Goal: Task Accomplishment & Management: Complete application form

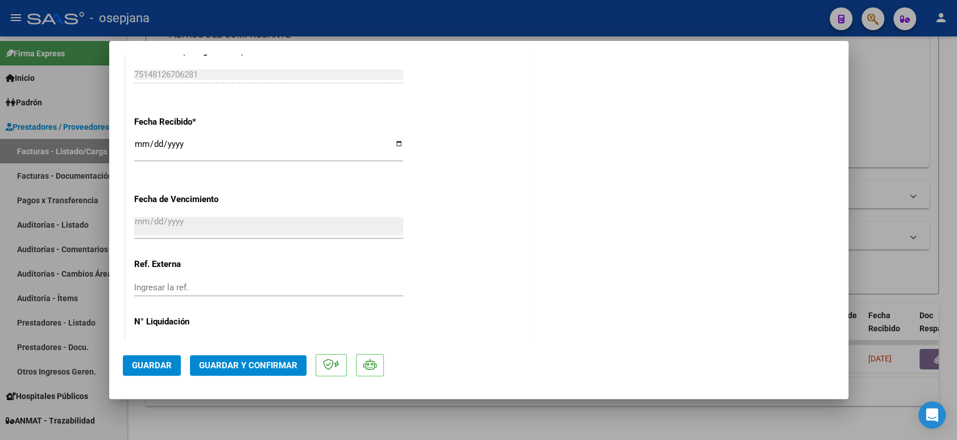
scroll to position [615, 0]
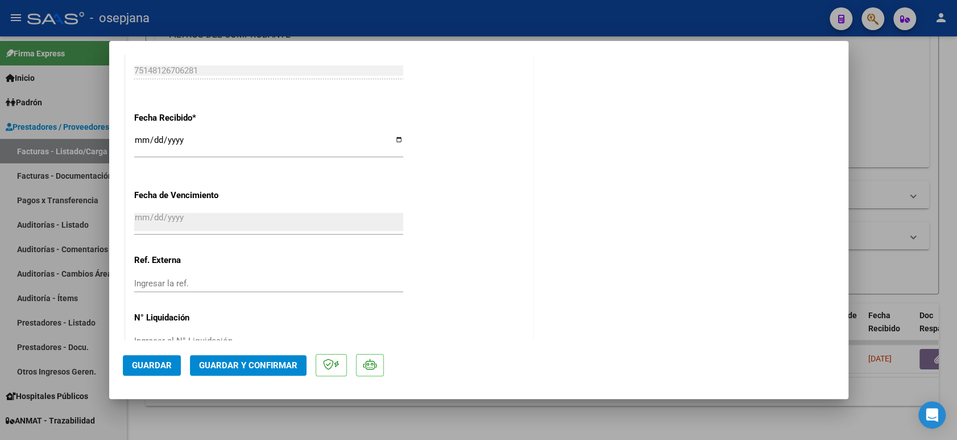
click at [172, 287] on input "Ingresar la ref." at bounding box center [268, 283] width 269 height 10
click at [170, 281] on input "Ingresar la ref." at bounding box center [268, 283] width 269 height 10
type input "29829"
click at [148, 368] on span "Guardar" at bounding box center [152, 365] width 40 height 10
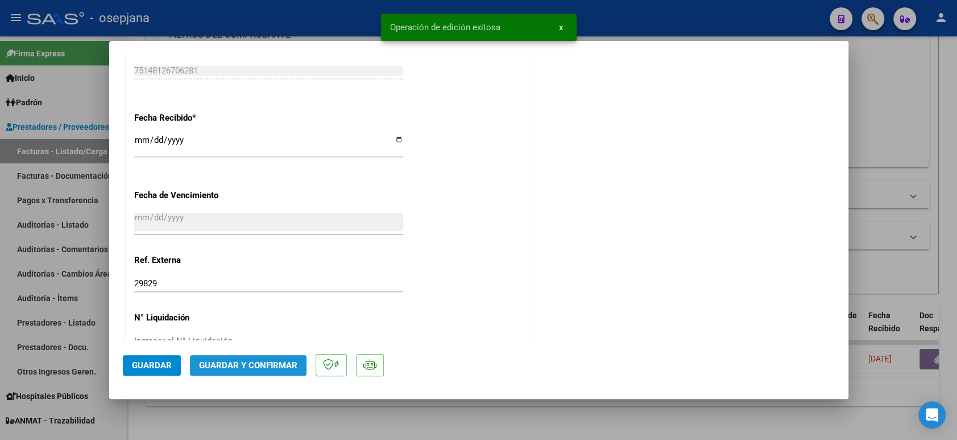
click at [271, 367] on span "Guardar y Confirmar" at bounding box center [248, 365] width 98 height 10
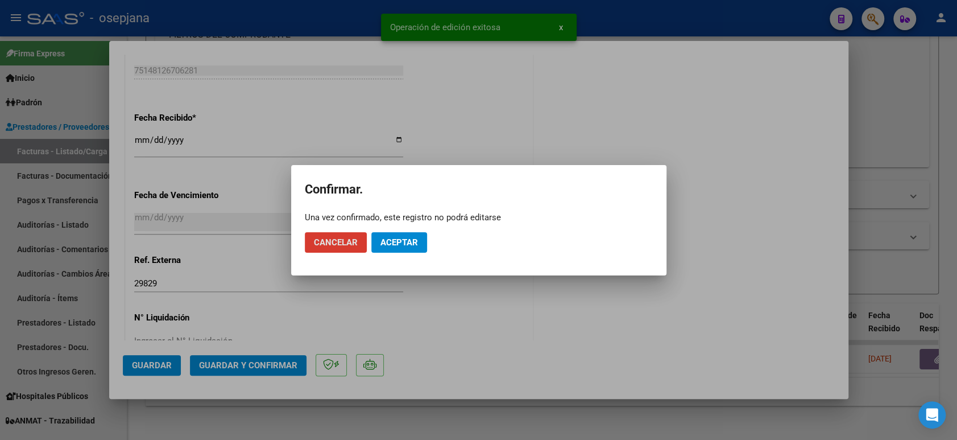
click at [395, 246] on span "Aceptar" at bounding box center [400, 242] width 38 height 10
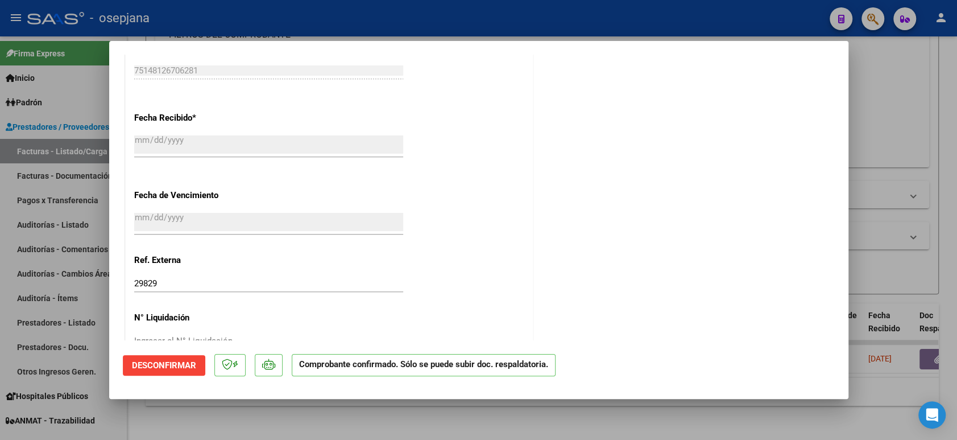
click at [38, 229] on div at bounding box center [478, 220] width 957 height 440
type input "$ 0,00"
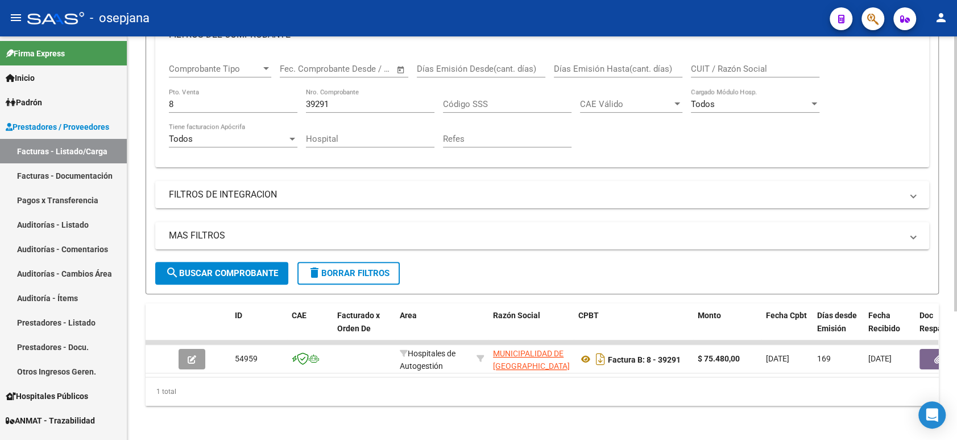
scroll to position [0, 0]
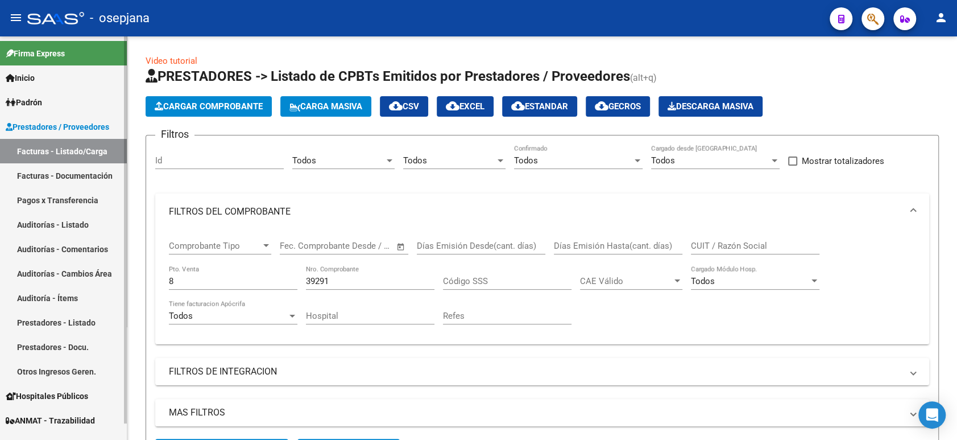
click at [57, 213] on link "Auditorías - Listado" at bounding box center [63, 224] width 127 height 24
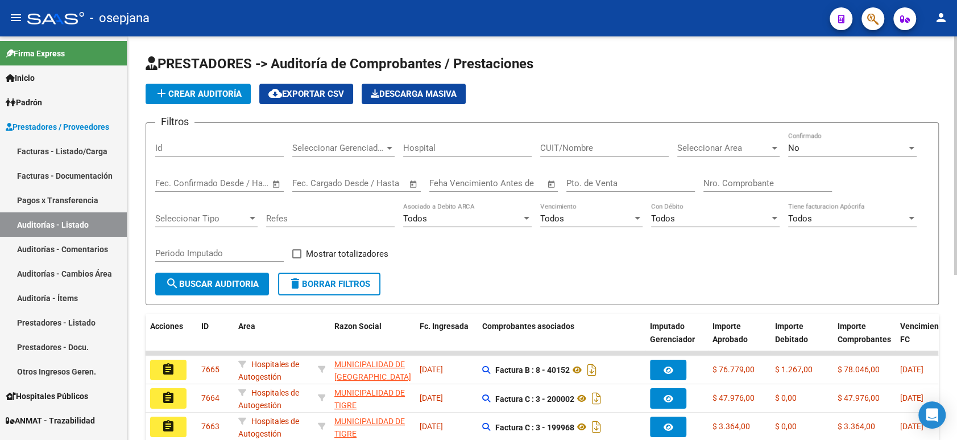
click at [221, 94] on span "add Crear Auditoría" at bounding box center [198, 94] width 87 height 10
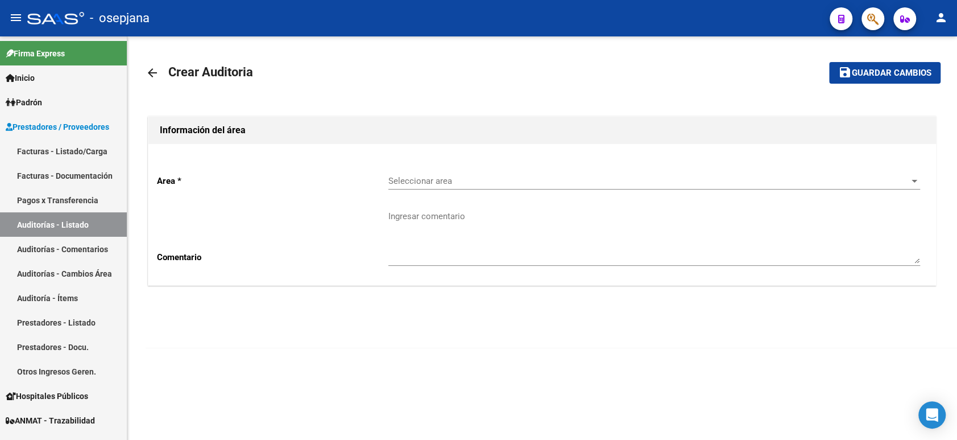
click at [420, 176] on span "Seleccionar area" at bounding box center [650, 181] width 522 height 10
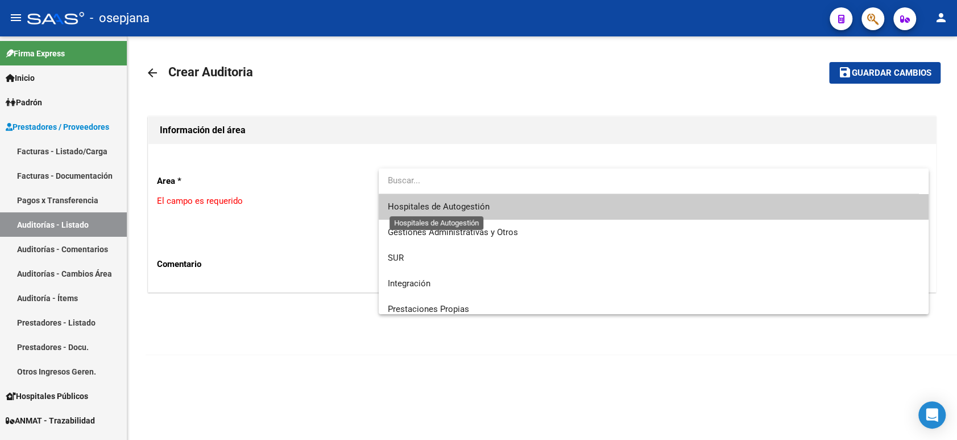
click at [408, 204] on span "Hospitales de Autogestión" at bounding box center [439, 206] width 102 height 10
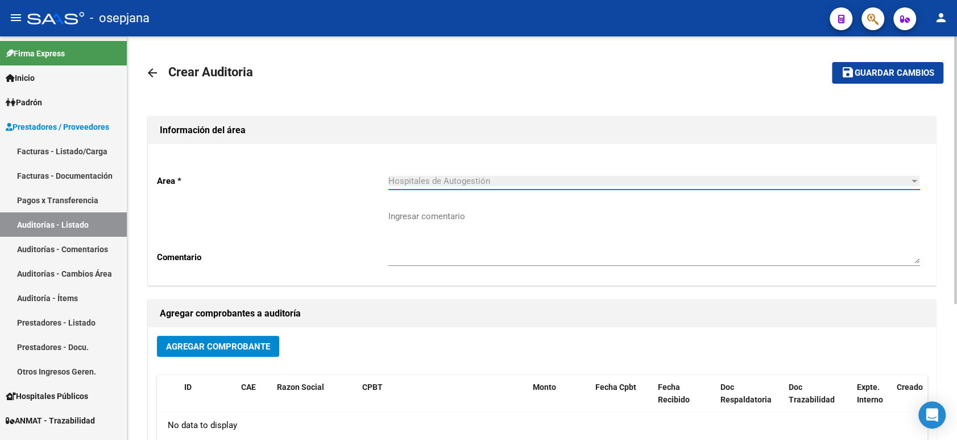
click at [258, 336] on button "Agregar Comprobante" at bounding box center [218, 346] width 122 height 21
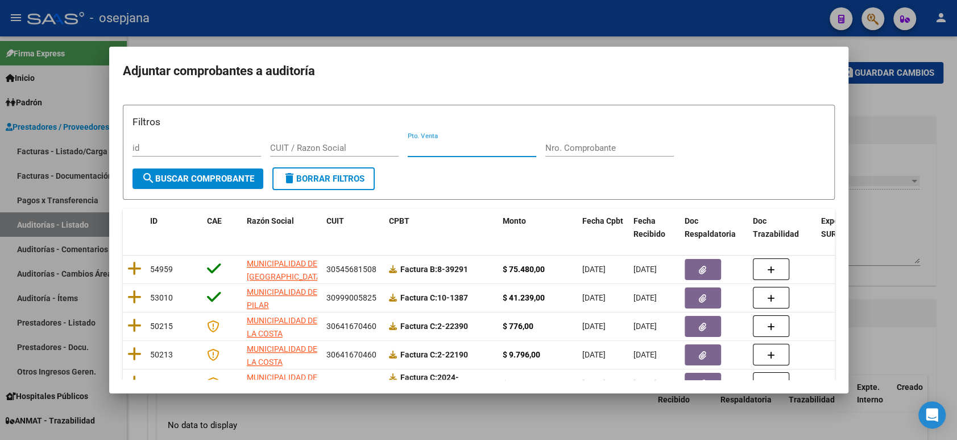
click at [437, 144] on input "Pto. Venta" at bounding box center [472, 148] width 129 height 10
type input "8"
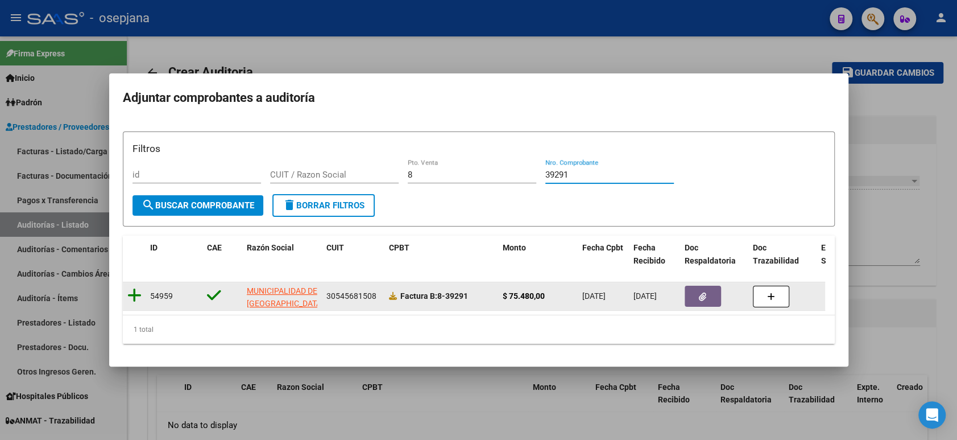
type input "39291"
click at [133, 288] on icon at bounding box center [134, 295] width 14 height 16
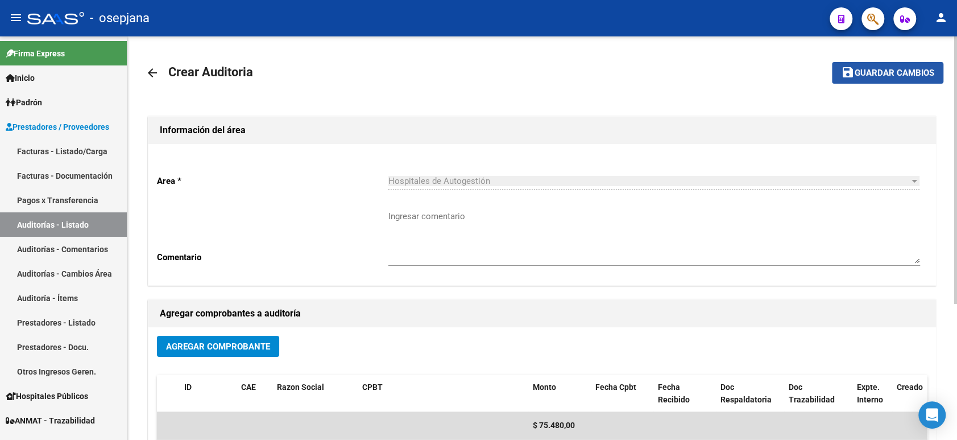
click at [888, 71] on span "Guardar cambios" at bounding box center [895, 73] width 80 height 10
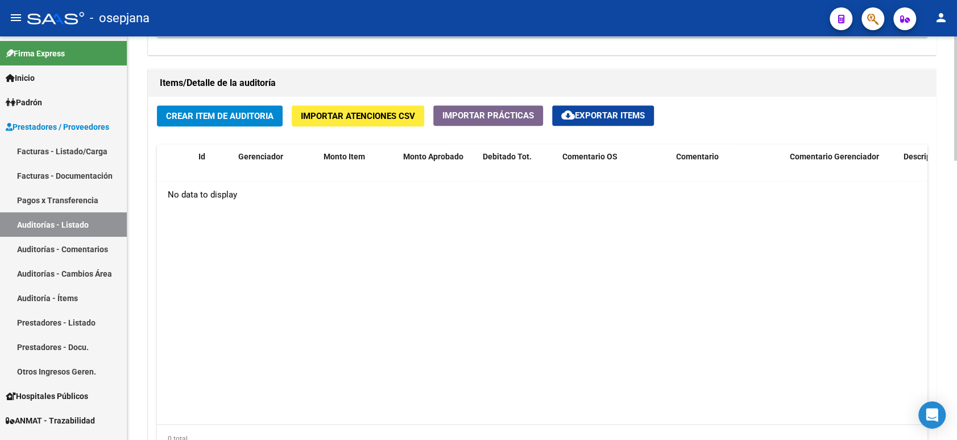
scroll to position [825, 0]
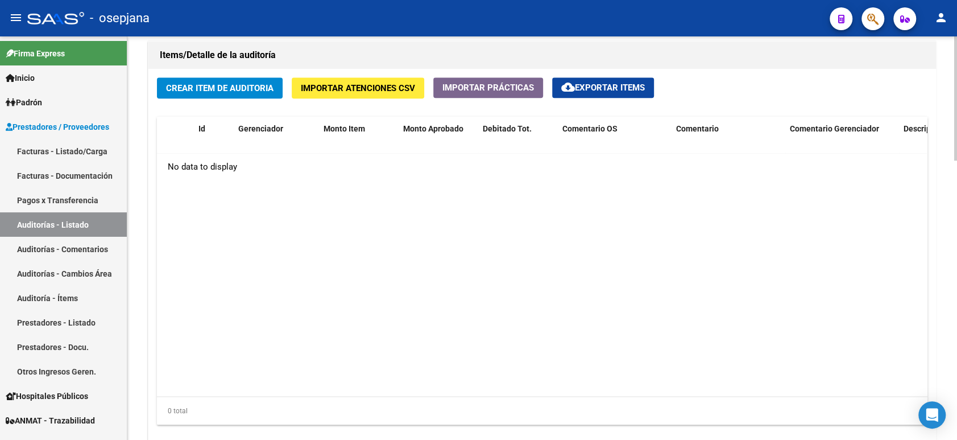
click at [236, 91] on span "Crear Item de Auditoria" at bounding box center [220, 88] width 108 height 10
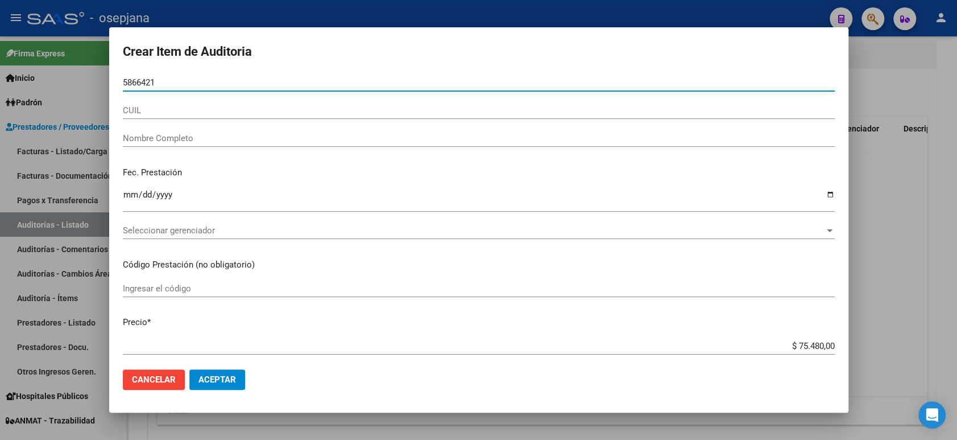
type input "58664217"
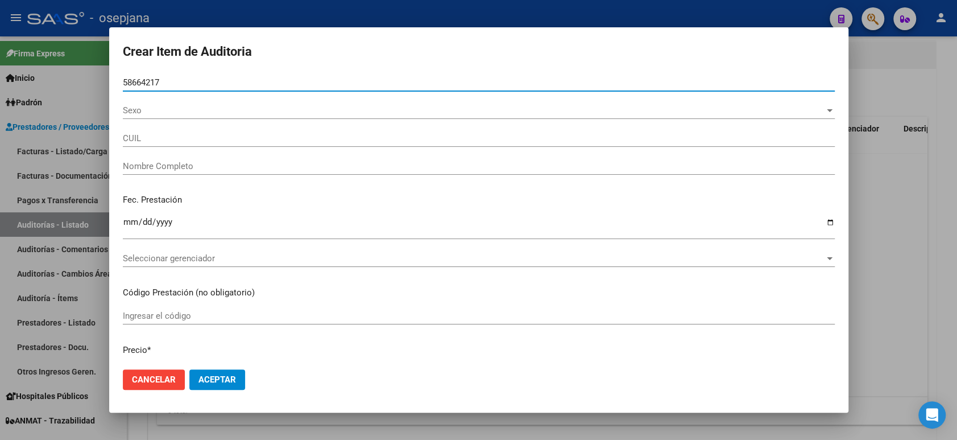
type input "20586642171"
type input "[PERSON_NAME] -"
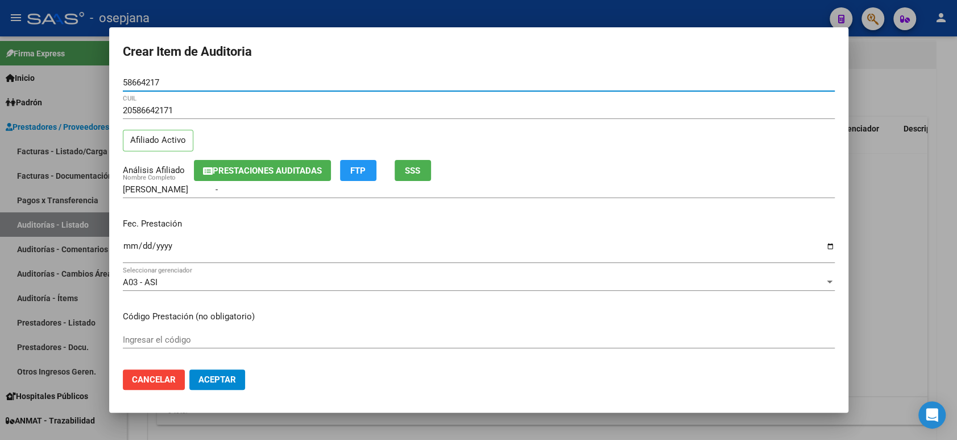
type input "58664217"
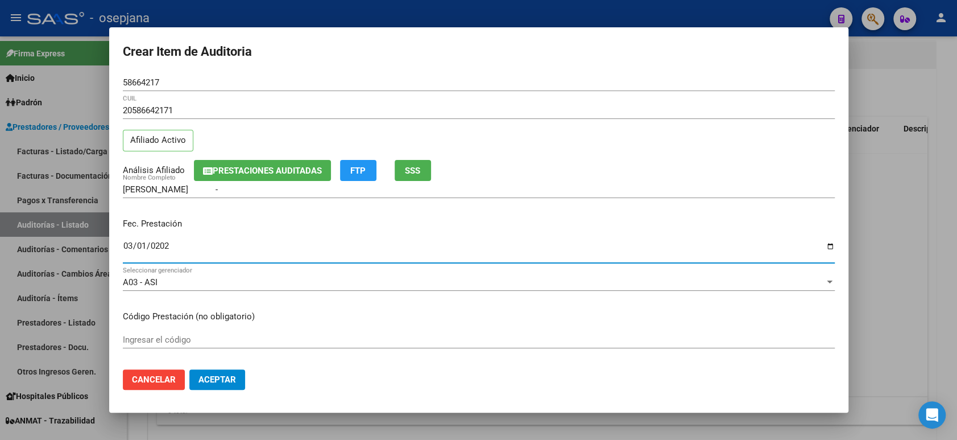
type input "[DATE]"
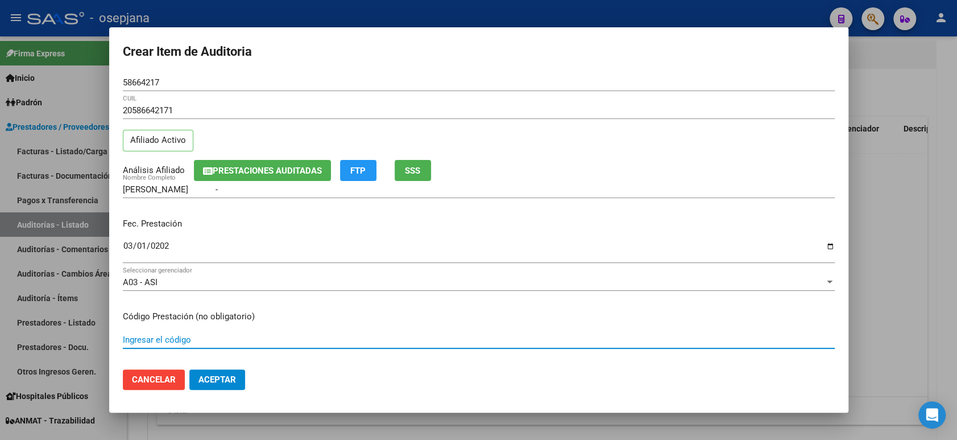
scroll to position [180, 0]
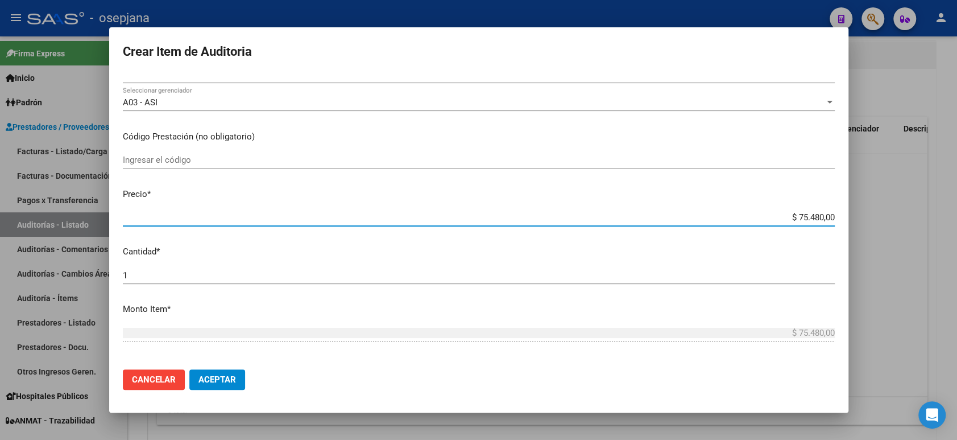
type input "$ 0,01"
type input "$ 0,12"
type input "$ 1,26"
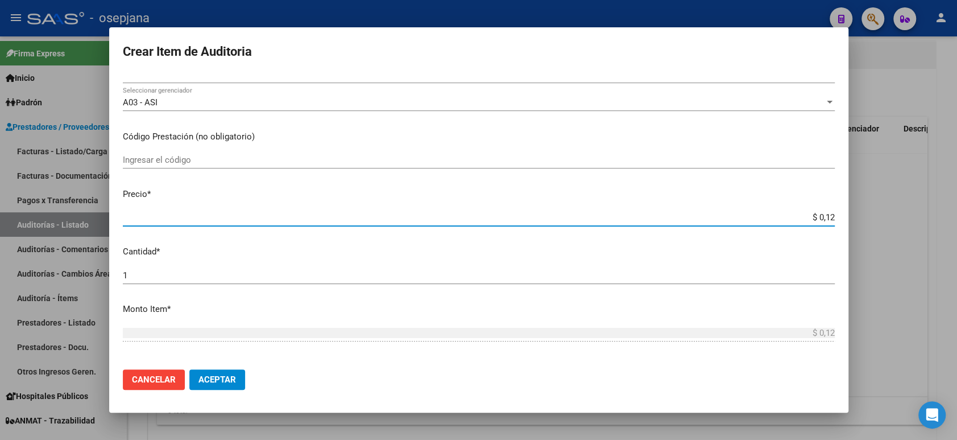
type input "$ 1,26"
type input "$ 12,67"
type input "$ 126,70"
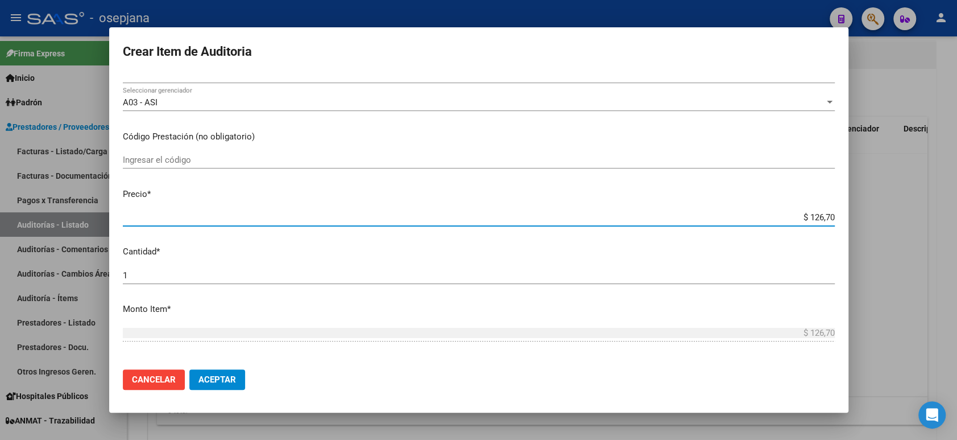
type input "$ 1.267,00"
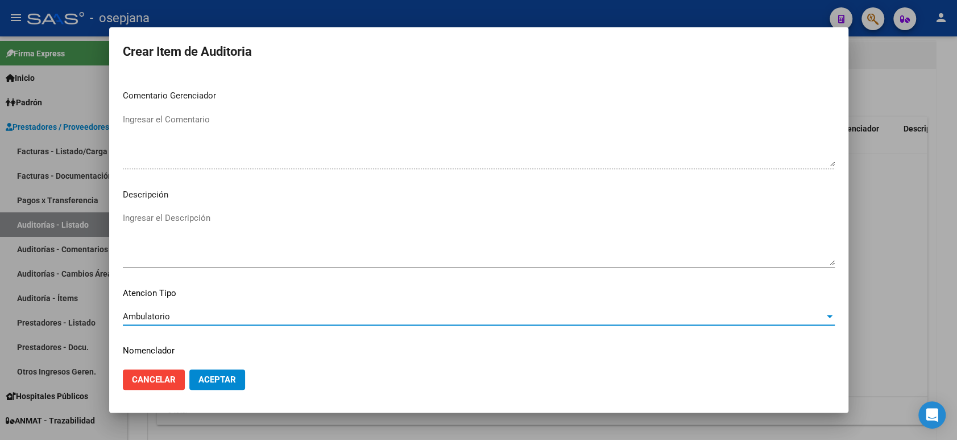
scroll to position [738, 0]
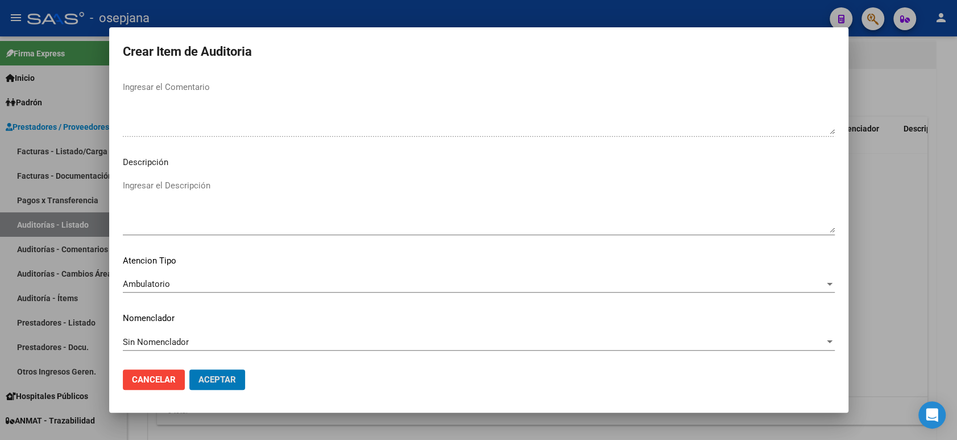
click at [189, 369] on button "Aceptar" at bounding box center [217, 379] width 56 height 20
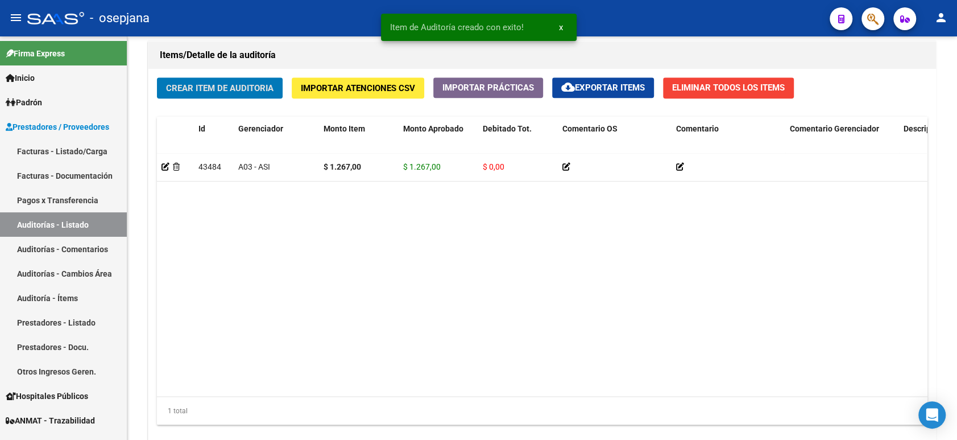
scroll to position [825, 0]
click at [157, 77] on button "Crear Item de Auditoria" at bounding box center [220, 87] width 126 height 21
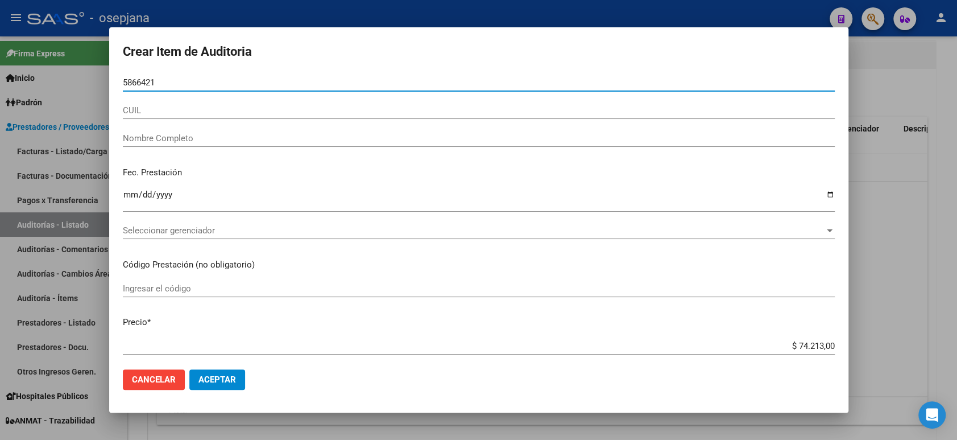
type input "58664217"
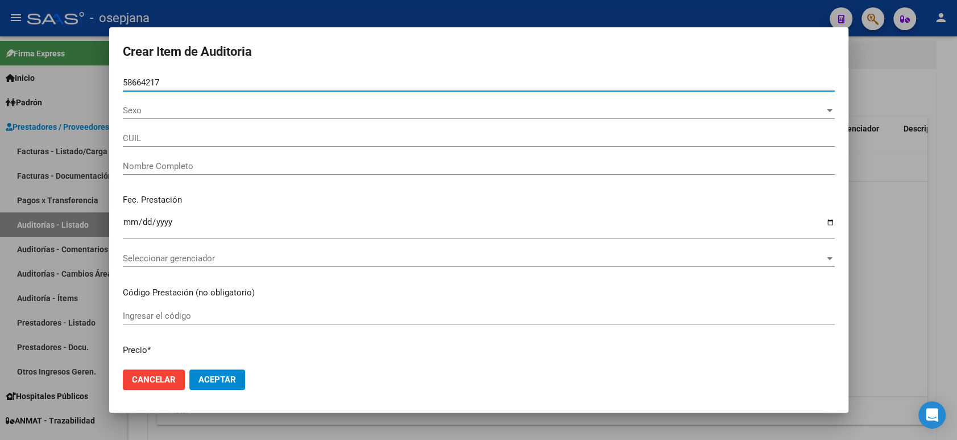
type input "20586642171"
type input "[PERSON_NAME] -"
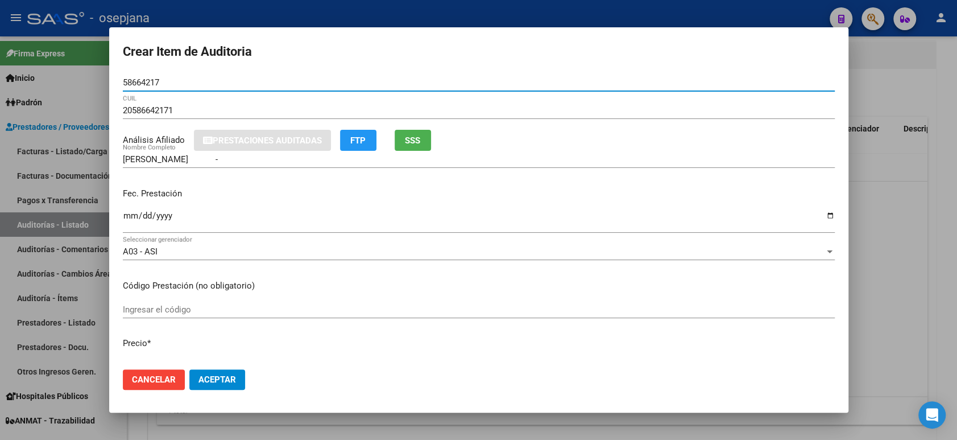
type input "58664217"
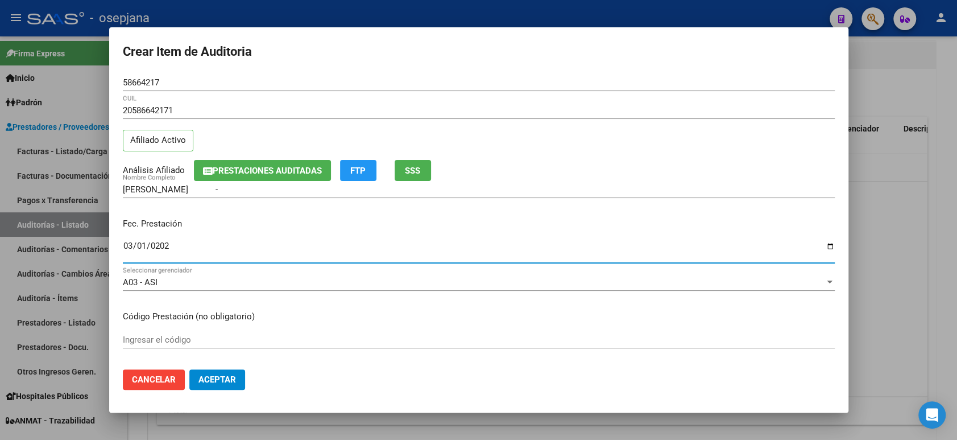
type input "[DATE]"
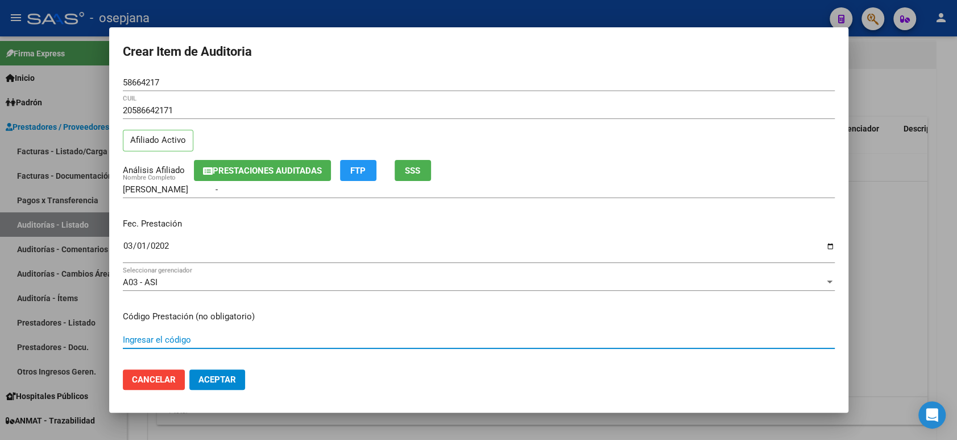
scroll to position [180, 0]
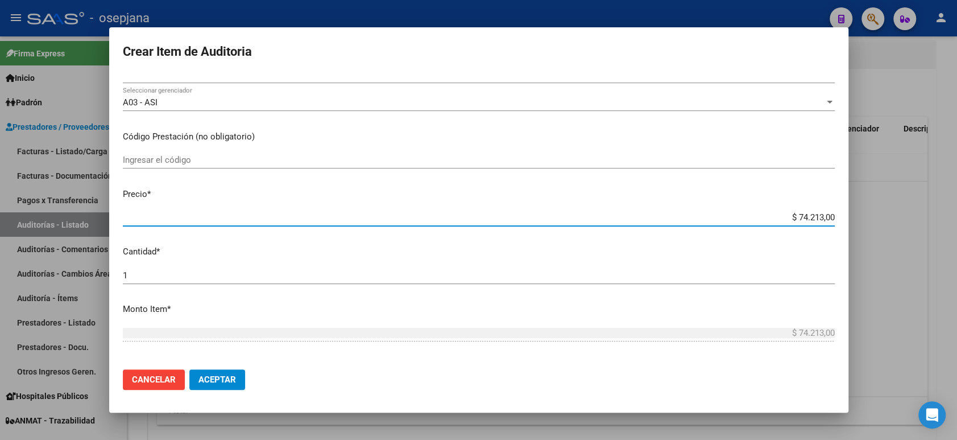
type input "$ 0,03"
type input "$ 0,39"
type input "$ 3,99"
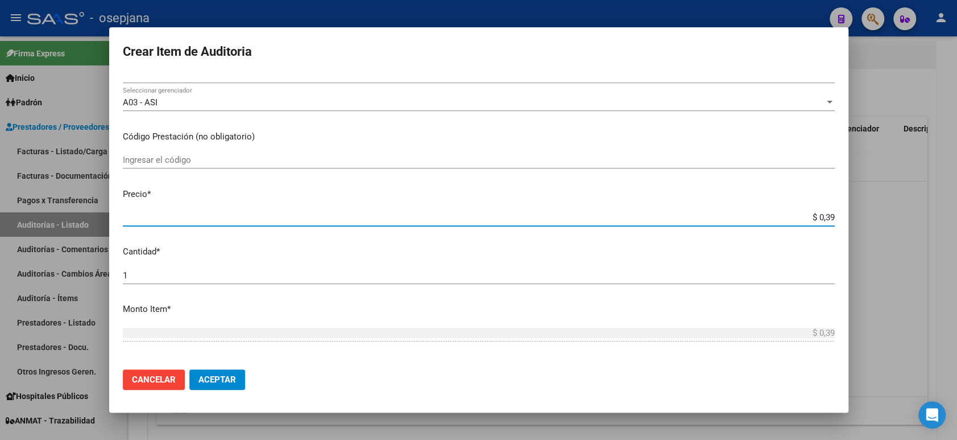
type input "$ 3,99"
type input "$ 39,98"
type input "$ 399,80"
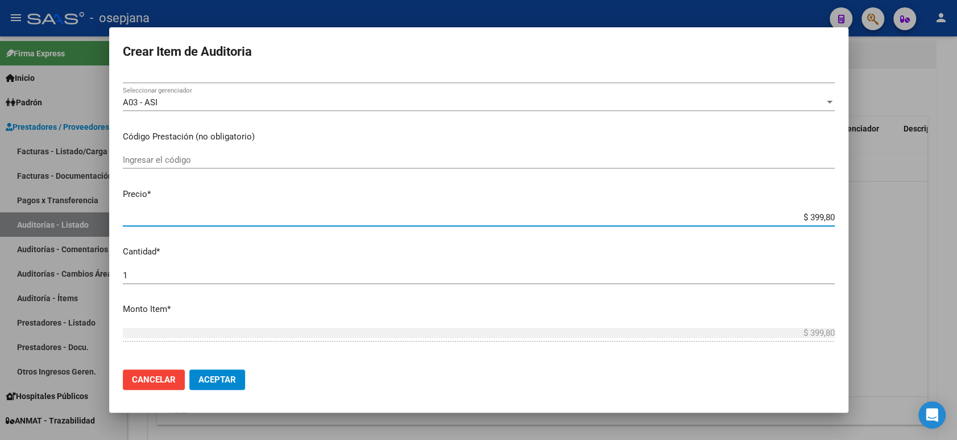
type input "$ 3.998,00"
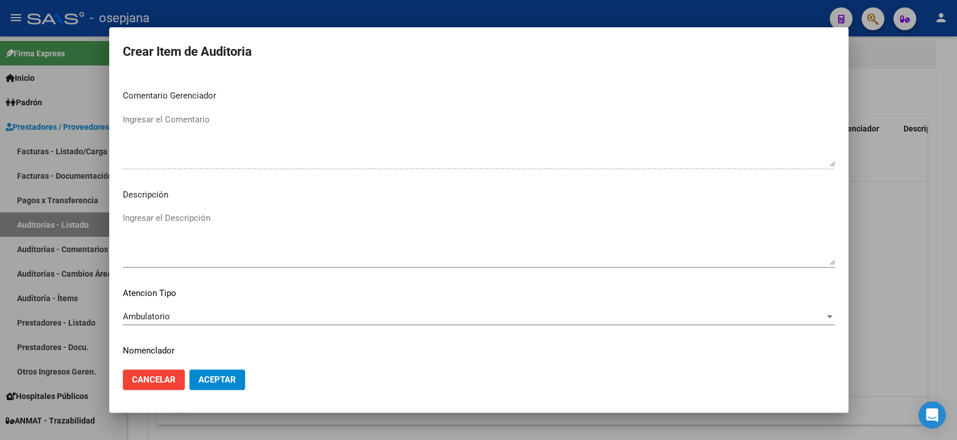
scroll to position [738, 0]
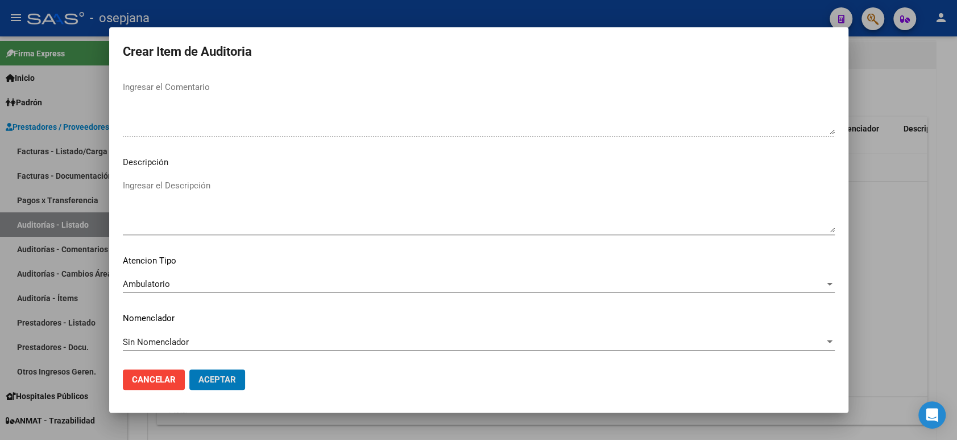
click at [189, 369] on button "Aceptar" at bounding box center [217, 379] width 56 height 20
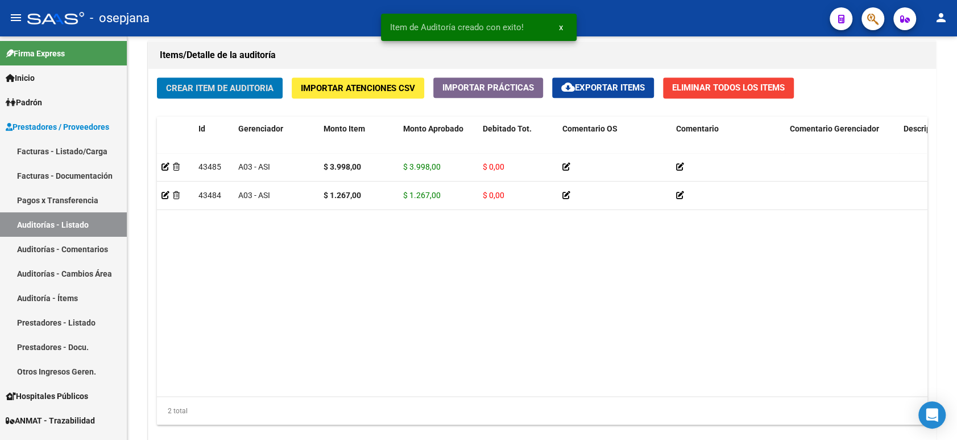
click at [157, 77] on button "Crear Item de Auditoria" at bounding box center [220, 87] width 126 height 21
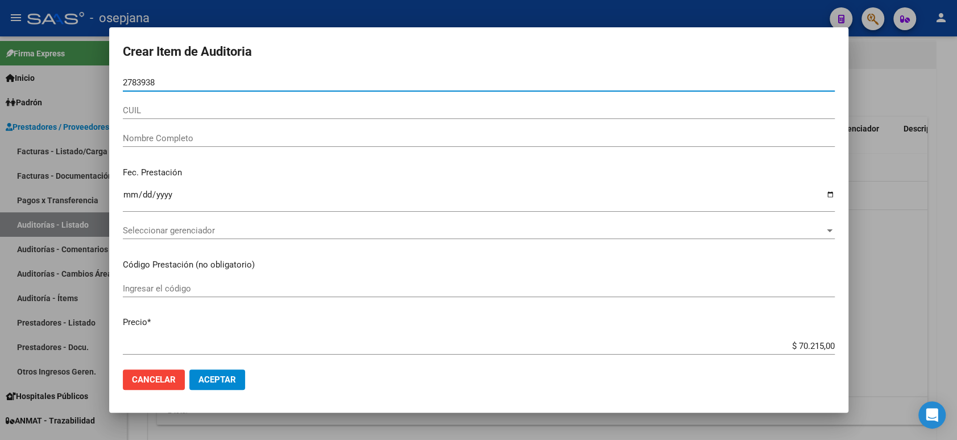
type input "27839386"
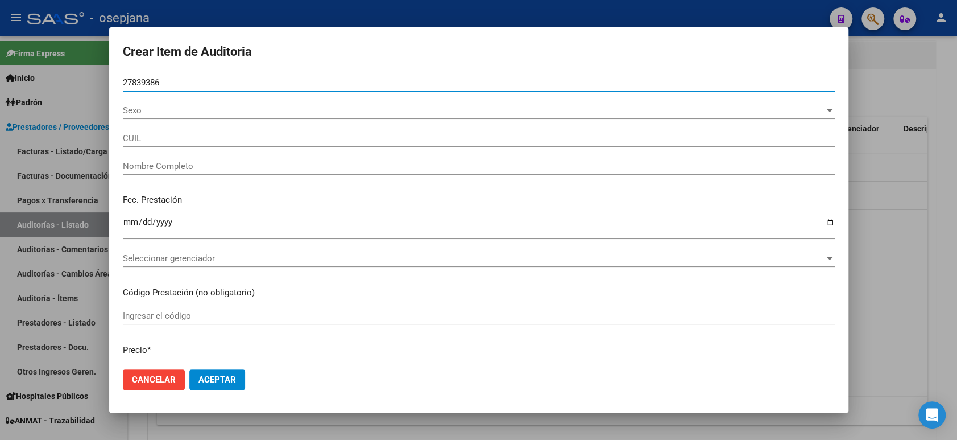
type input "27278393866"
type input "[PERSON_NAME]"
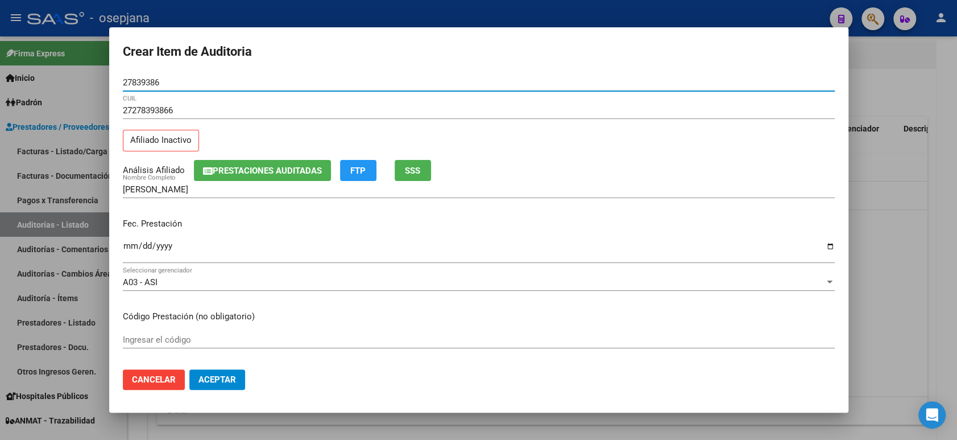
type input "27839386"
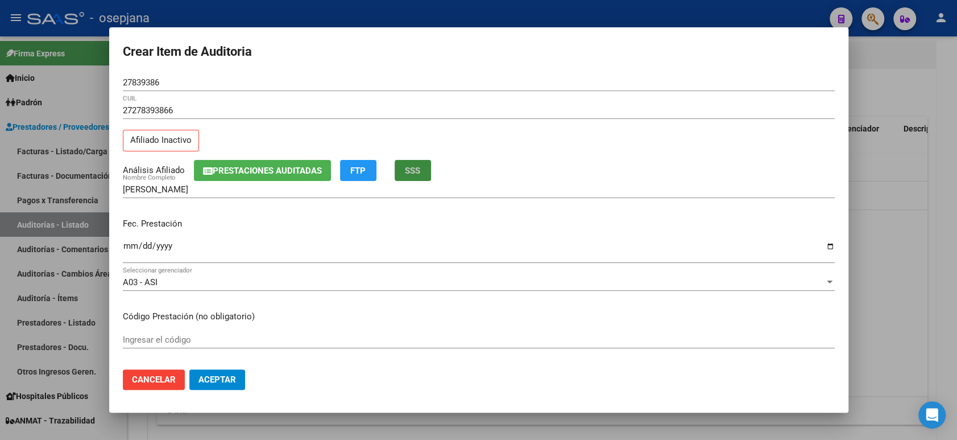
click at [414, 168] on span "SSS" at bounding box center [412, 171] width 15 height 10
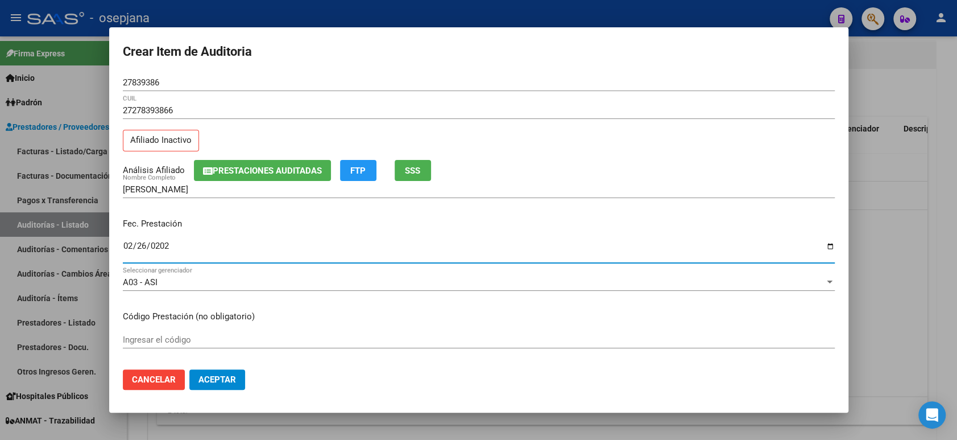
type input "[DATE]"
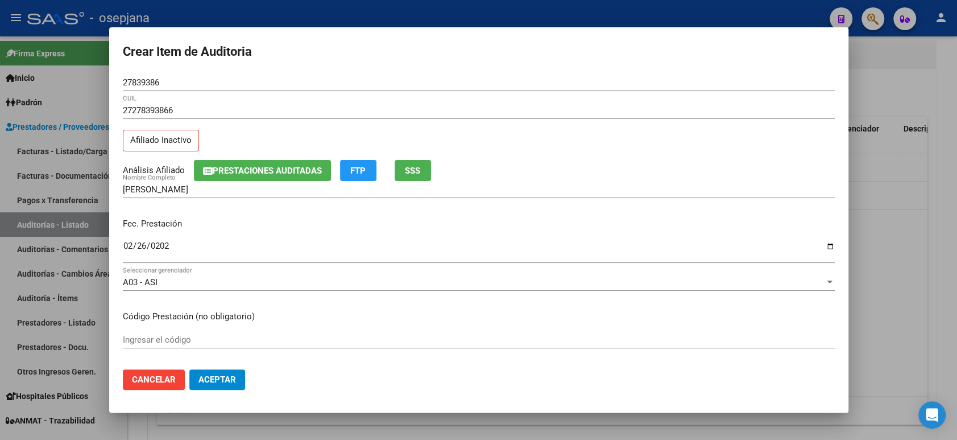
scroll to position [180, 0]
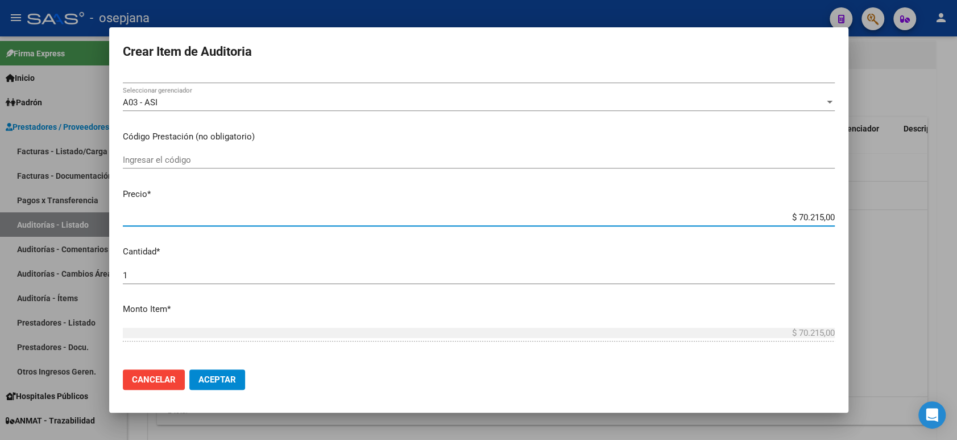
type input "$ 0,01"
type input "$ 0,12"
type input "$ 1,26"
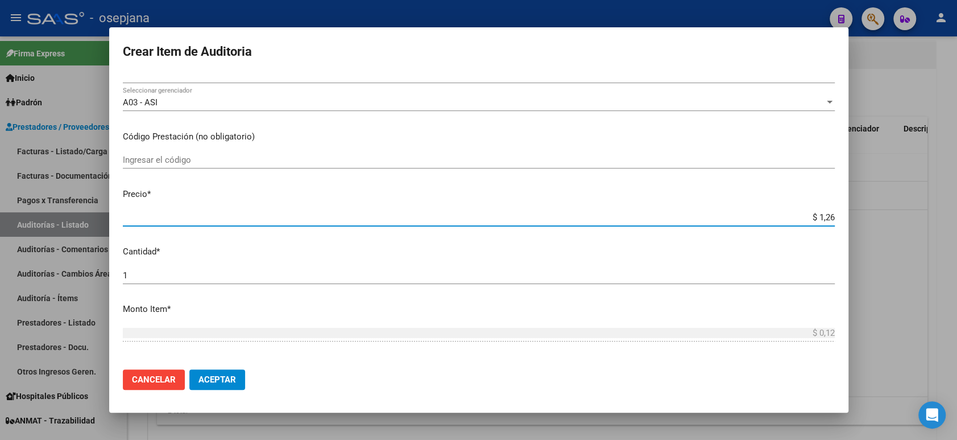
type input "$ 1,26"
type input "$ 12,67"
type input "$ 126,70"
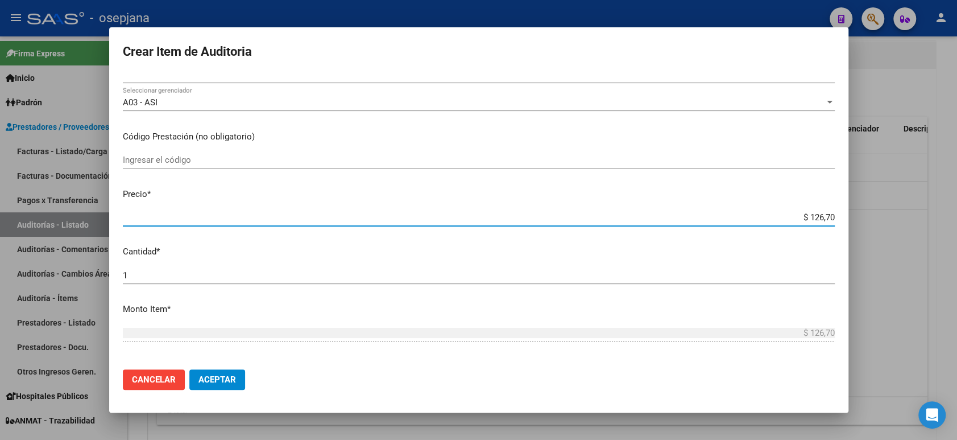
type input "$ 1.267,00"
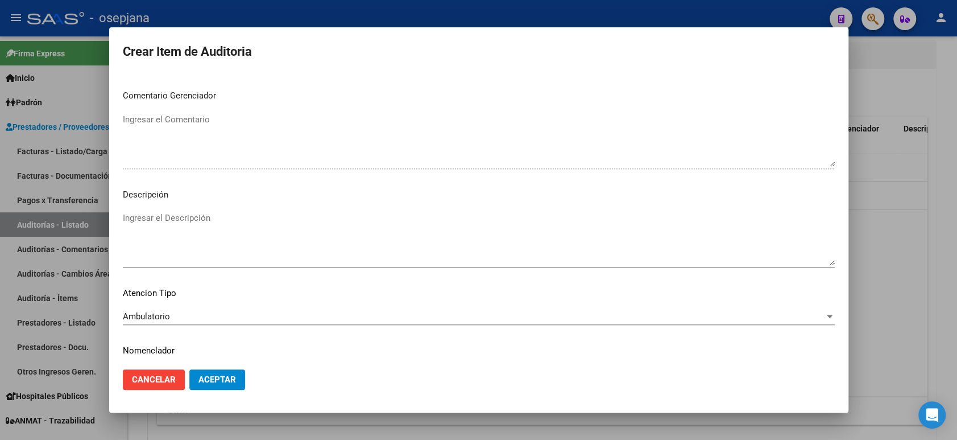
scroll to position [738, 0]
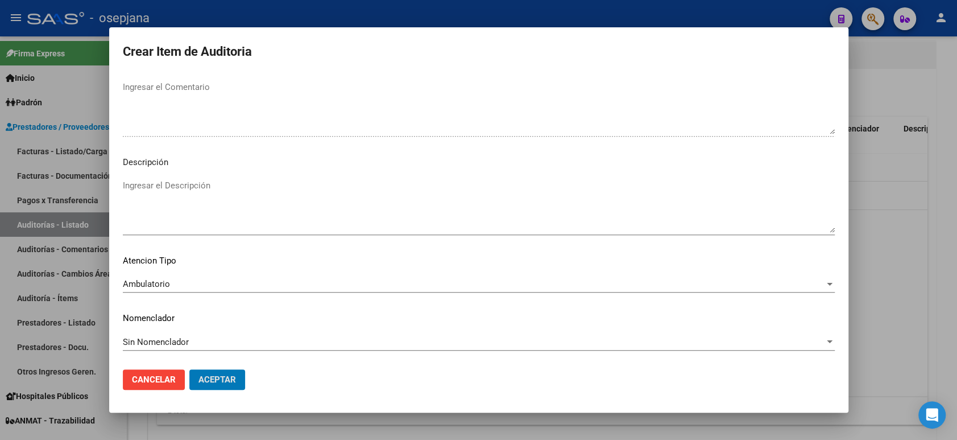
click at [189, 369] on button "Aceptar" at bounding box center [217, 379] width 56 height 20
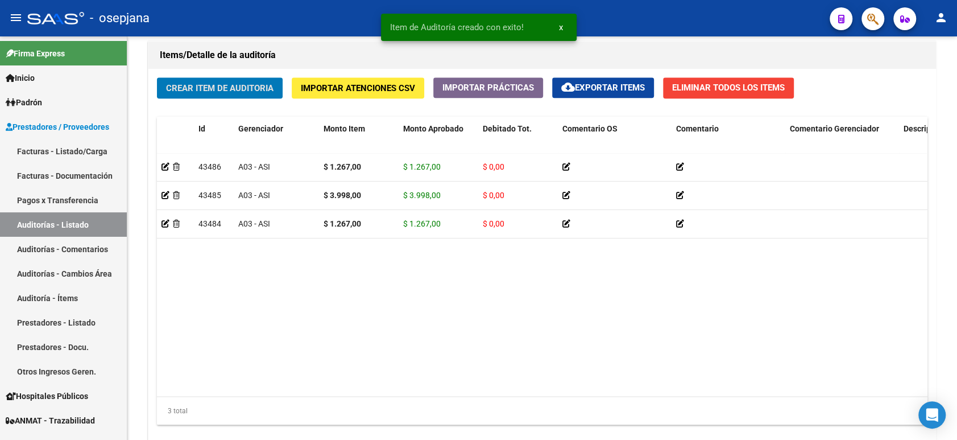
click at [157, 77] on button "Crear Item de Auditoria" at bounding box center [220, 87] width 126 height 21
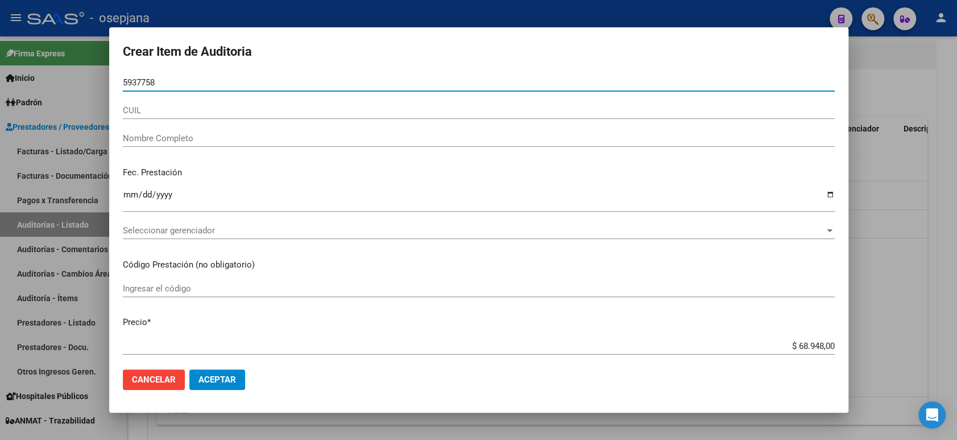
type input "59377588"
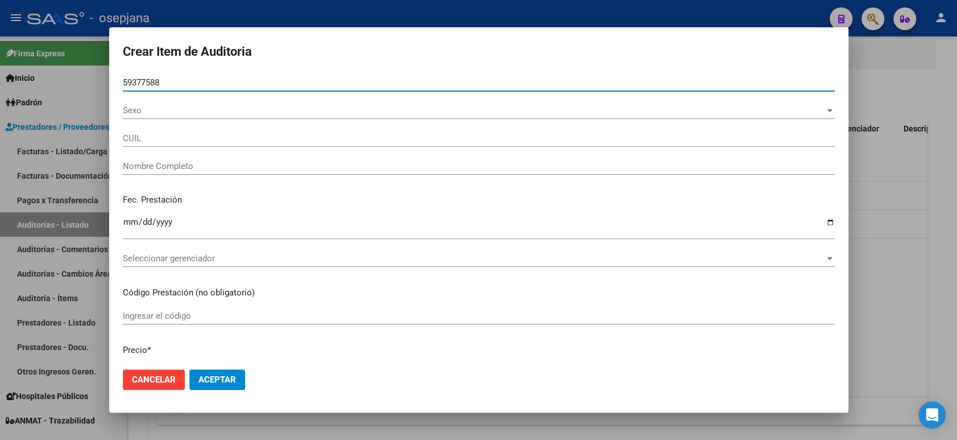
type input "20593775888"
type input "[PERSON_NAME] [PERSON_NAME] -"
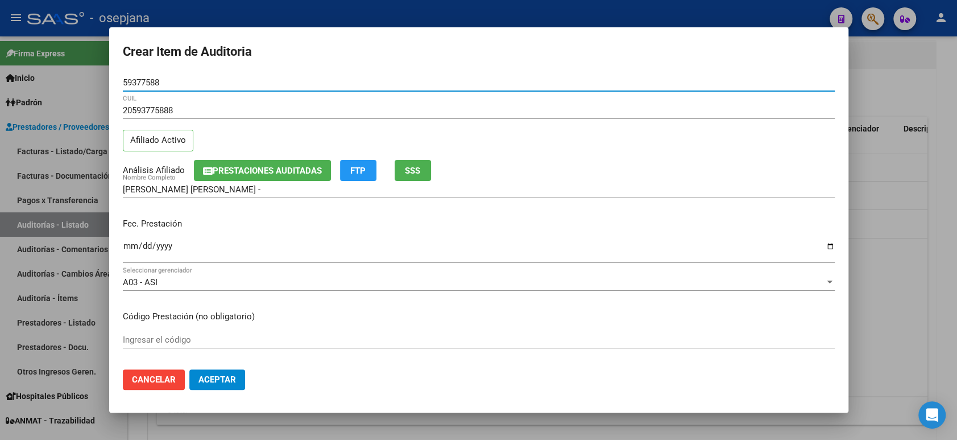
type input "59377588"
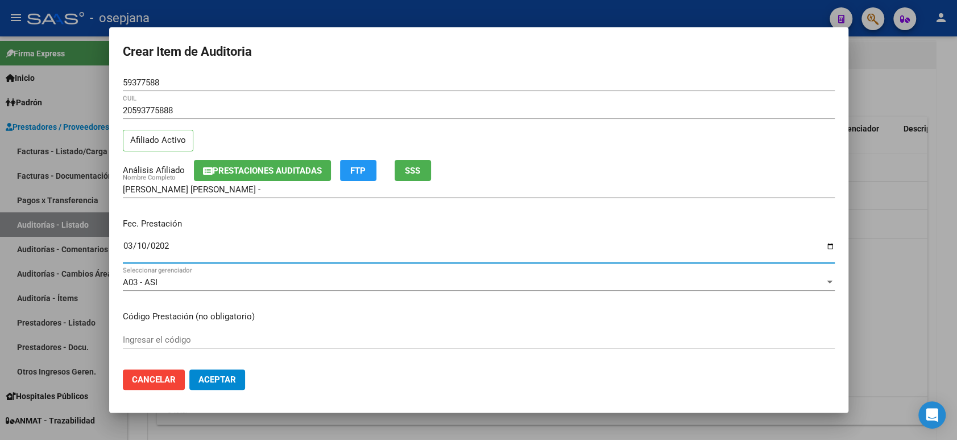
type input "[DATE]"
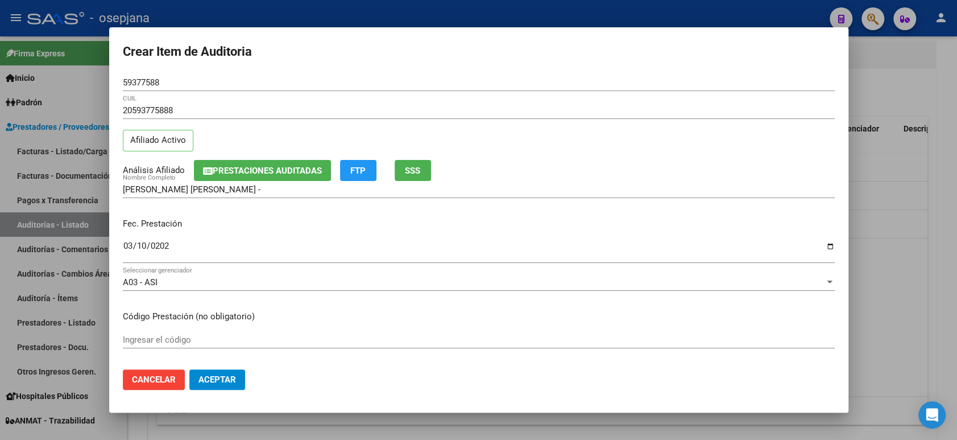
scroll to position [180, 0]
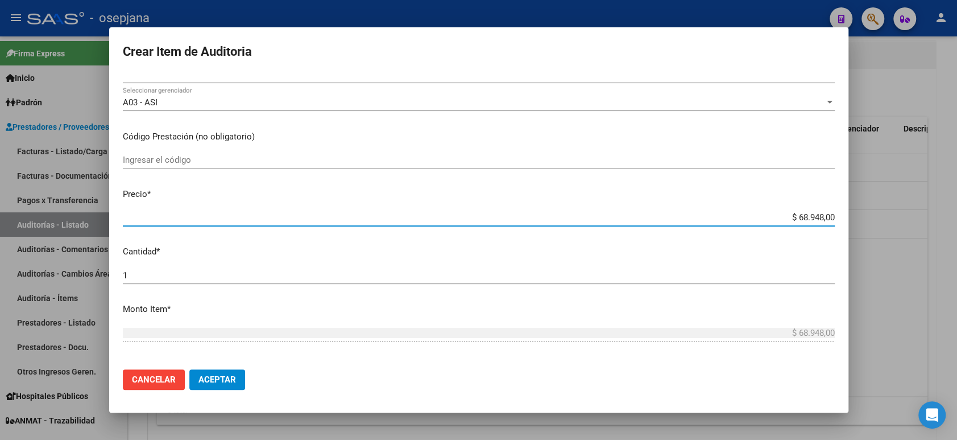
type input "$ 0,03"
type input "$ 0,39"
type input "$ 3,99"
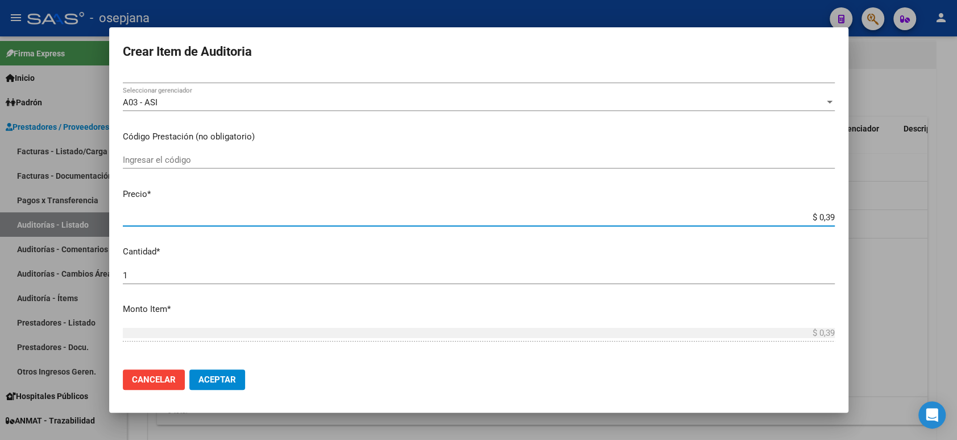
type input "$ 3,99"
type input "$ 39,98"
type input "$ 399,80"
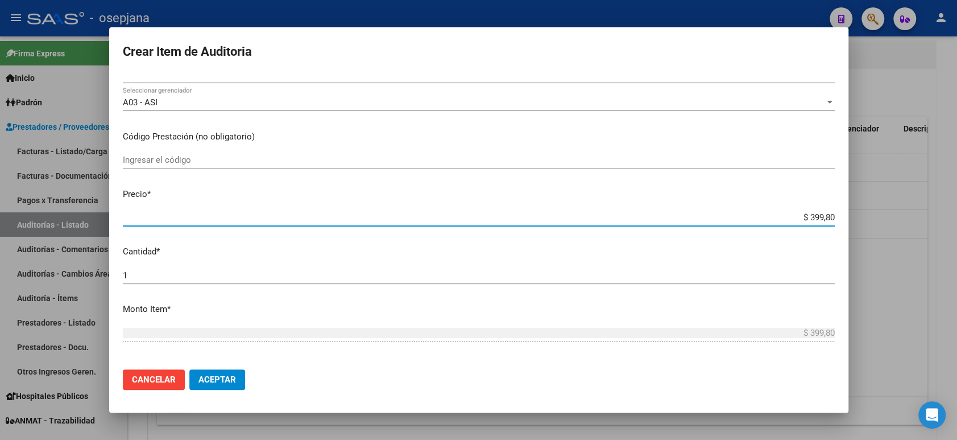
type input "$ 3.998,00"
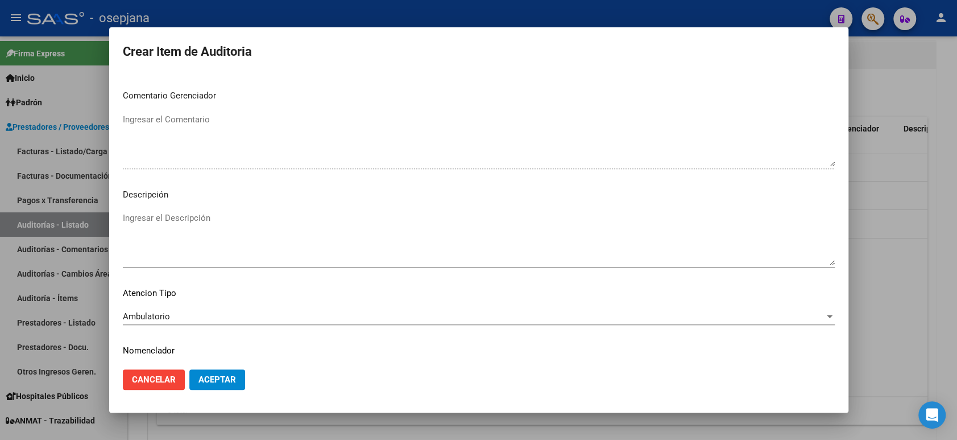
scroll to position [738, 0]
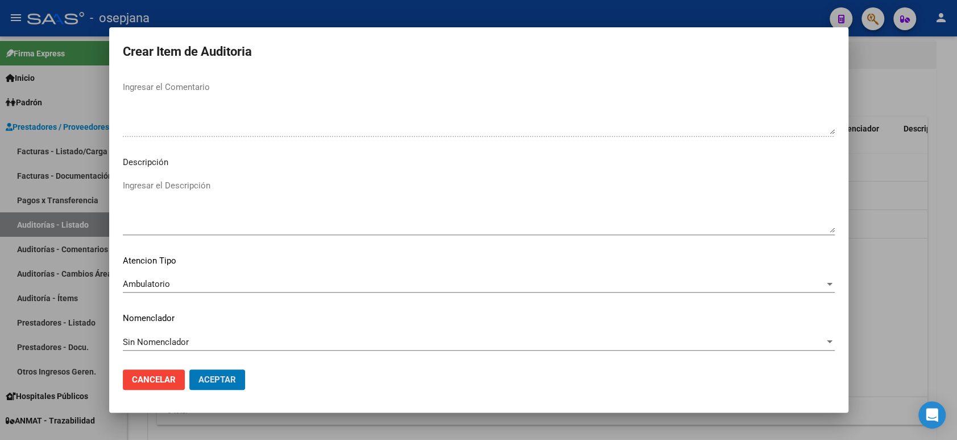
click at [189, 369] on button "Aceptar" at bounding box center [217, 379] width 56 height 20
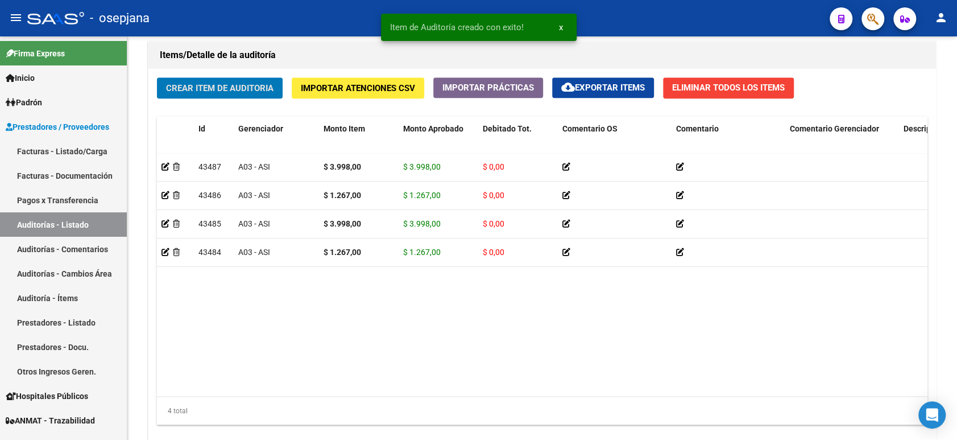
click at [157, 77] on button "Crear Item de Auditoria" at bounding box center [220, 87] width 126 height 21
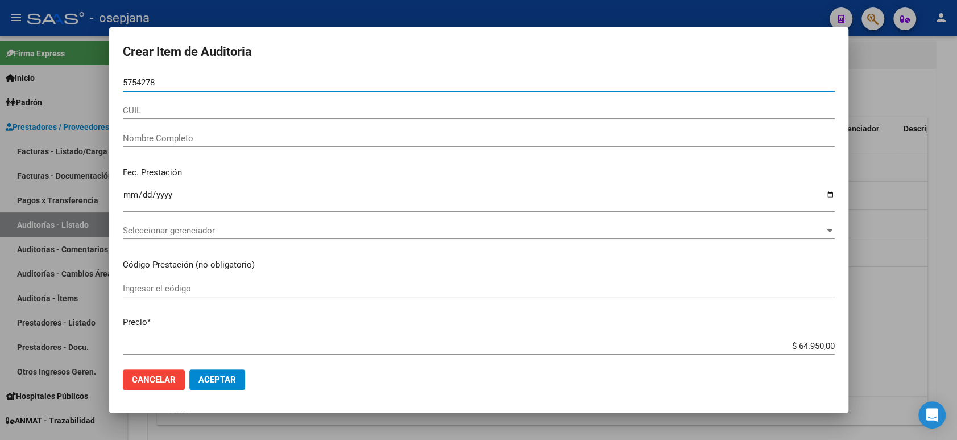
type input "57542782"
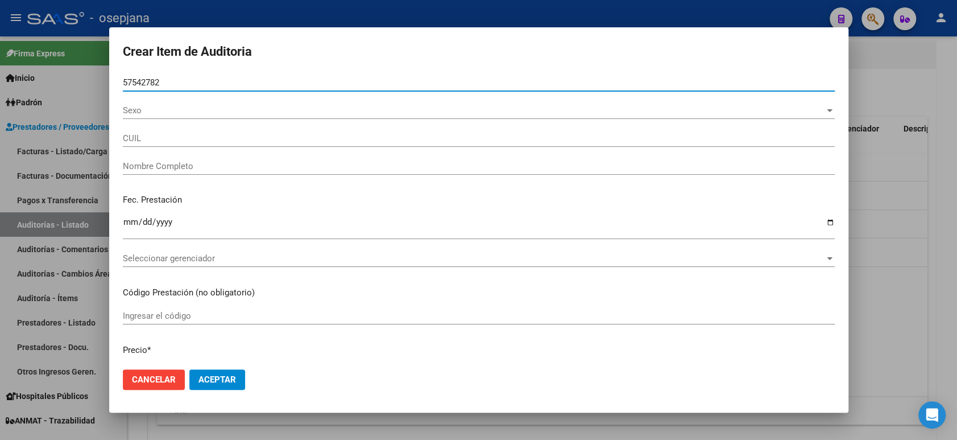
type input "20575427821"
type input "JUAREZ NAHITAN [PERSON_NAME] -"
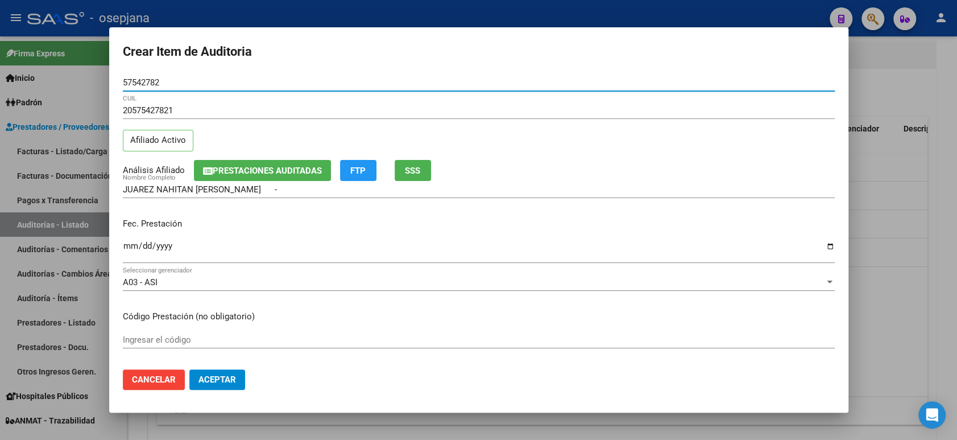
type input "57542782"
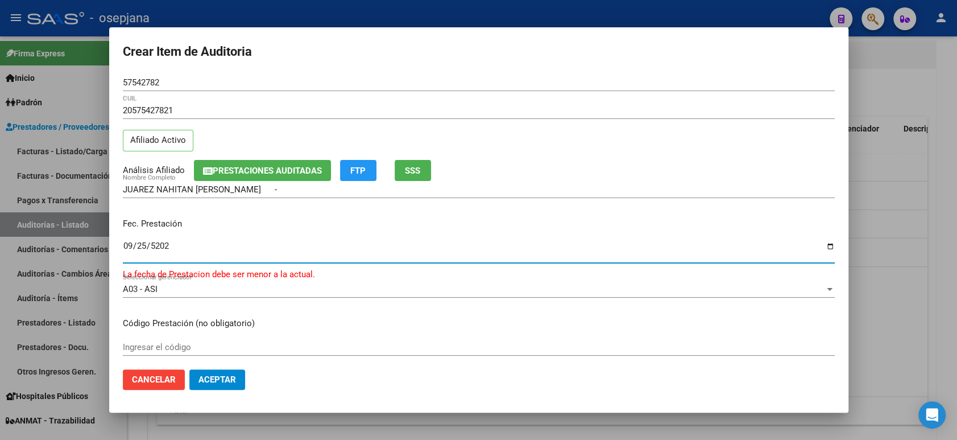
type input "[DATE]"
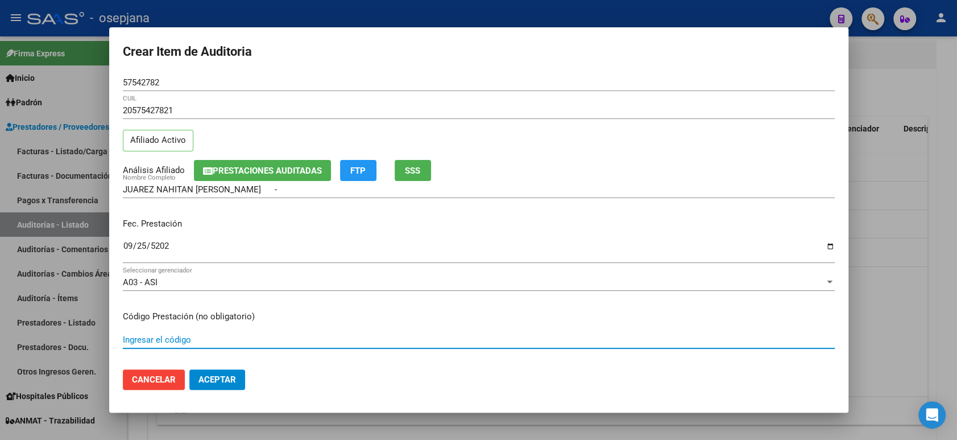
scroll to position [180, 0]
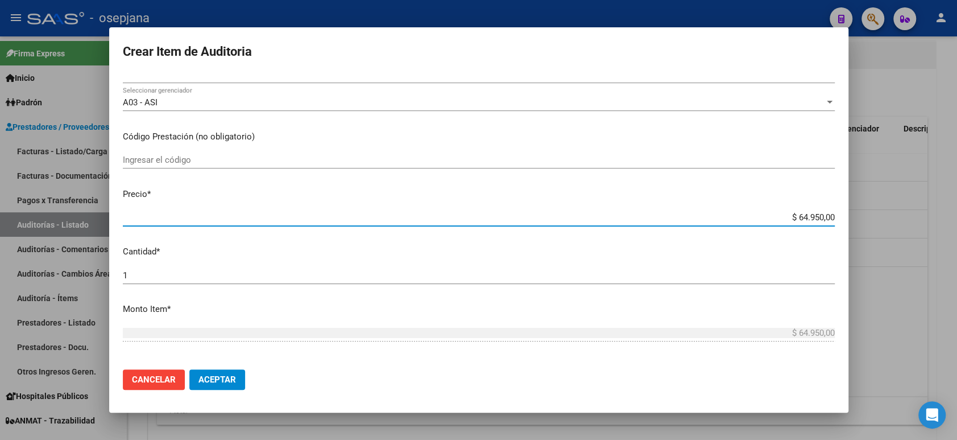
type input "$ 0,01"
type input "$ 0,19"
type input "$ 1,91"
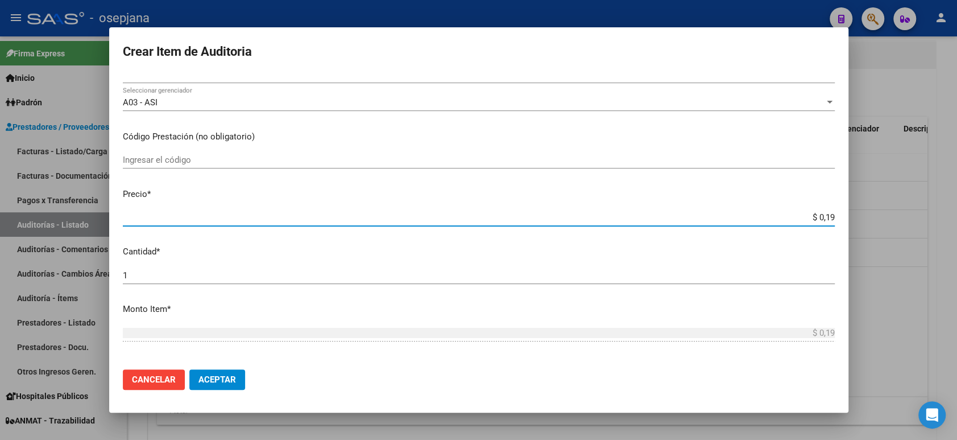
type input "$ 1,91"
type input "$ 19,10"
type input "$ 191,00"
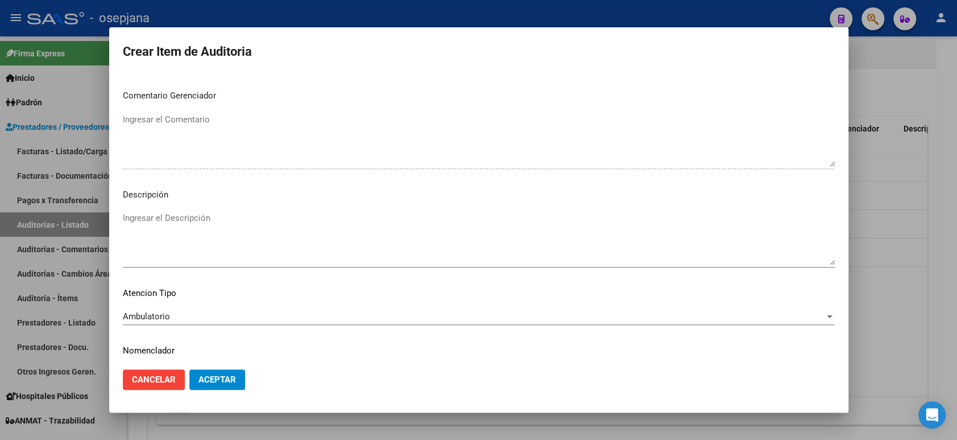
scroll to position [738, 0]
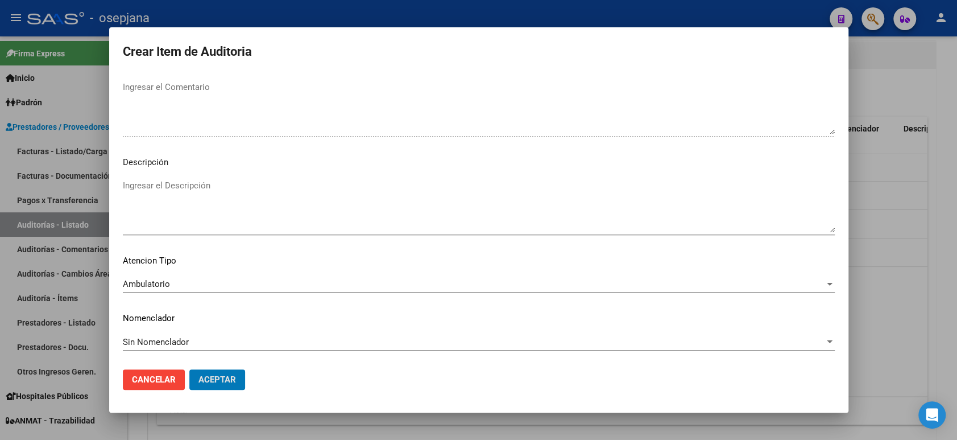
click at [189, 369] on button "Aceptar" at bounding box center [217, 379] width 56 height 20
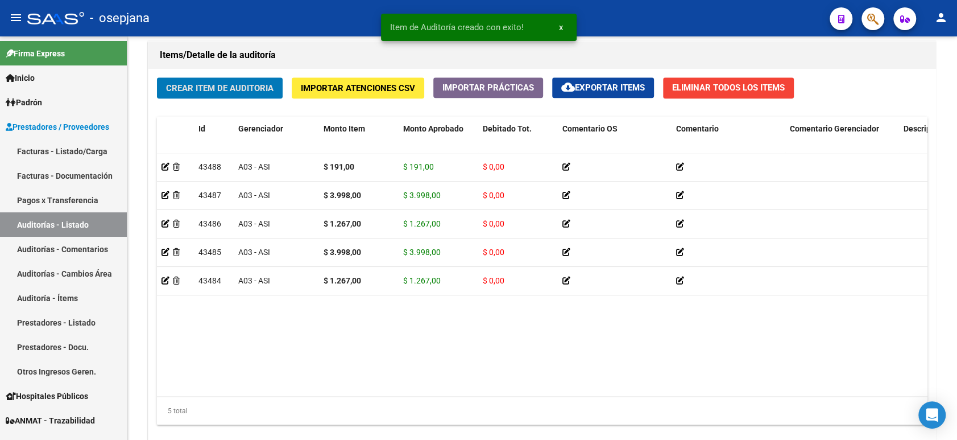
click at [157, 77] on button "Crear Item de Auditoria" at bounding box center [220, 87] width 126 height 21
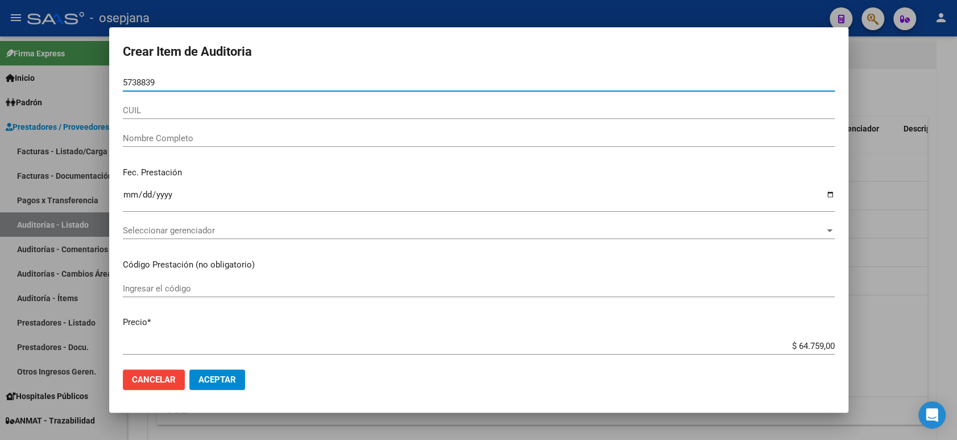
type input "57388398"
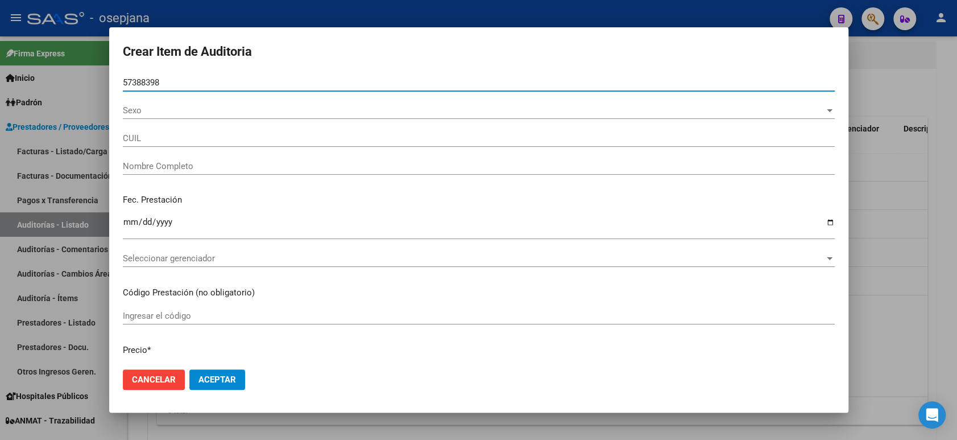
type input "20573883986"
type input "[PERSON_NAME] -"
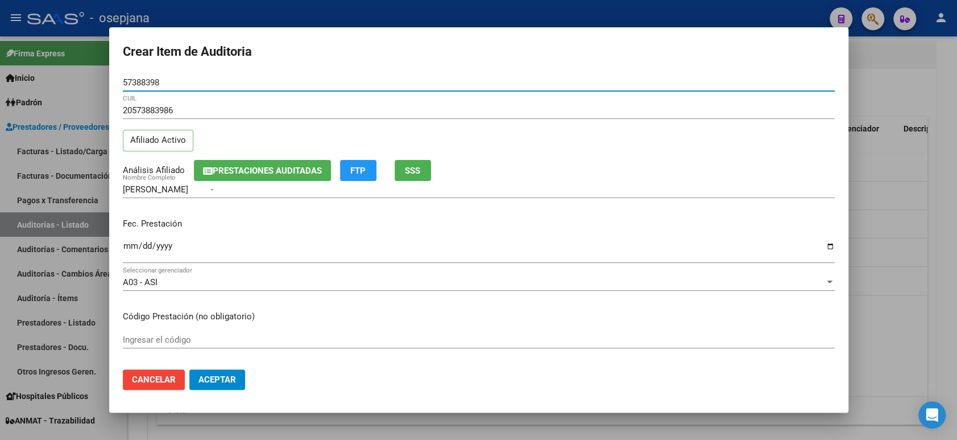
type input "57388398"
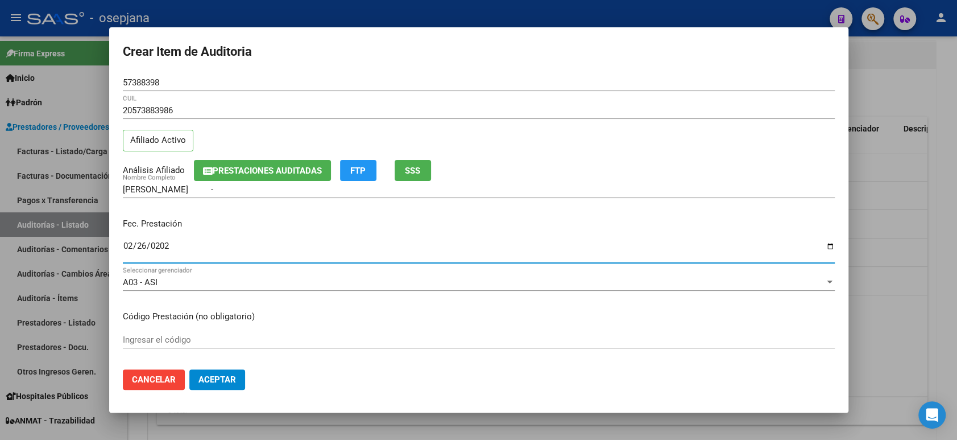
type input "[DATE]"
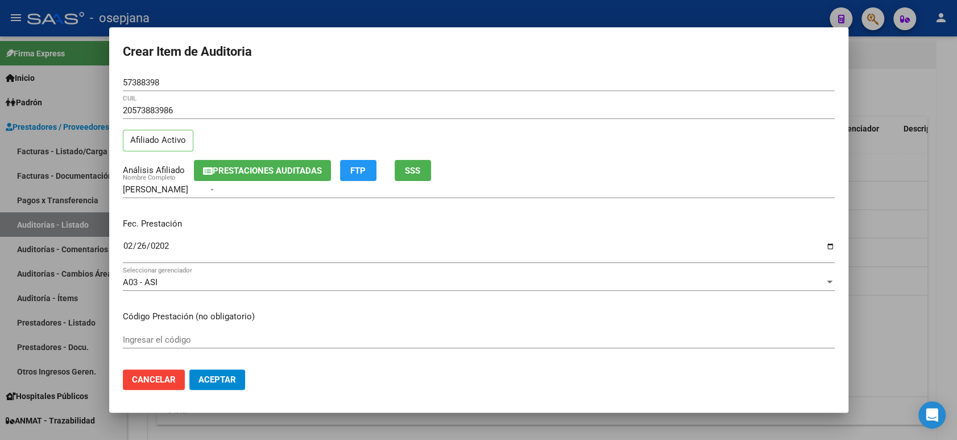
scroll to position [180, 0]
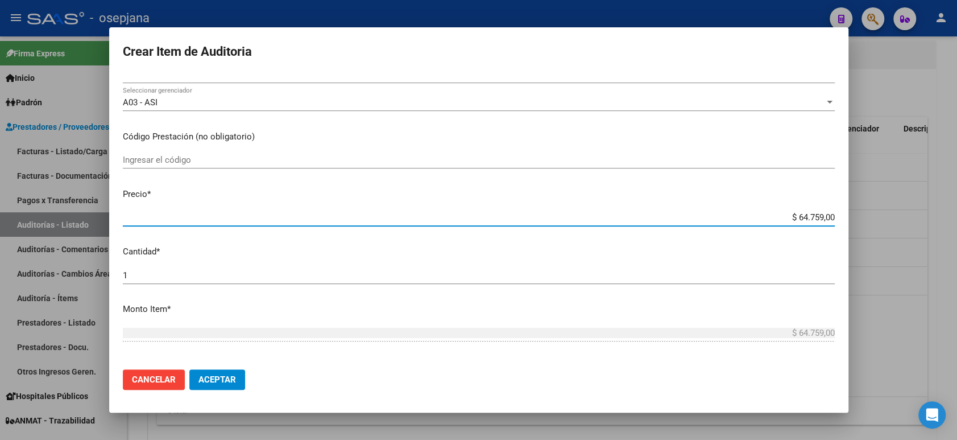
type input "$ 0,01"
type input "$ 0,12"
type input "$ 1,26"
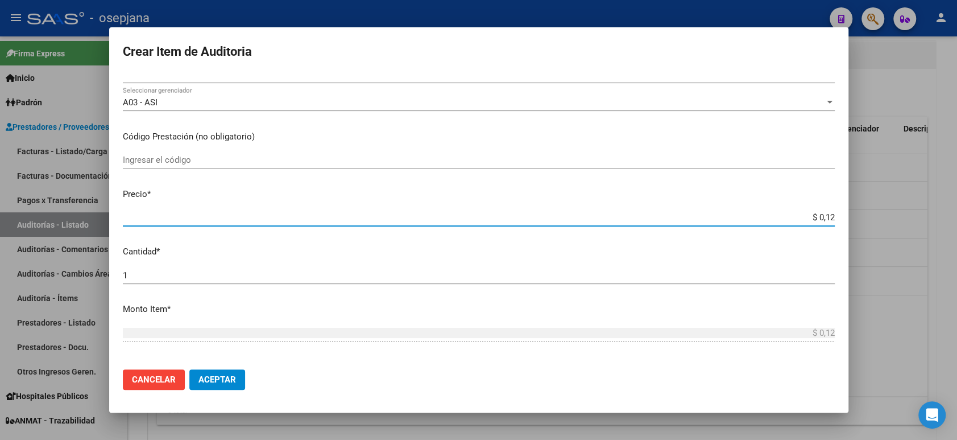
type input "$ 1,26"
type input "$ 12,67"
type input "$ 126,70"
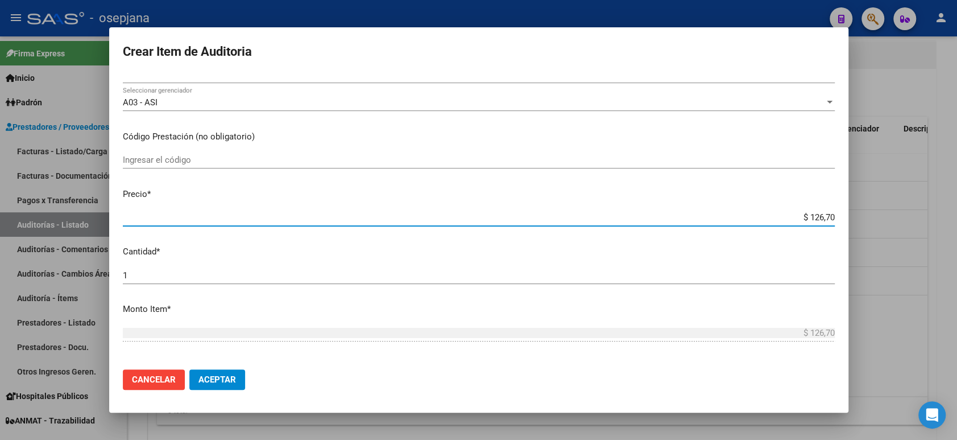
type input "$ 1.267,00"
type input "$ 12.670,00"
type input "$ 1.267,00"
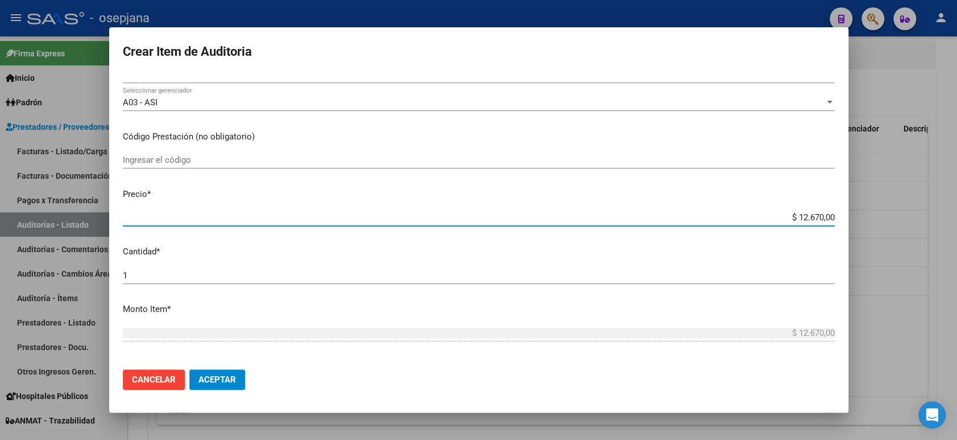
type input "$ 1.267,00"
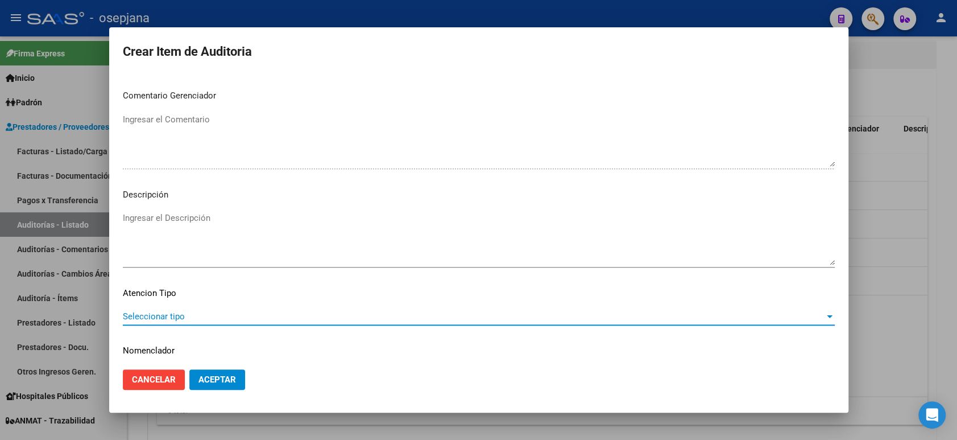
scroll to position [738, 0]
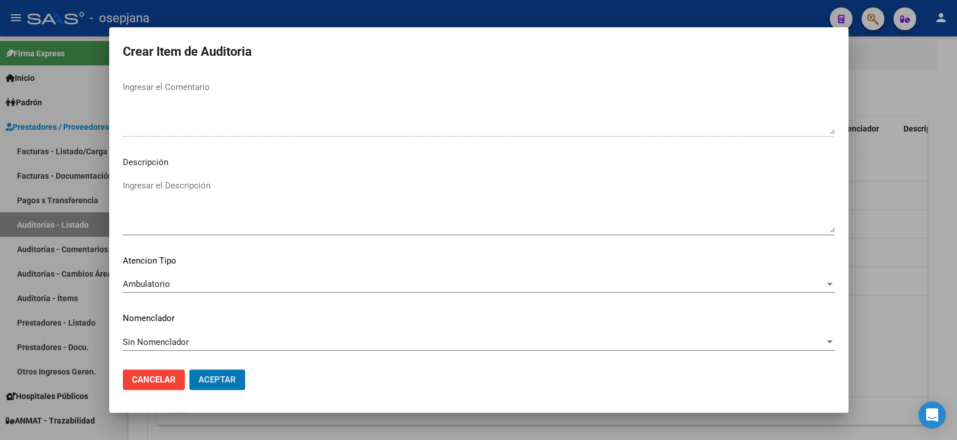
click at [189, 369] on button "Aceptar" at bounding box center [217, 379] width 56 height 20
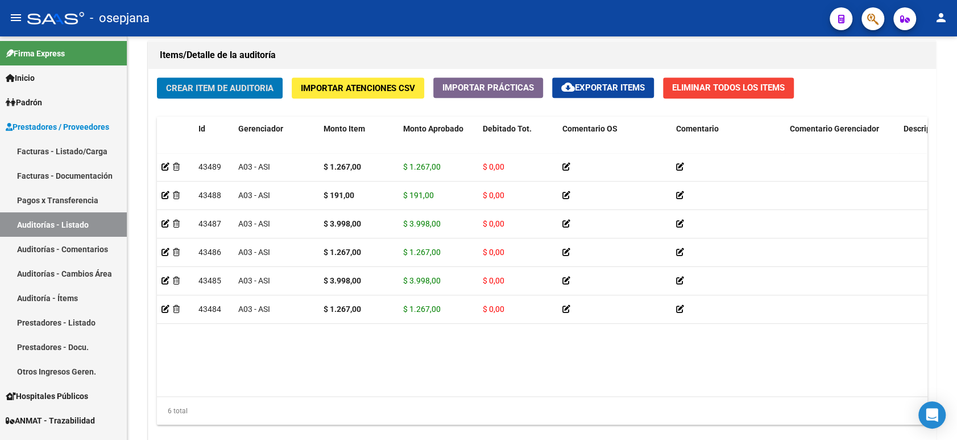
click at [157, 77] on button "Crear Item de Auditoria" at bounding box center [220, 87] width 126 height 21
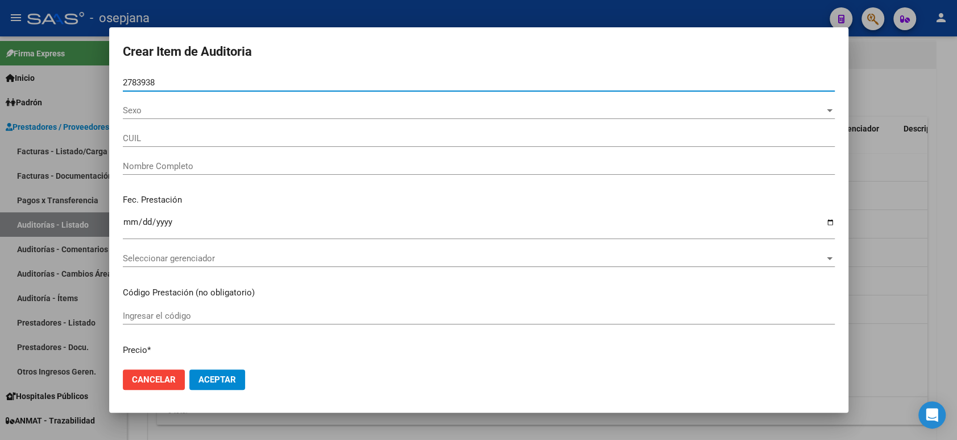
type input "27839386"
type input "27278393866"
type input "[PERSON_NAME]"
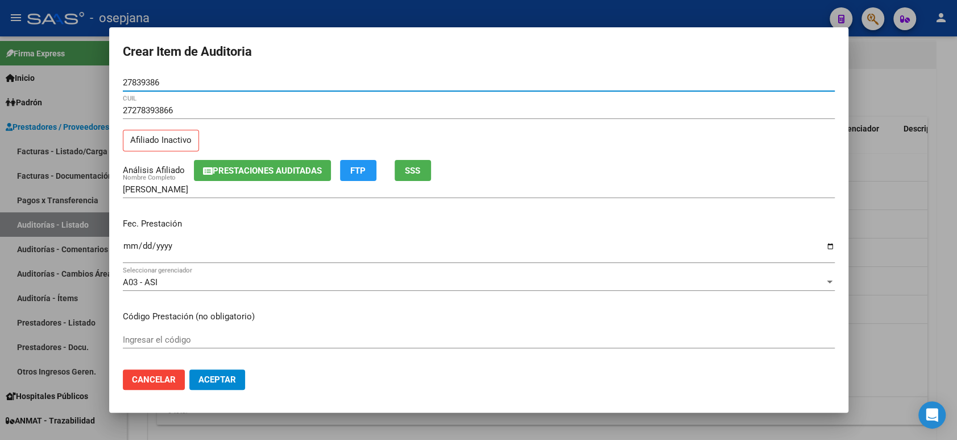
type input "27839386"
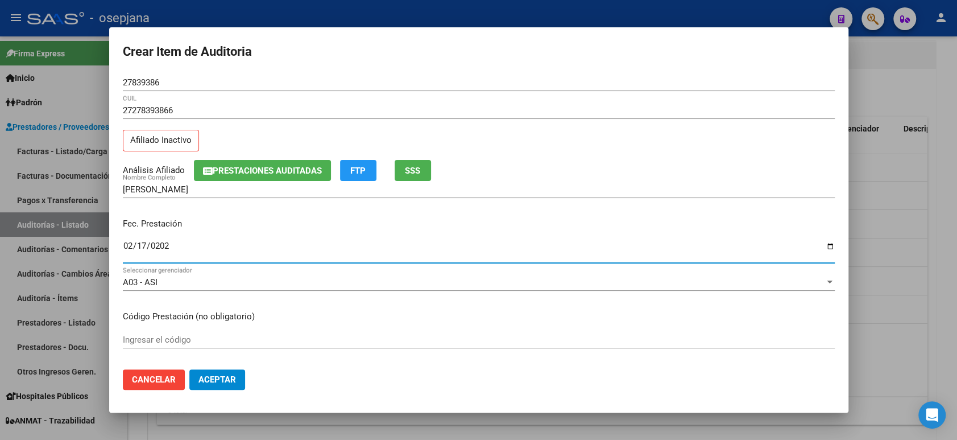
type input "[DATE]"
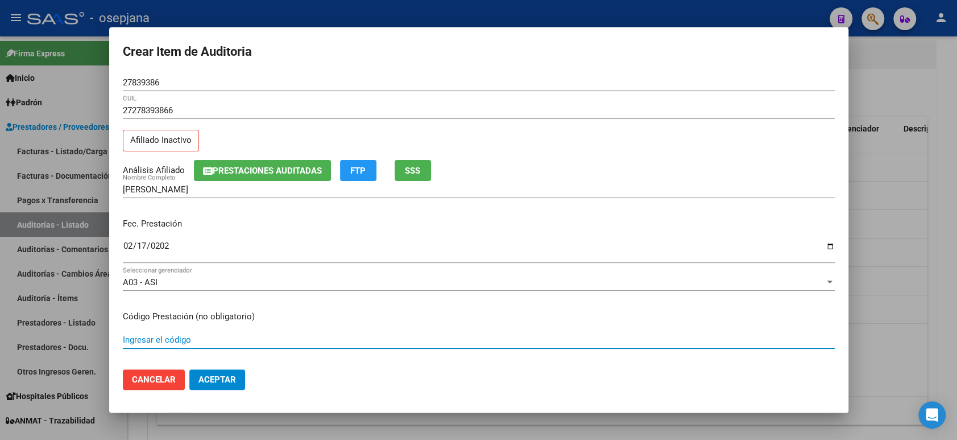
scroll to position [180, 0]
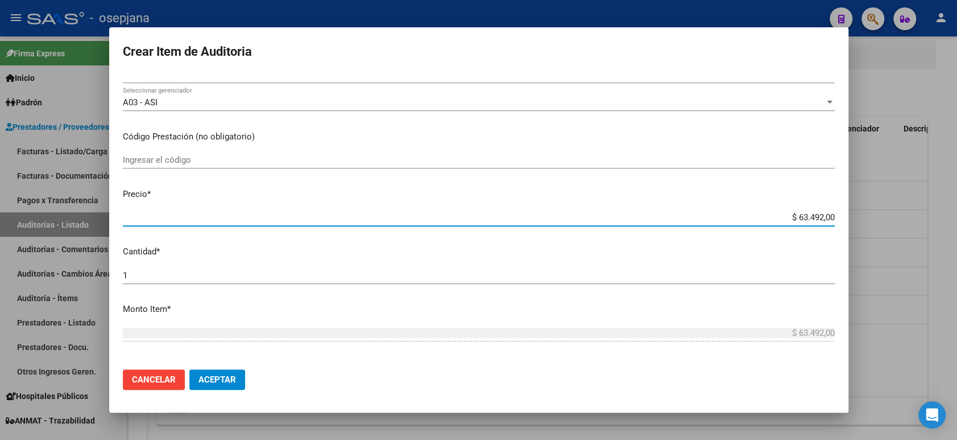
type input "$ 0,03"
type input "$ 0,37"
type input "$ 3,70"
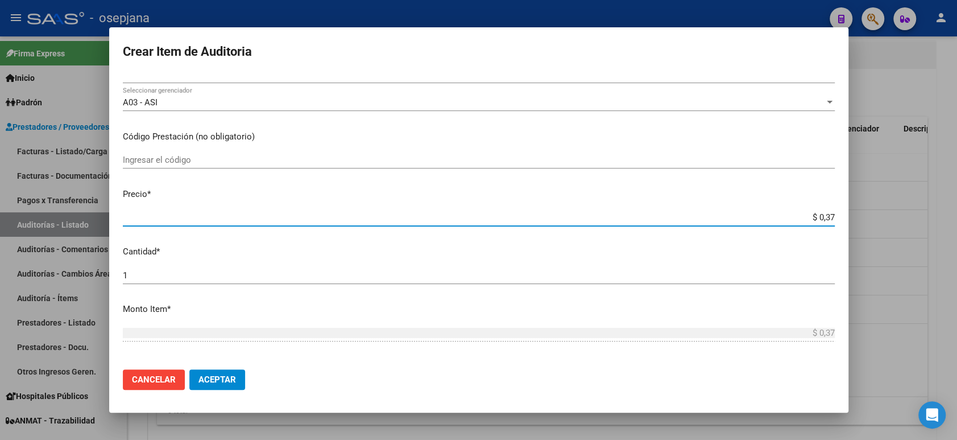
type input "$ 3,70"
type input "$ 37,08"
type input "$ 3,70"
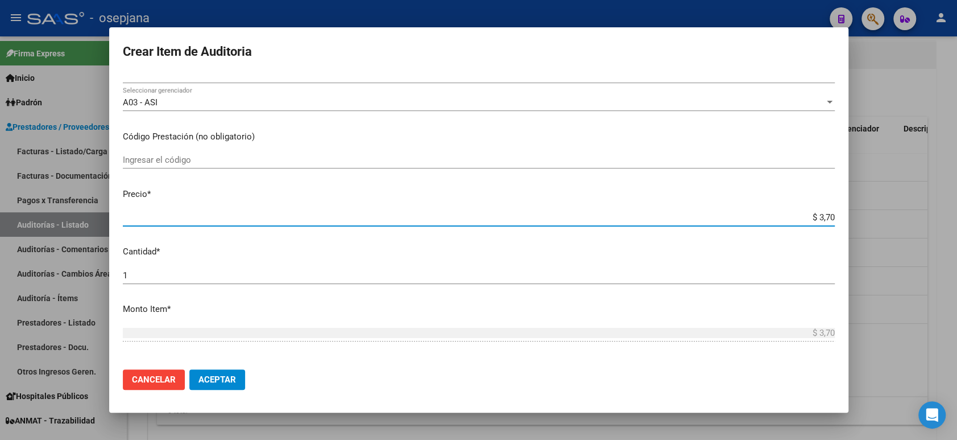
type input "$ 0,37"
type input "$ 0,03"
type input "$ 0,06"
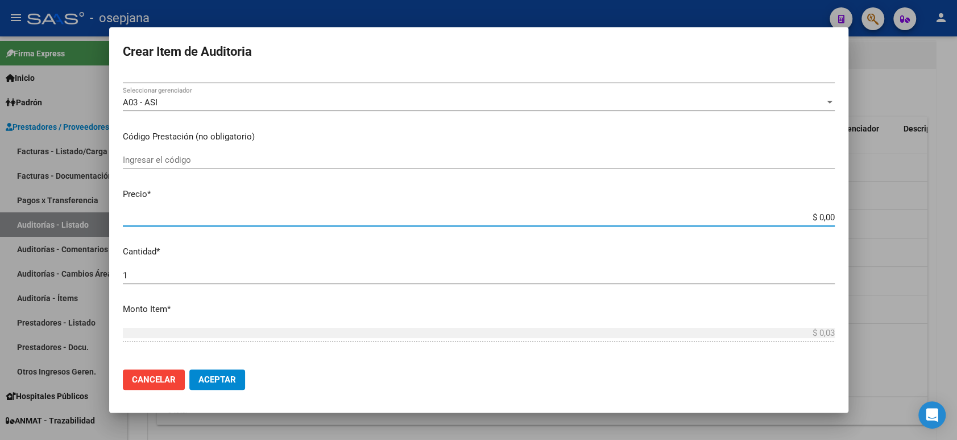
type input "$ 0,06"
type input "$ 0,67"
type input "$ 6,70"
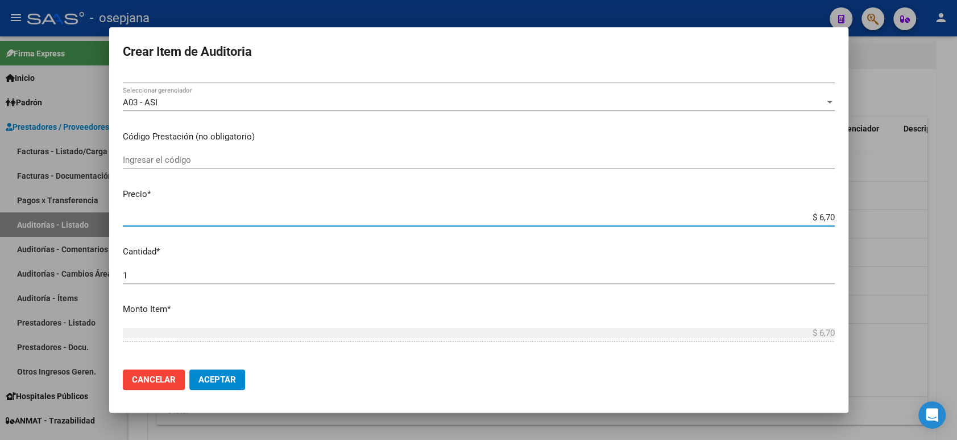
type input "$ 67,08"
type input "$ 6,70"
type input "$ 0,67"
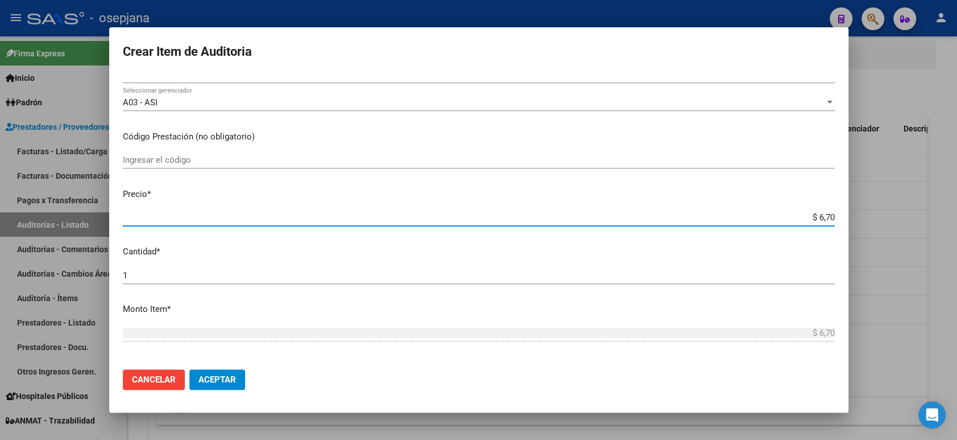
type input "$ 0,67"
type input "$ 0,06"
type input "$ 0,60"
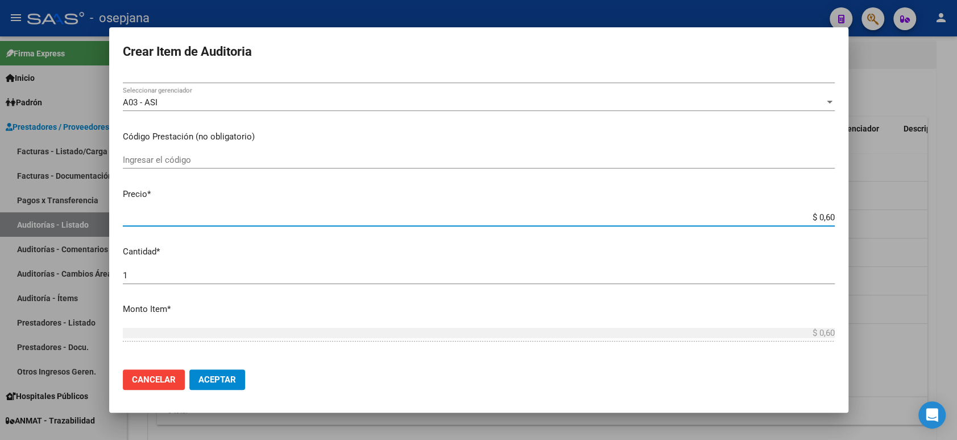
type input "$ 6,07"
type input "$ 60,78"
type input "$ 6,07"
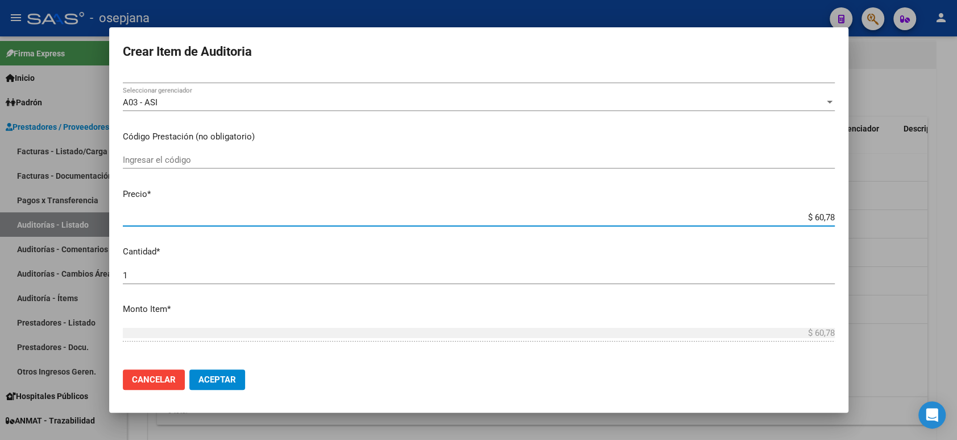
type input "$ 6,07"
type input "$ 0,60"
type input "$ 0,06"
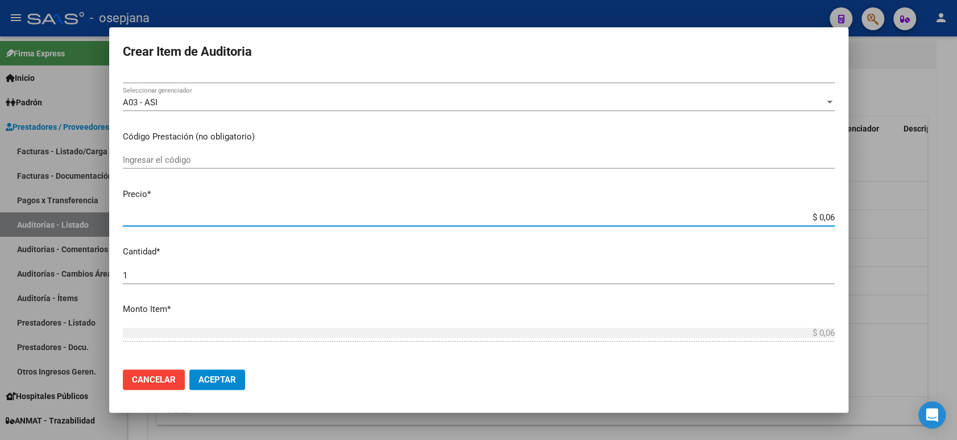
type input "$ 0,67"
type input "$ 6,70"
type input "$ 67,08"
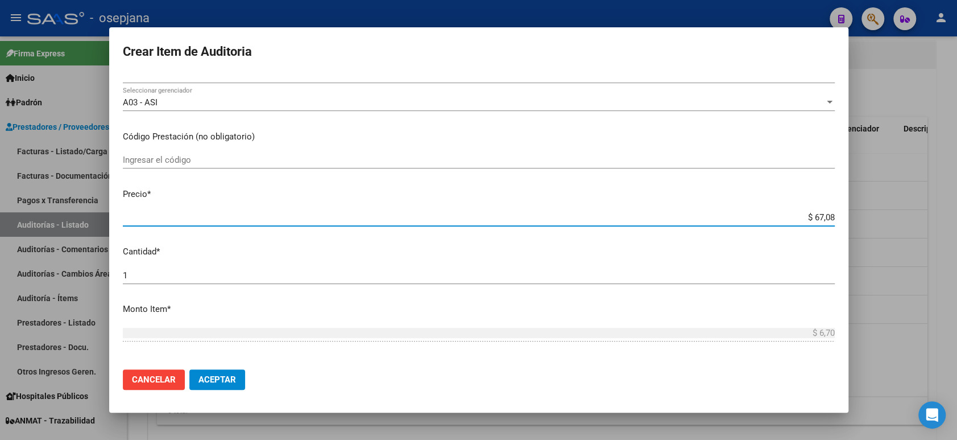
type input "$ 67,08"
type input "$ 670,80"
type input "$ 6.708,00"
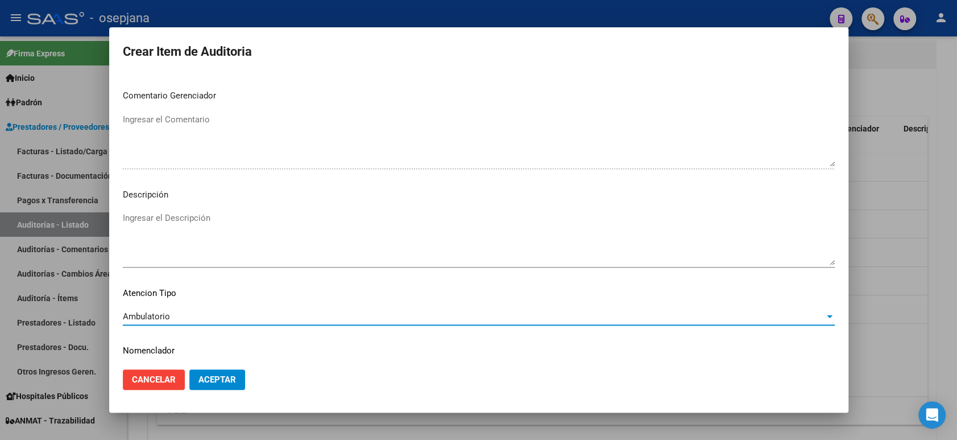
scroll to position [738, 0]
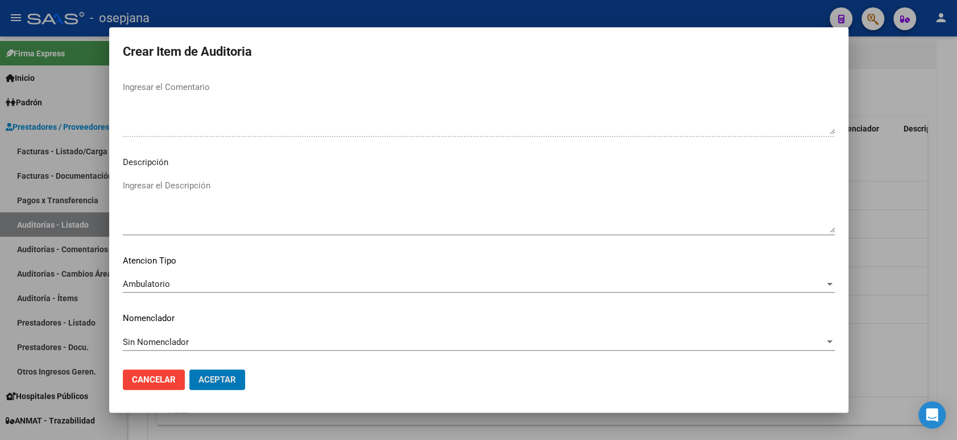
click at [189, 369] on button "Aceptar" at bounding box center [217, 379] width 56 height 20
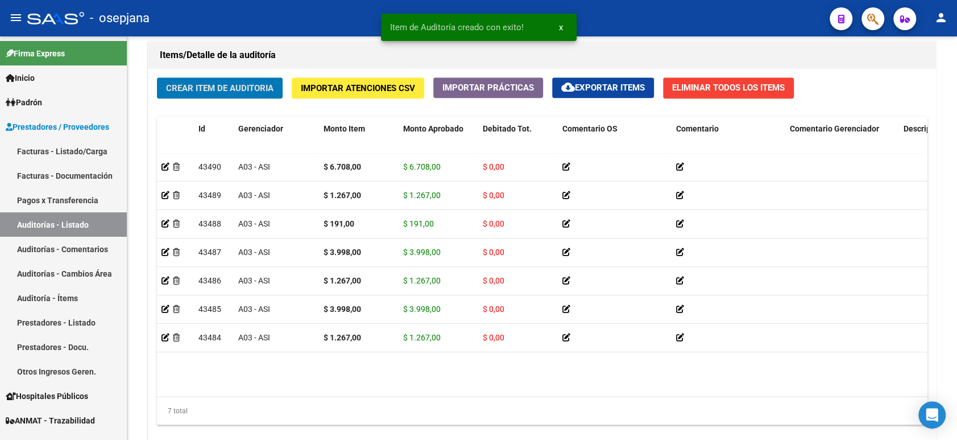
click at [157, 77] on button "Crear Item de Auditoria" at bounding box center [220, 87] width 126 height 21
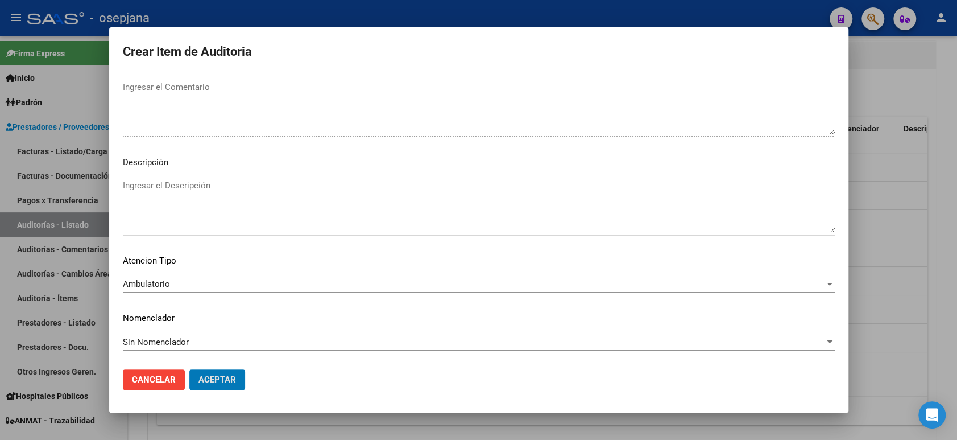
click at [189, 369] on button "Aceptar" at bounding box center [217, 379] width 56 height 20
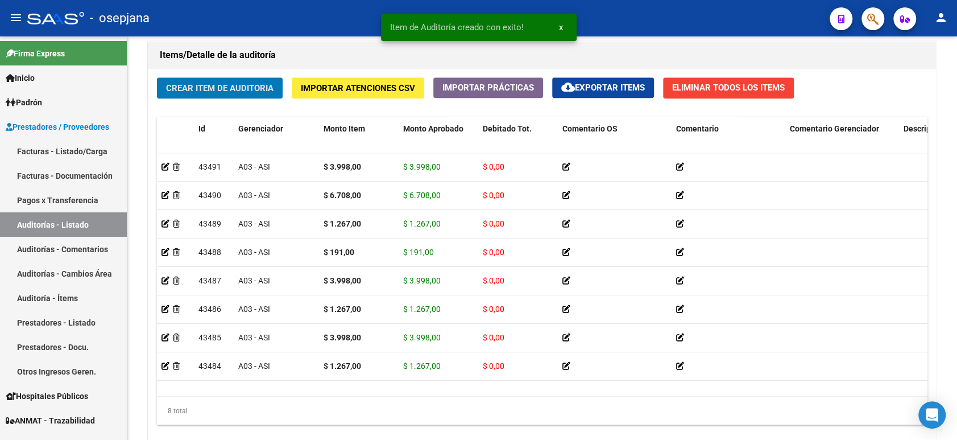
click at [157, 77] on button "Crear Item de Auditoria" at bounding box center [220, 87] width 126 height 21
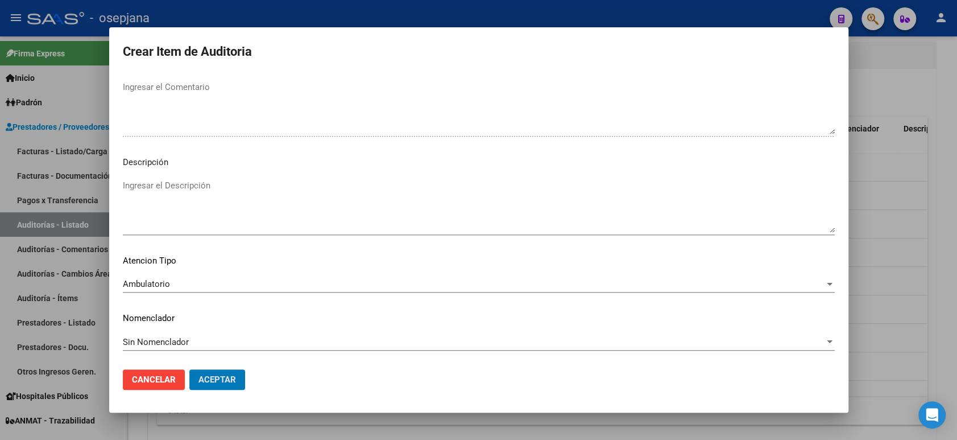
click at [189, 369] on button "Aceptar" at bounding box center [217, 379] width 56 height 20
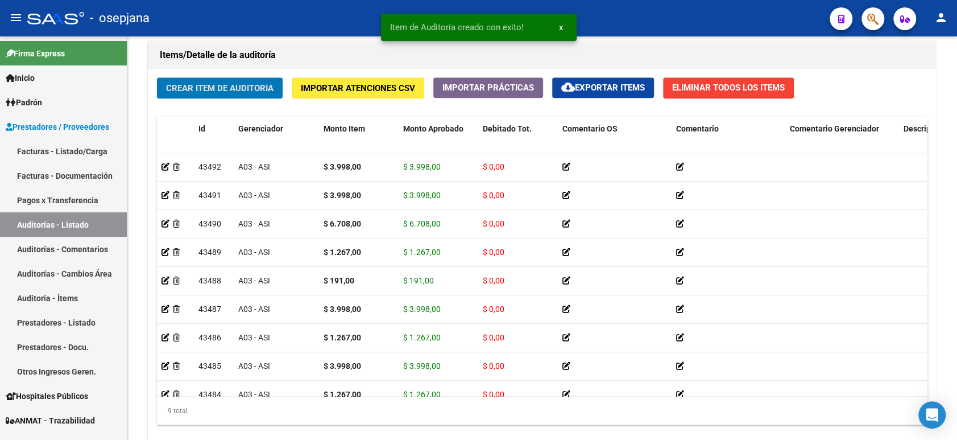
click at [157, 77] on button "Crear Item de Auditoria" at bounding box center [220, 87] width 126 height 21
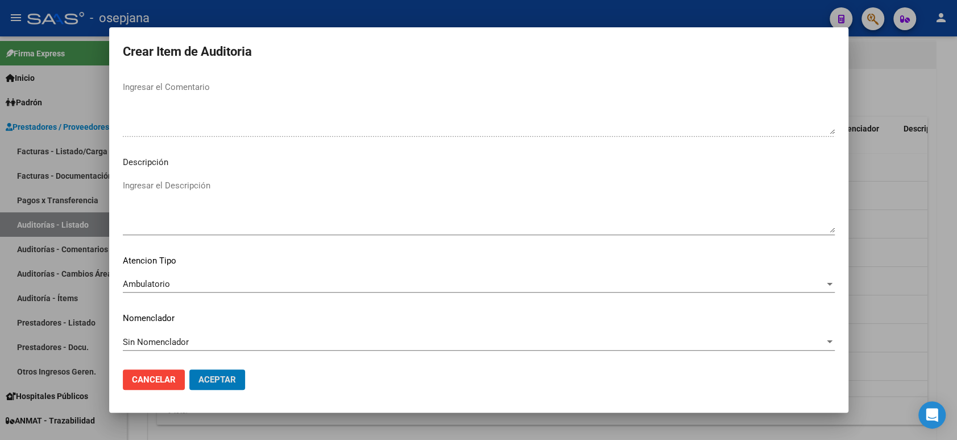
click at [189, 369] on button "Aceptar" at bounding box center [217, 379] width 56 height 20
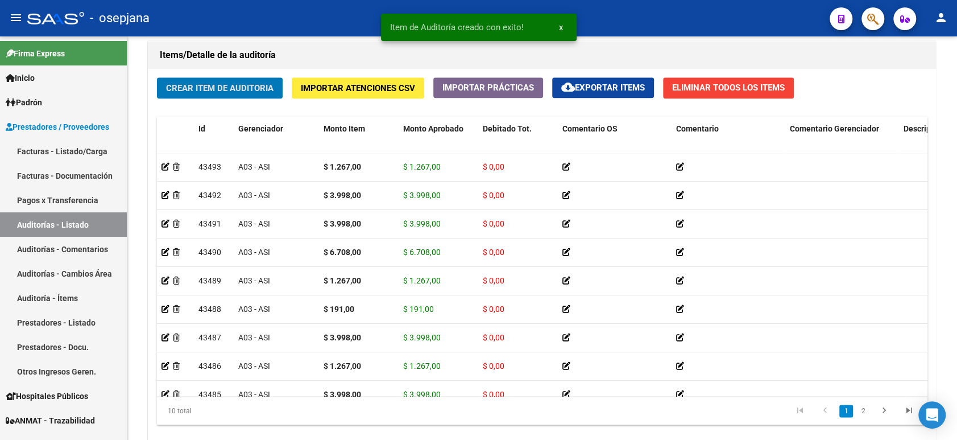
click at [157, 77] on button "Crear Item de Auditoria" at bounding box center [220, 87] width 126 height 21
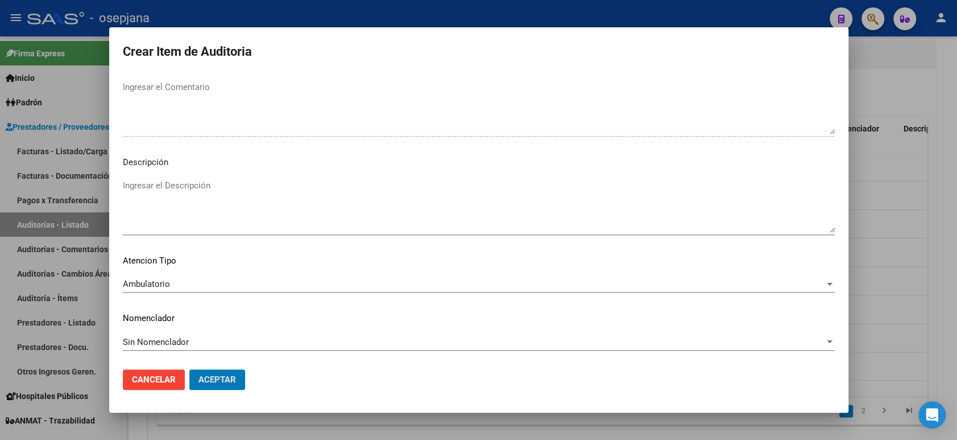
click at [189, 369] on button "Aceptar" at bounding box center [217, 379] width 56 height 20
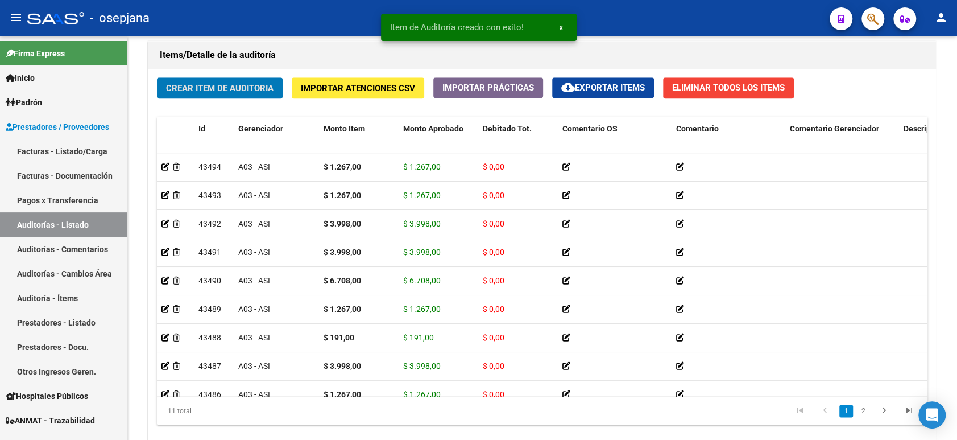
click at [157, 77] on button "Crear Item de Auditoria" at bounding box center [220, 87] width 126 height 21
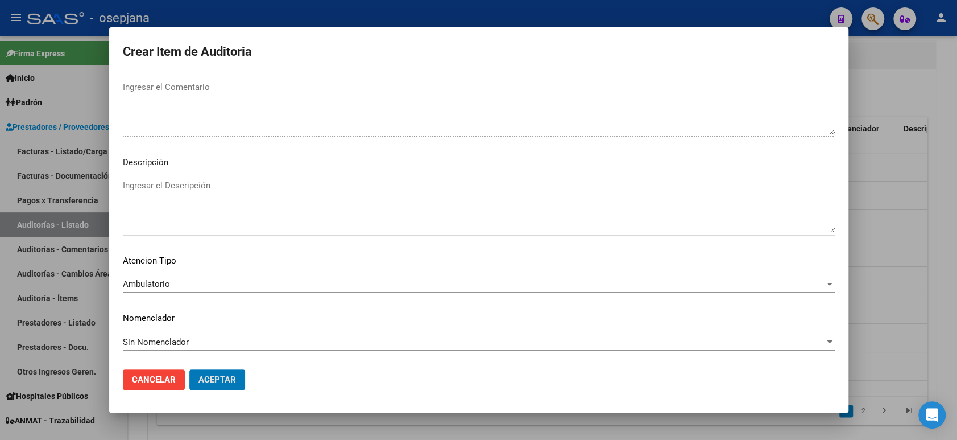
click at [189, 369] on button "Aceptar" at bounding box center [217, 379] width 56 height 20
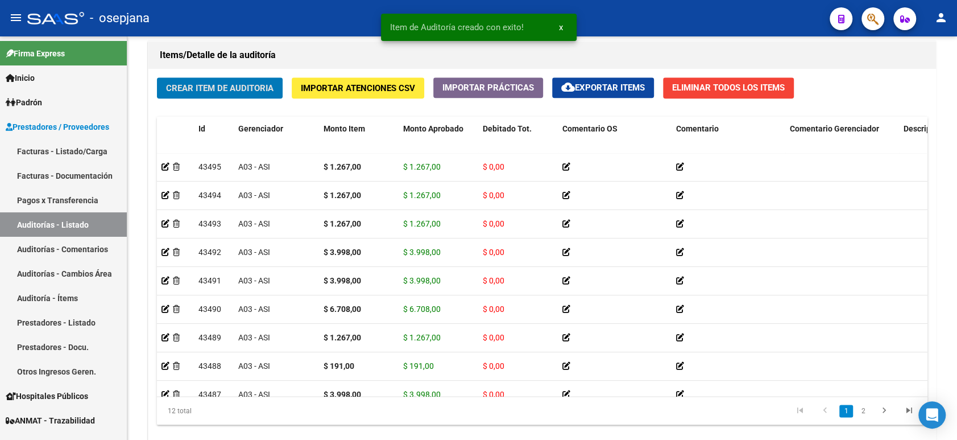
click at [157, 77] on button "Crear Item de Auditoria" at bounding box center [220, 87] width 126 height 21
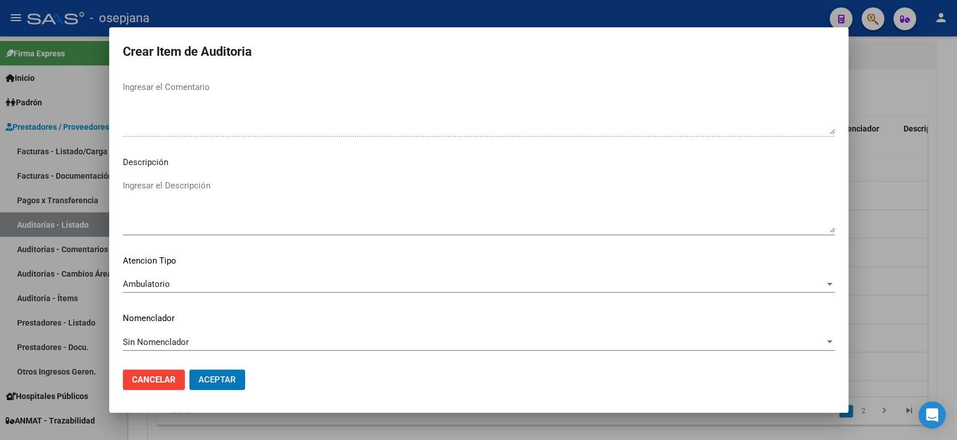
click at [189, 369] on button "Aceptar" at bounding box center [217, 379] width 56 height 20
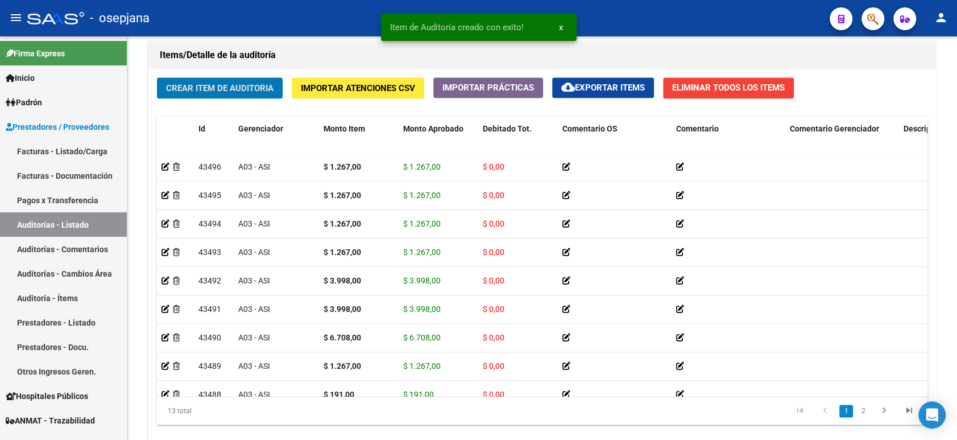
click at [157, 77] on button "Crear Item de Auditoria" at bounding box center [220, 87] width 126 height 21
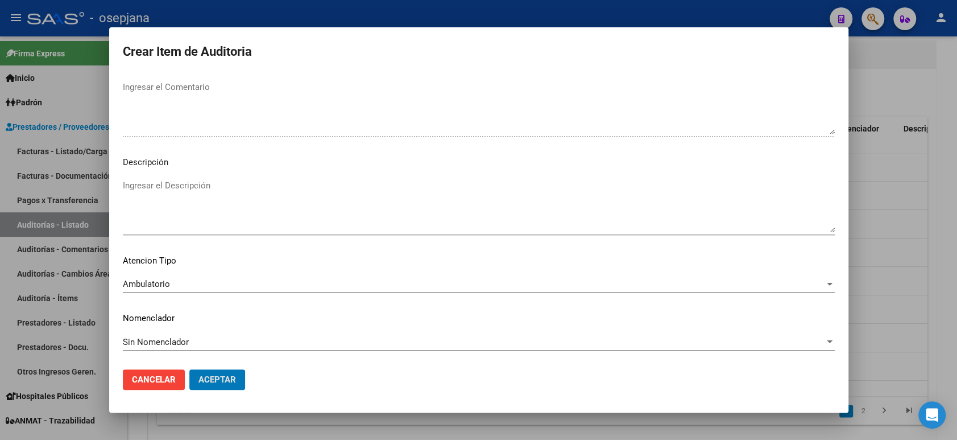
click at [189, 369] on button "Aceptar" at bounding box center [217, 379] width 56 height 20
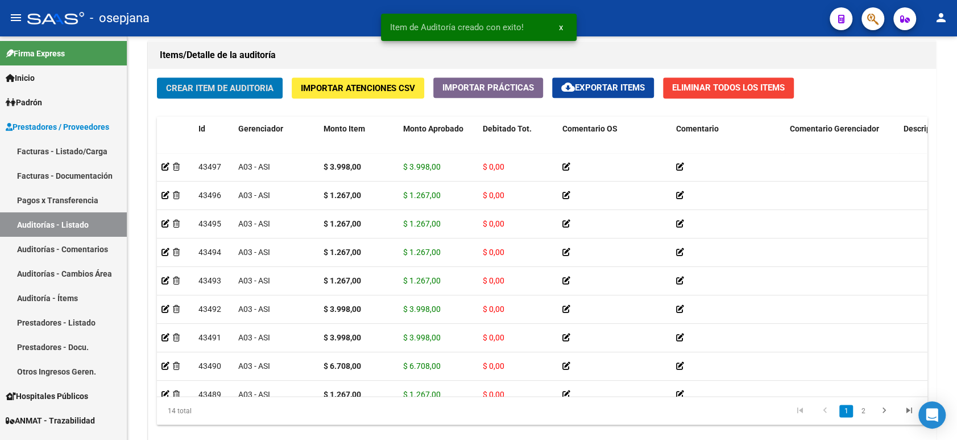
click at [157, 77] on button "Crear Item de Auditoria" at bounding box center [220, 87] width 126 height 21
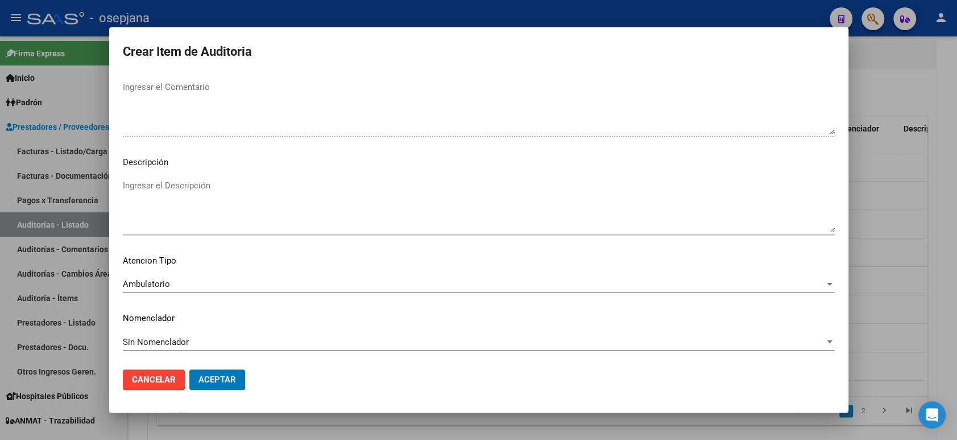
click at [189, 369] on button "Aceptar" at bounding box center [217, 379] width 56 height 20
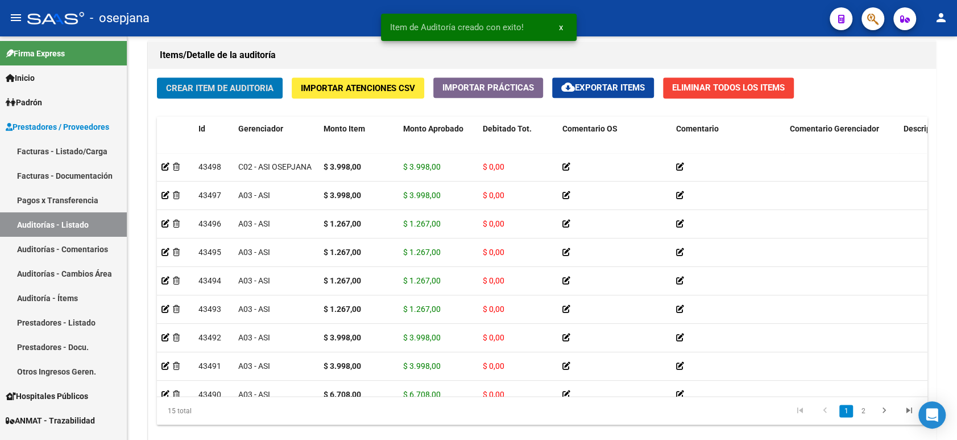
click at [157, 77] on button "Crear Item de Auditoria" at bounding box center [220, 87] width 126 height 21
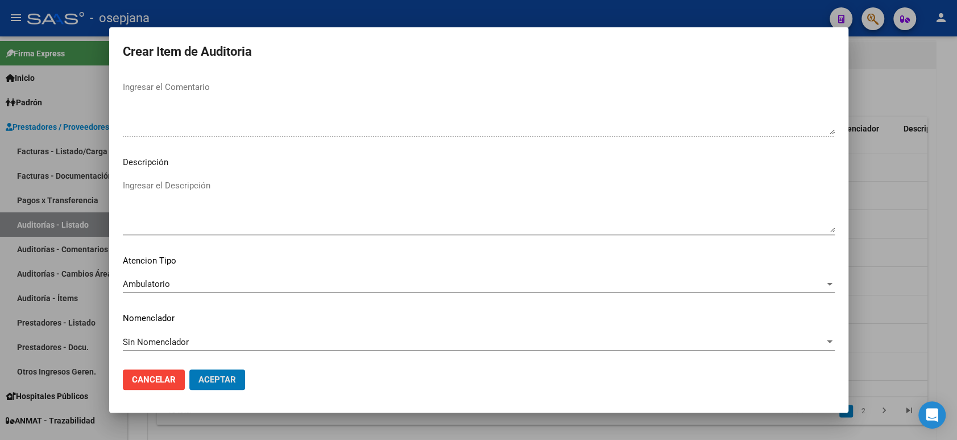
click at [189, 369] on button "Aceptar" at bounding box center [217, 379] width 56 height 20
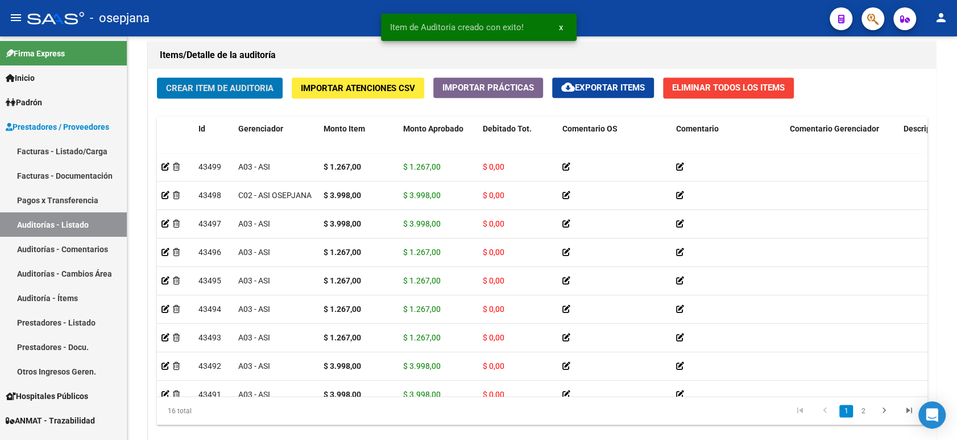
click at [157, 77] on button "Crear Item de Auditoria" at bounding box center [220, 87] width 126 height 21
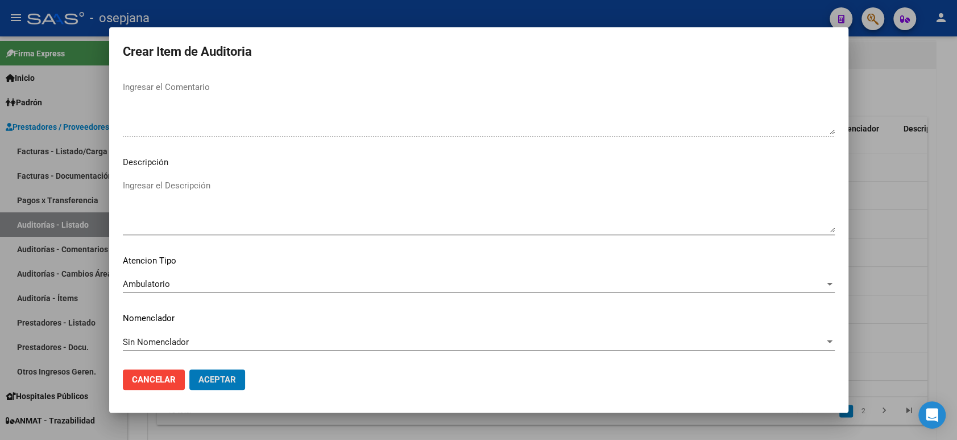
click at [189, 369] on button "Aceptar" at bounding box center [217, 379] width 56 height 20
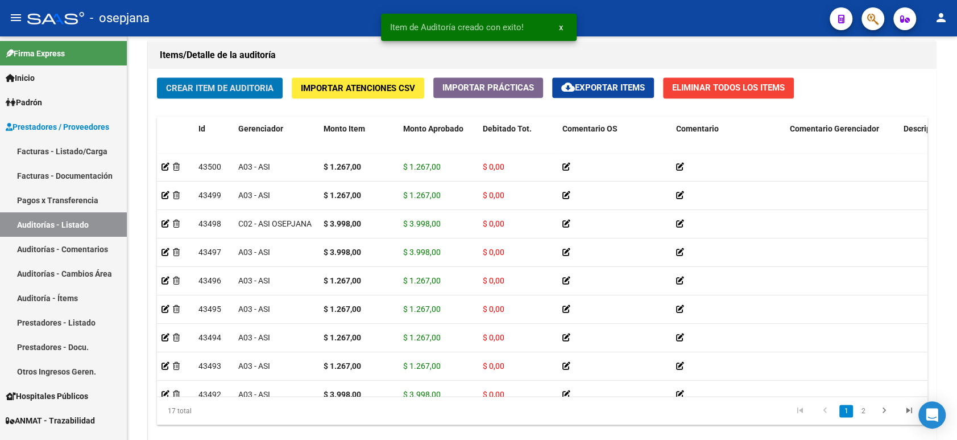
click at [157, 77] on button "Crear Item de Auditoria" at bounding box center [220, 87] width 126 height 21
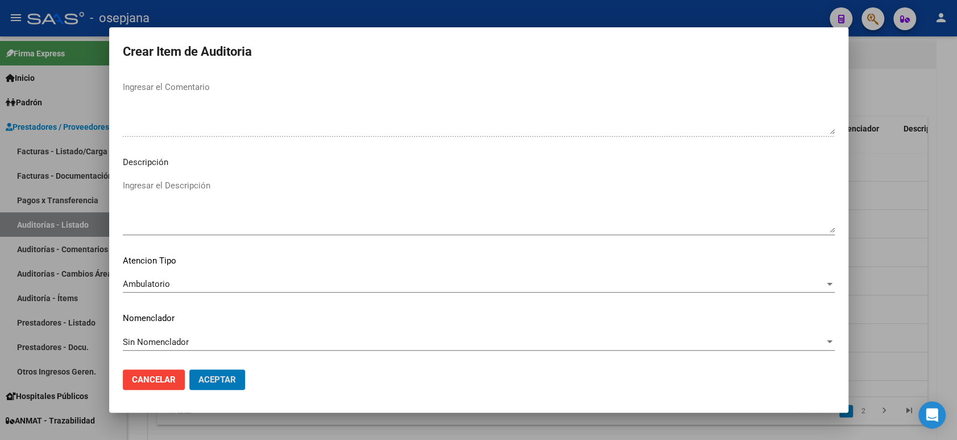
click at [189, 369] on button "Aceptar" at bounding box center [217, 379] width 56 height 20
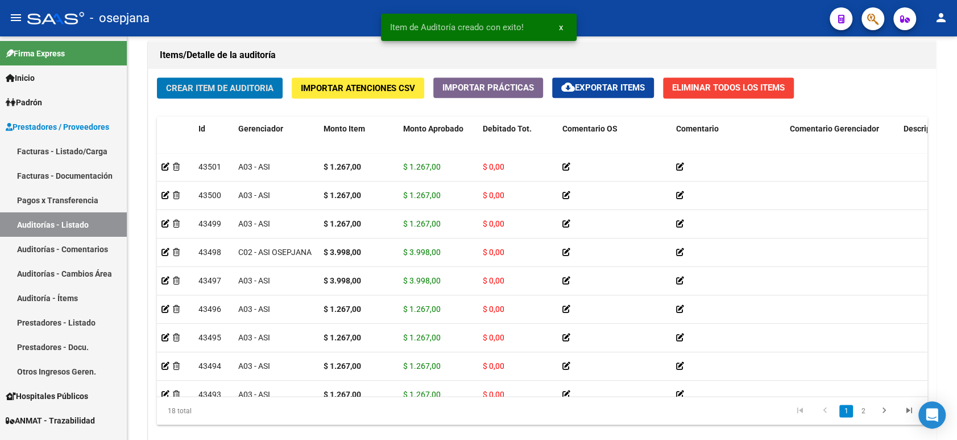
click at [157, 77] on button "Crear Item de Auditoria" at bounding box center [220, 87] width 126 height 21
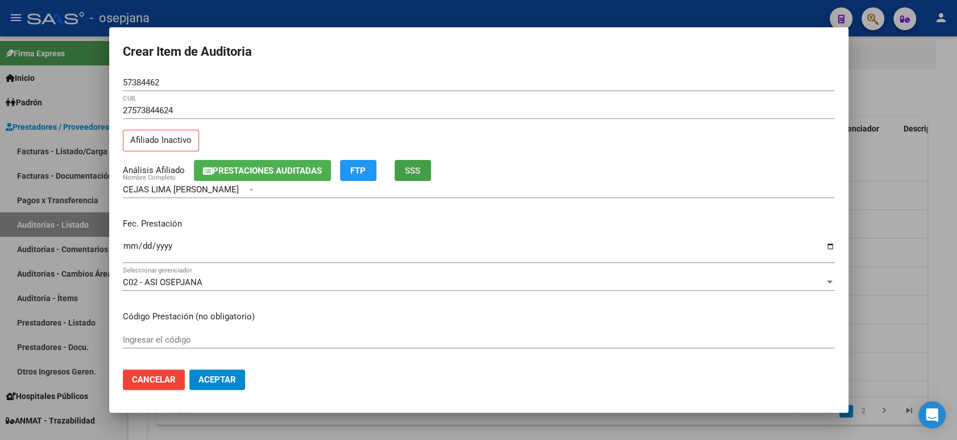
click at [419, 175] on span "SSS" at bounding box center [412, 171] width 15 height 10
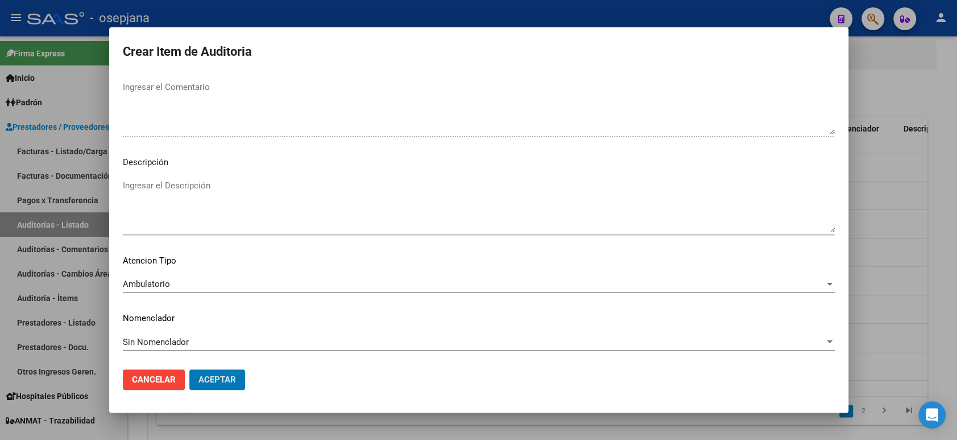
click at [189, 369] on button "Aceptar" at bounding box center [217, 379] width 56 height 20
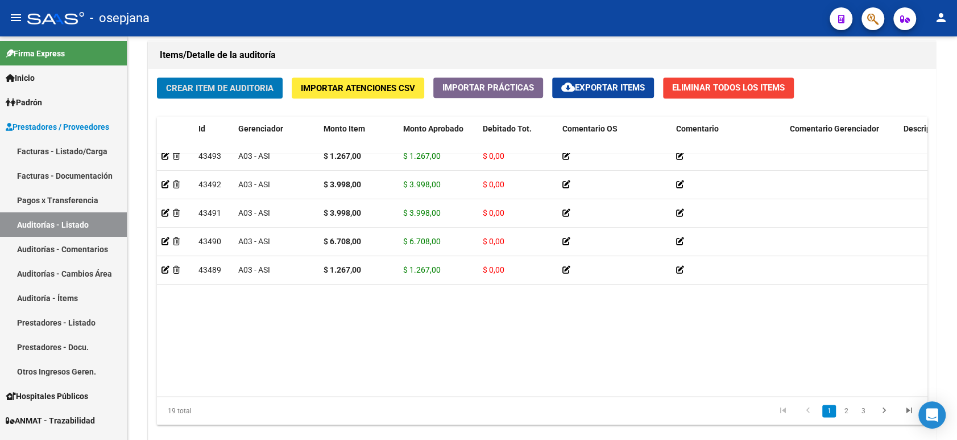
scroll to position [0, 0]
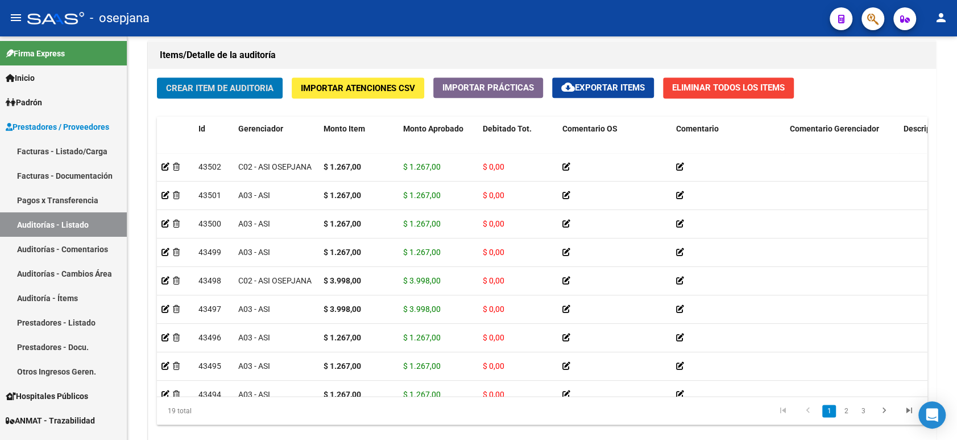
click at [157, 77] on button "Crear Item de Auditoria" at bounding box center [220, 87] width 126 height 21
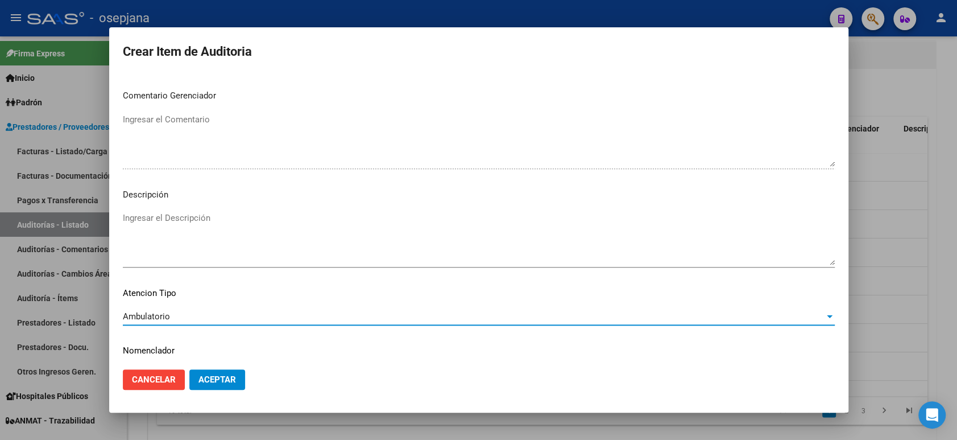
scroll to position [738, 0]
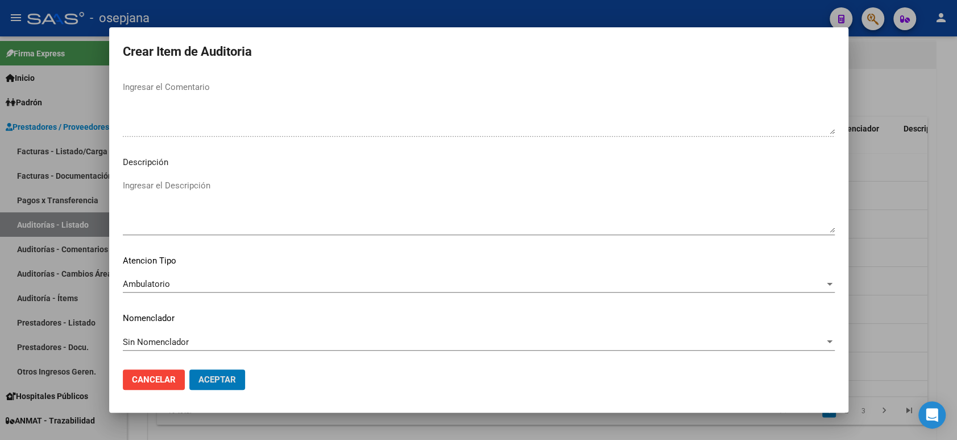
click at [189, 369] on button "Aceptar" at bounding box center [217, 379] width 56 height 20
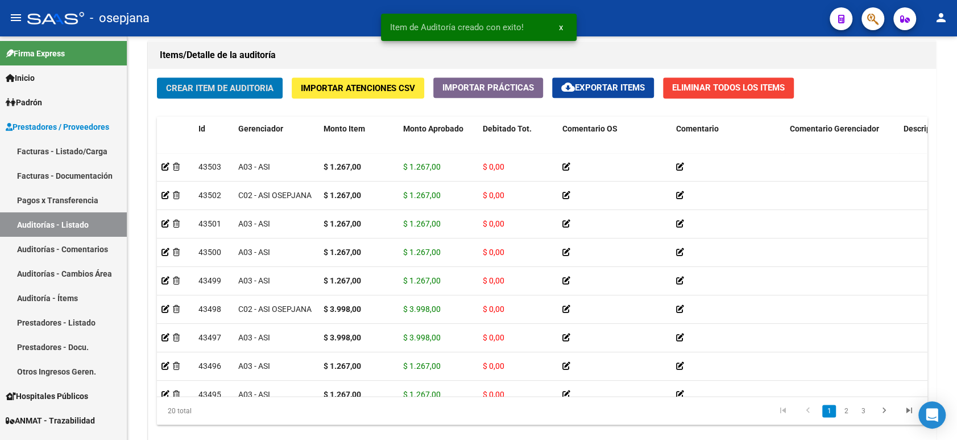
click at [157, 77] on button "Crear Item de Auditoria" at bounding box center [220, 87] width 126 height 21
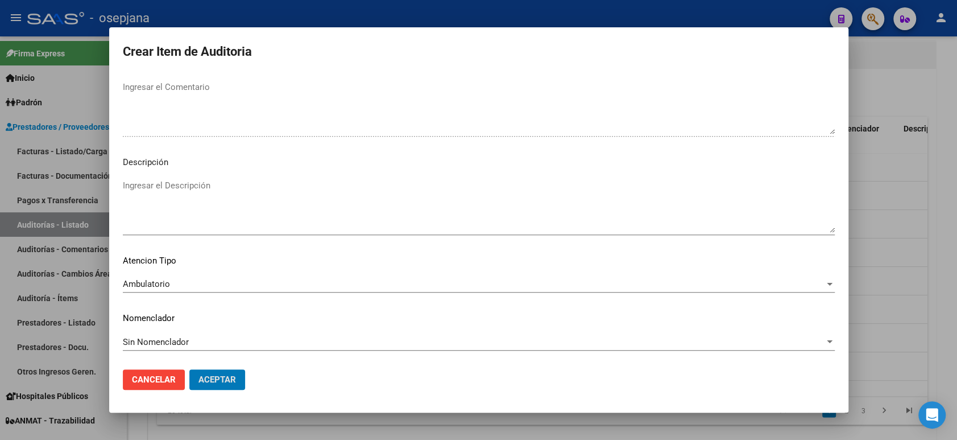
click at [189, 369] on button "Aceptar" at bounding box center [217, 379] width 56 height 20
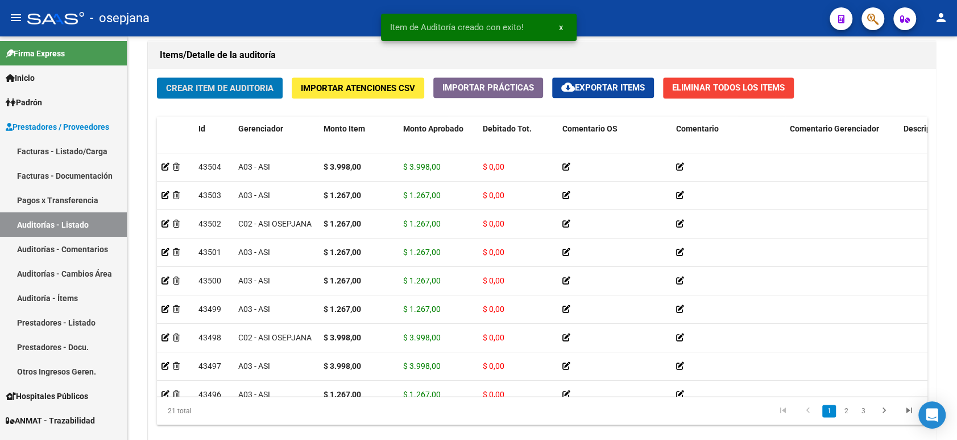
click at [157, 77] on button "Crear Item de Auditoria" at bounding box center [220, 87] width 126 height 21
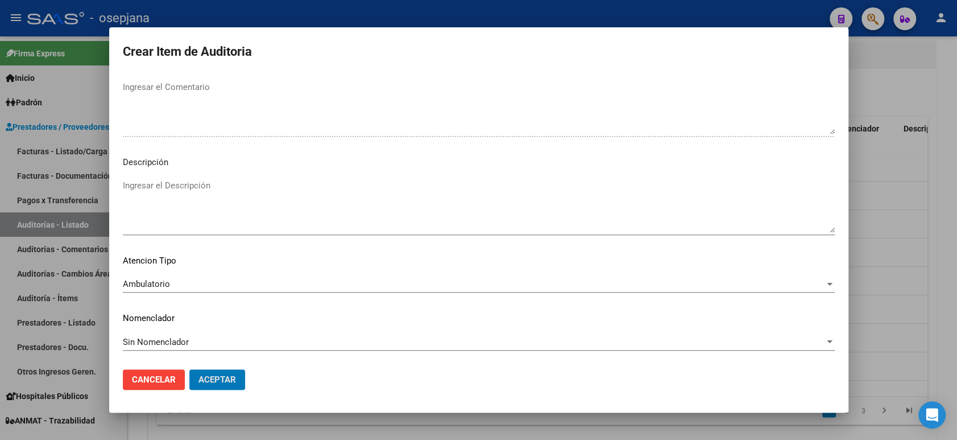
click at [189, 369] on button "Aceptar" at bounding box center [217, 379] width 56 height 20
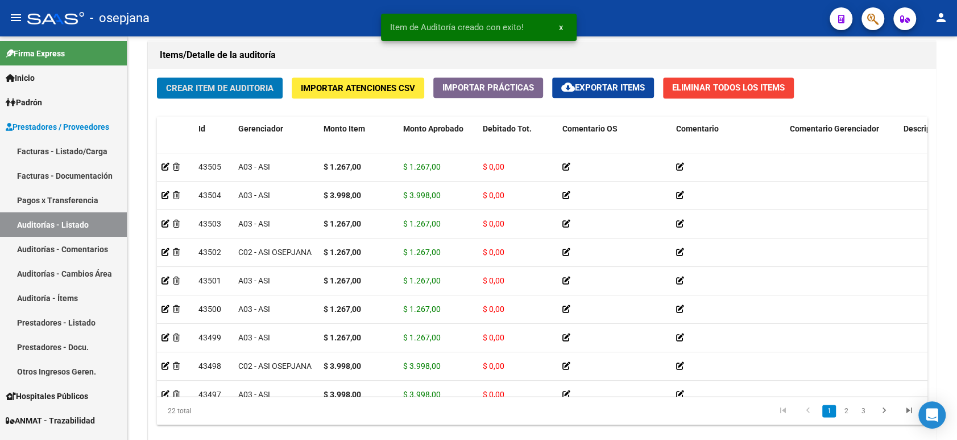
click at [157, 77] on button "Crear Item de Auditoria" at bounding box center [220, 87] width 126 height 21
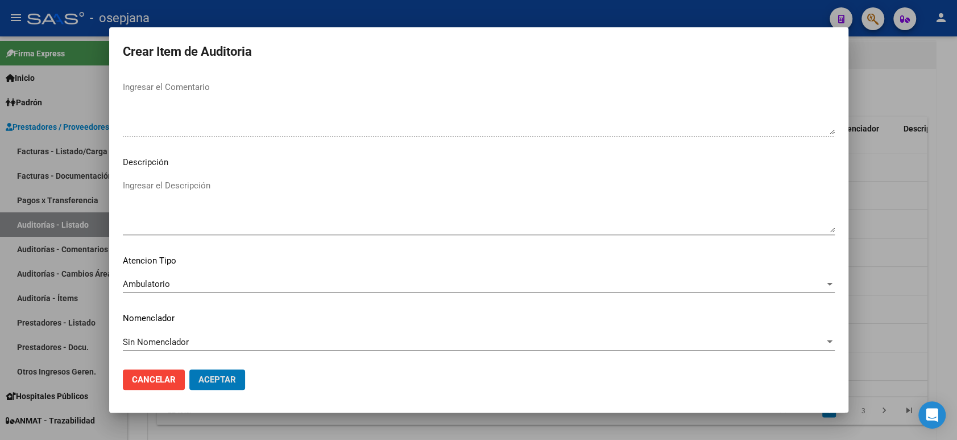
click at [189, 369] on button "Aceptar" at bounding box center [217, 379] width 56 height 20
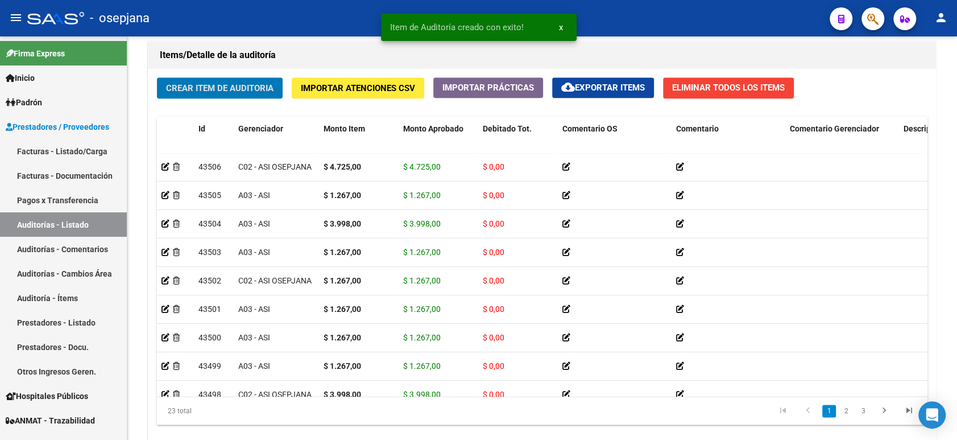
click at [157, 77] on button "Crear Item de Auditoria" at bounding box center [220, 87] width 126 height 21
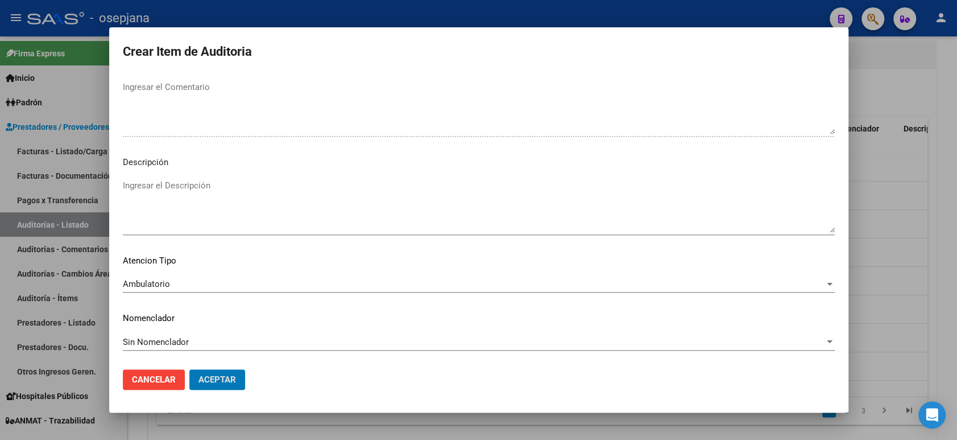
click at [189, 369] on button "Aceptar" at bounding box center [217, 379] width 56 height 20
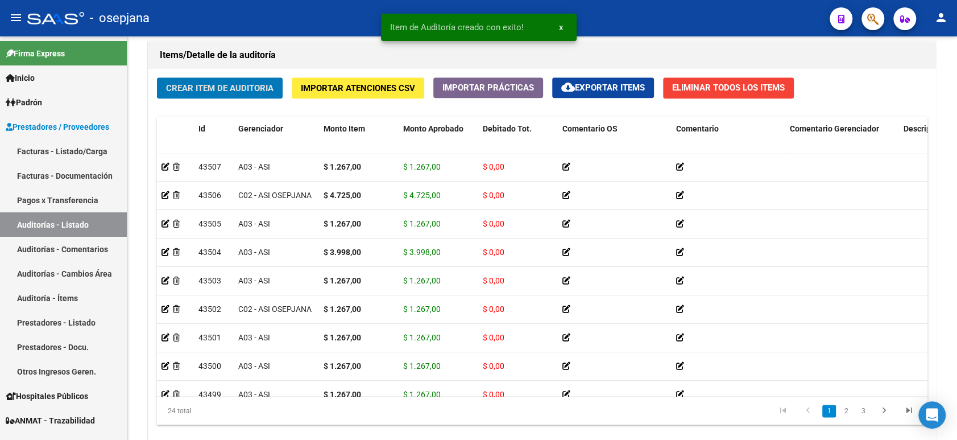
click at [157, 77] on button "Crear Item de Auditoria" at bounding box center [220, 87] width 126 height 21
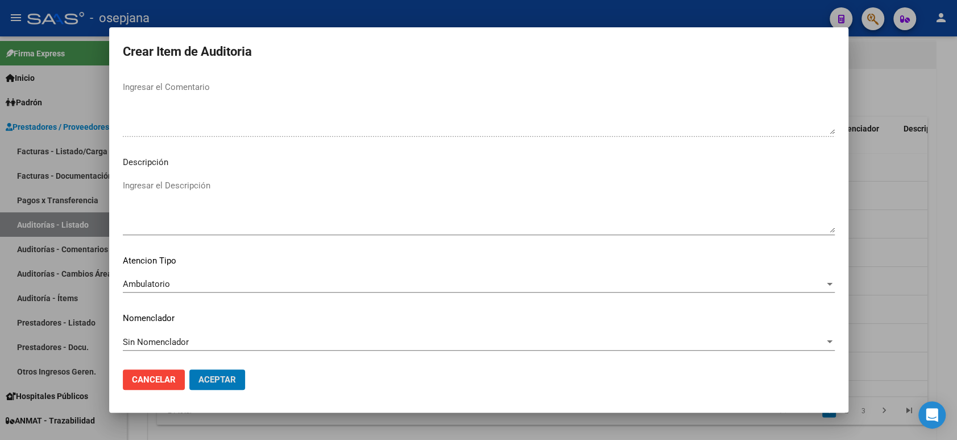
click at [189, 369] on button "Aceptar" at bounding box center [217, 379] width 56 height 20
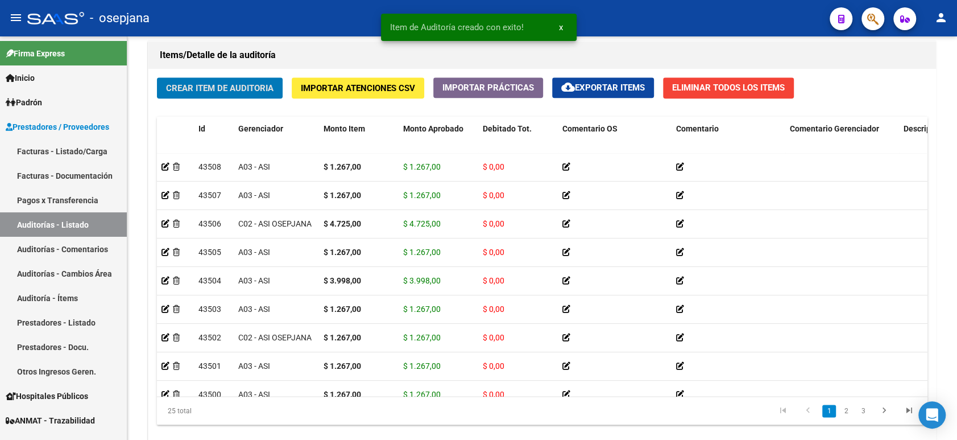
click at [157, 77] on button "Crear Item de Auditoria" at bounding box center [220, 87] width 126 height 21
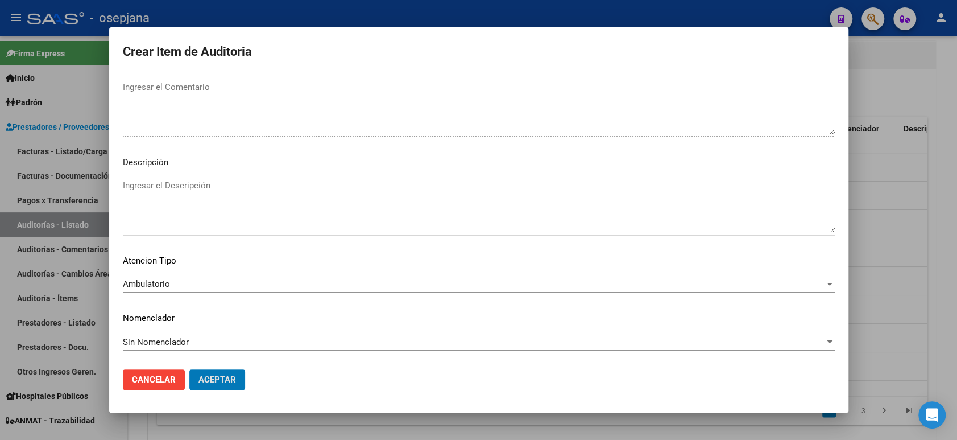
click at [189, 369] on button "Aceptar" at bounding box center [217, 379] width 56 height 20
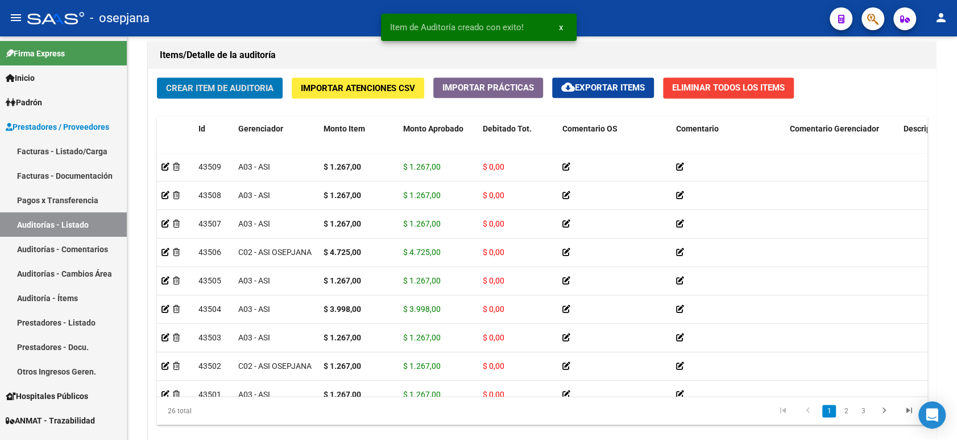
click at [157, 77] on button "Crear Item de Auditoria" at bounding box center [220, 87] width 126 height 21
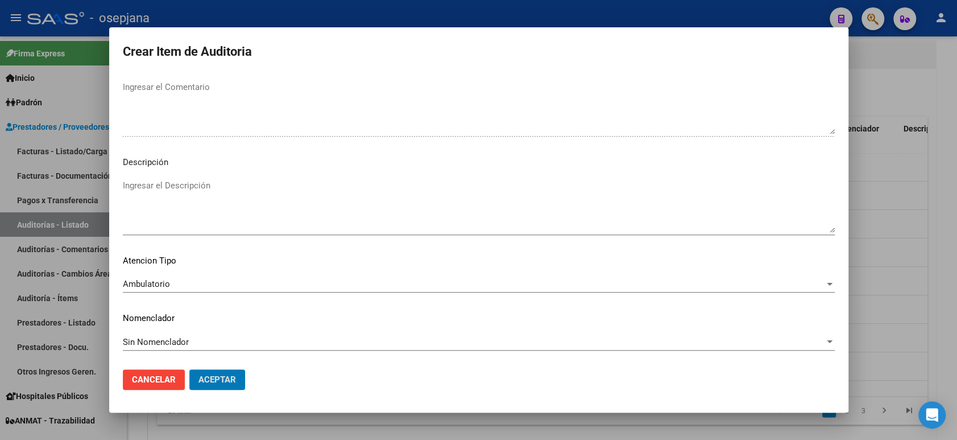
click at [189, 369] on button "Aceptar" at bounding box center [217, 379] width 56 height 20
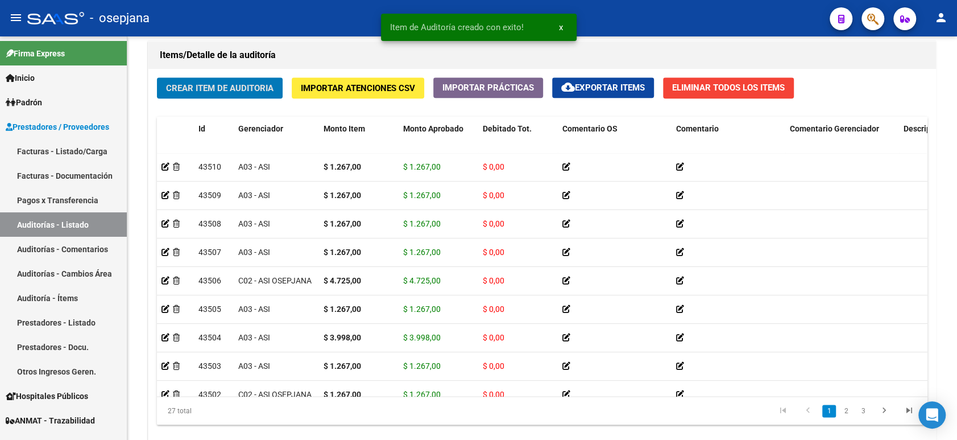
click at [157, 77] on button "Crear Item de Auditoria" at bounding box center [220, 87] width 126 height 21
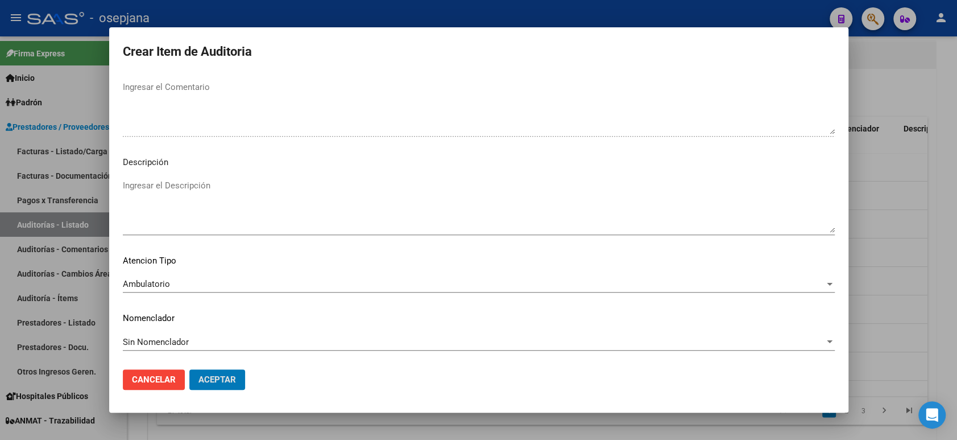
click at [189, 369] on button "Aceptar" at bounding box center [217, 379] width 56 height 20
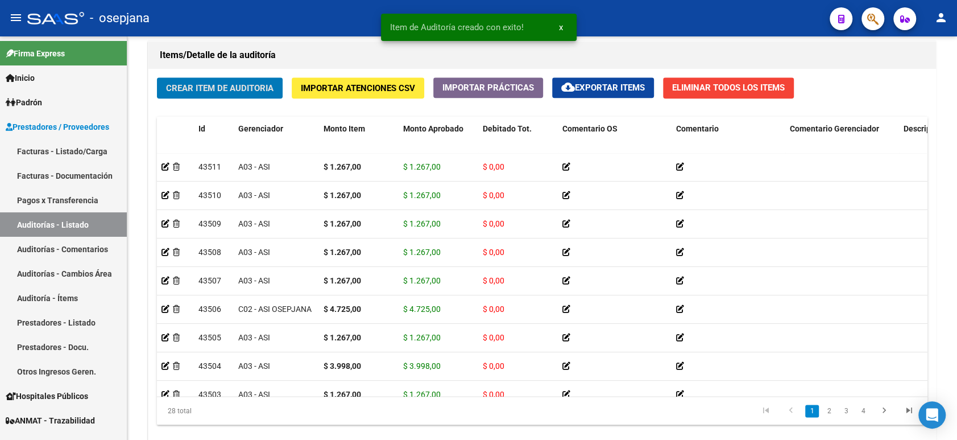
click at [157, 77] on button "Crear Item de Auditoria" at bounding box center [220, 87] width 126 height 21
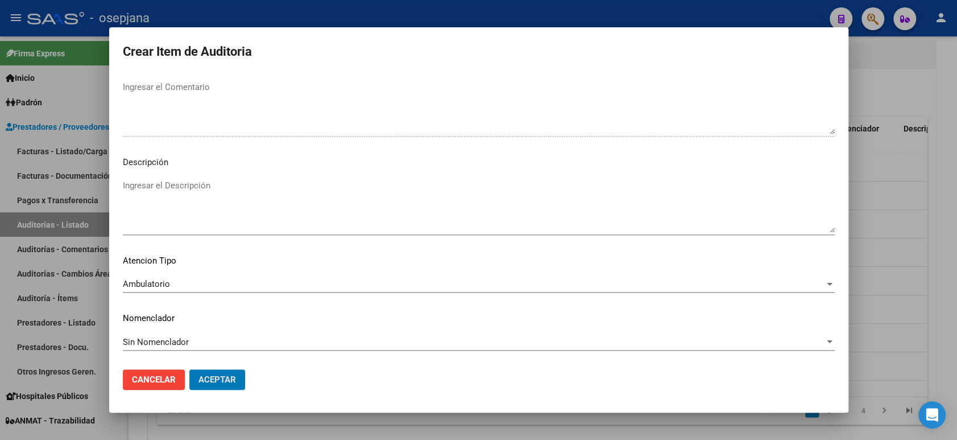
click at [189, 369] on button "Aceptar" at bounding box center [217, 379] width 56 height 20
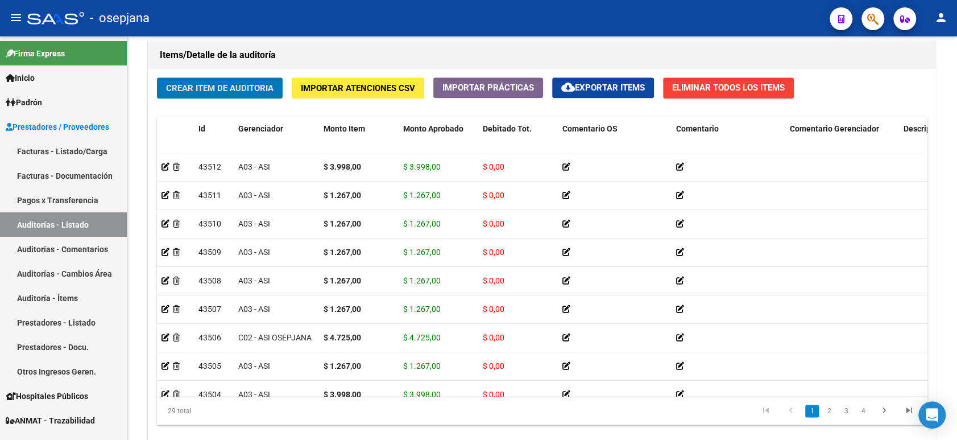
click at [157, 77] on button "Crear Item de Auditoria" at bounding box center [220, 87] width 126 height 21
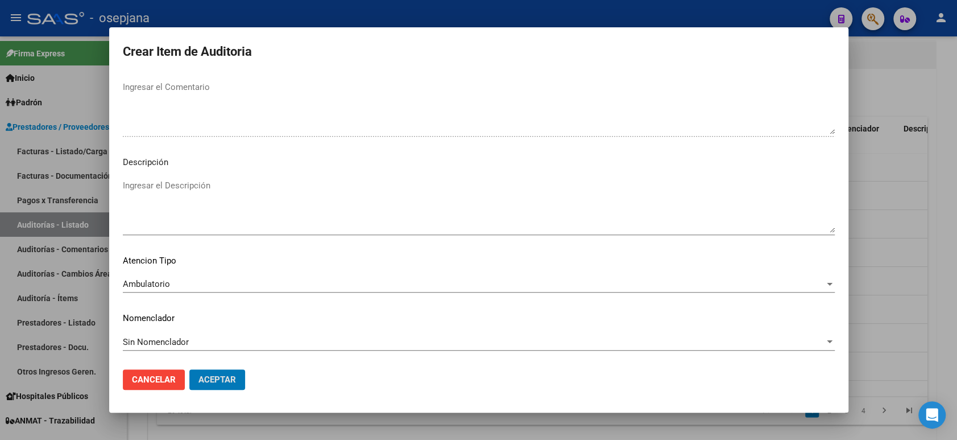
click at [189, 369] on button "Aceptar" at bounding box center [217, 379] width 56 height 20
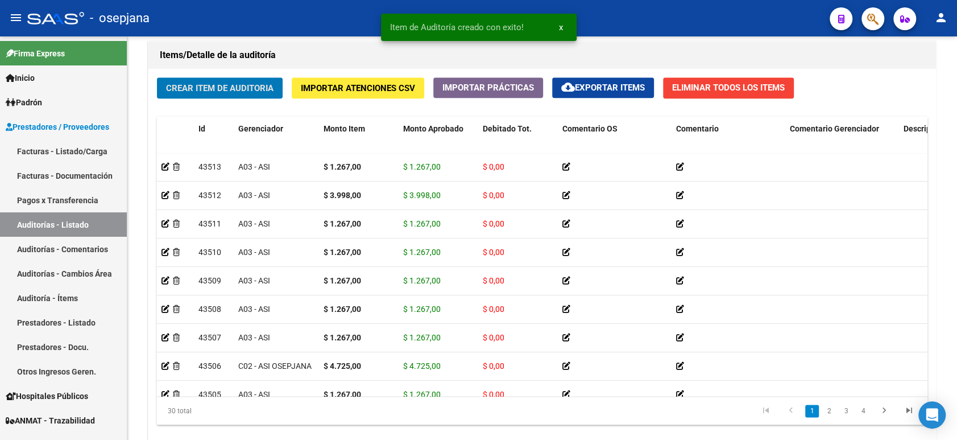
click at [157, 77] on button "Crear Item de Auditoria" at bounding box center [220, 87] width 126 height 21
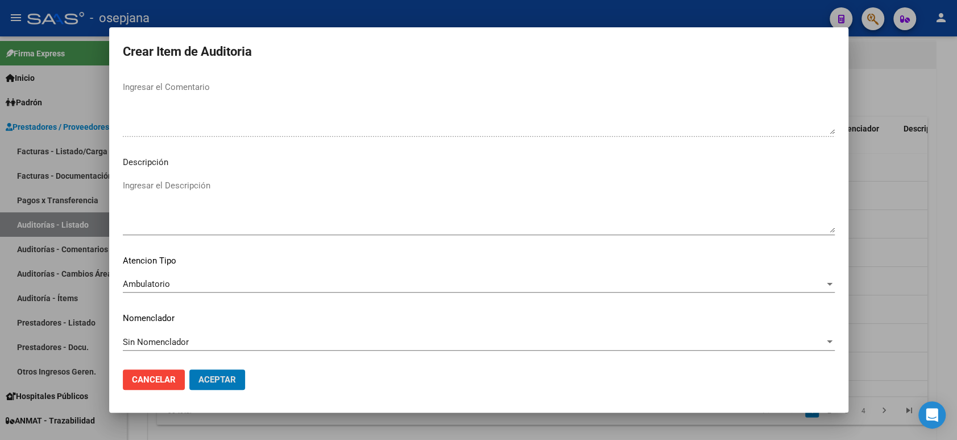
click at [189, 369] on button "Aceptar" at bounding box center [217, 379] width 56 height 20
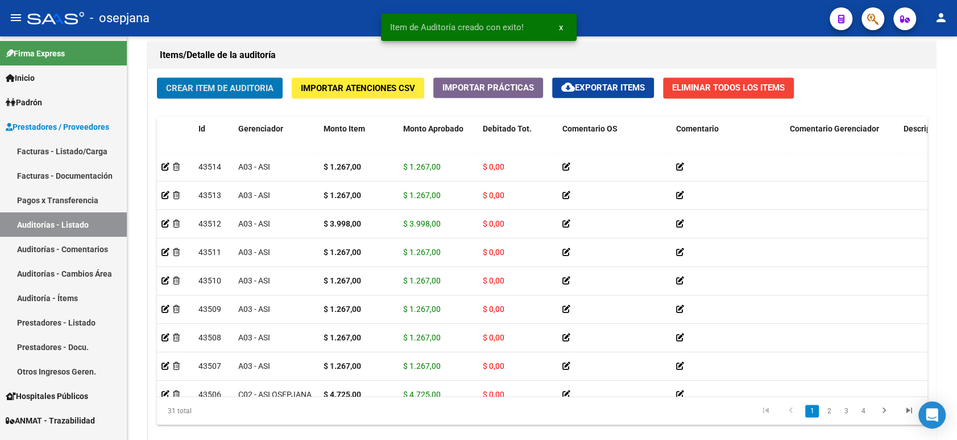
click at [157, 77] on button "Crear Item de Auditoria" at bounding box center [220, 87] width 126 height 21
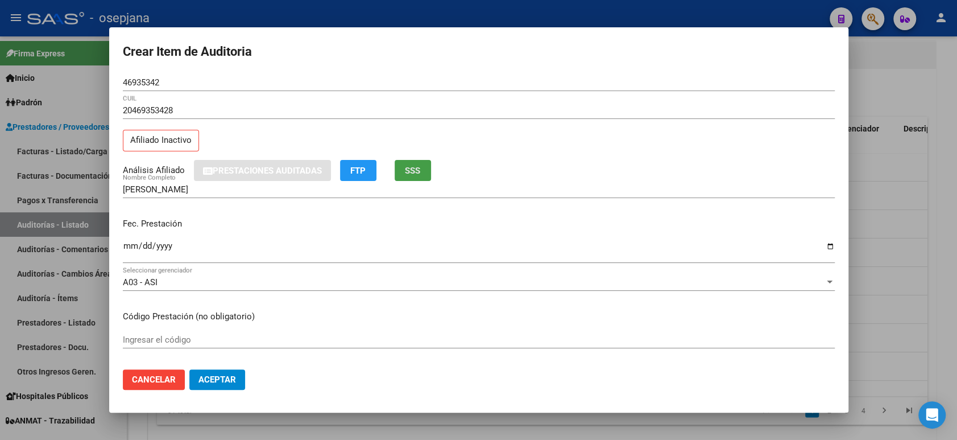
click at [417, 170] on span "SSS" at bounding box center [412, 171] width 15 height 10
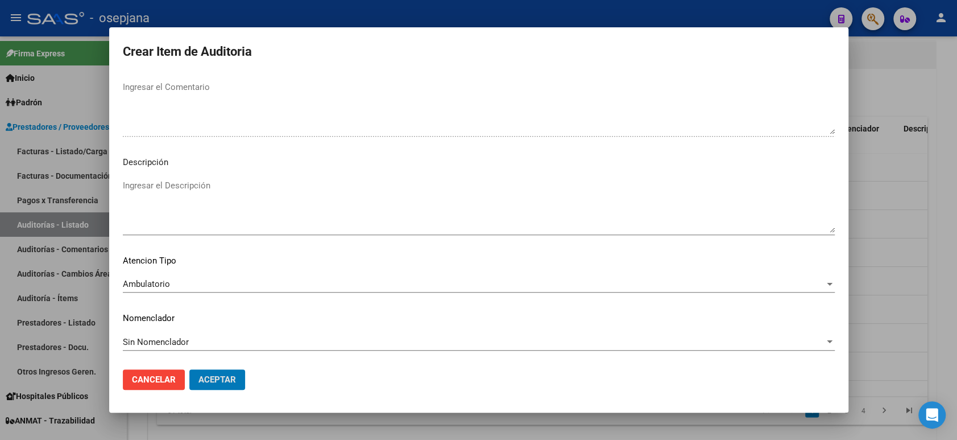
click at [189, 369] on button "Aceptar" at bounding box center [217, 379] width 56 height 20
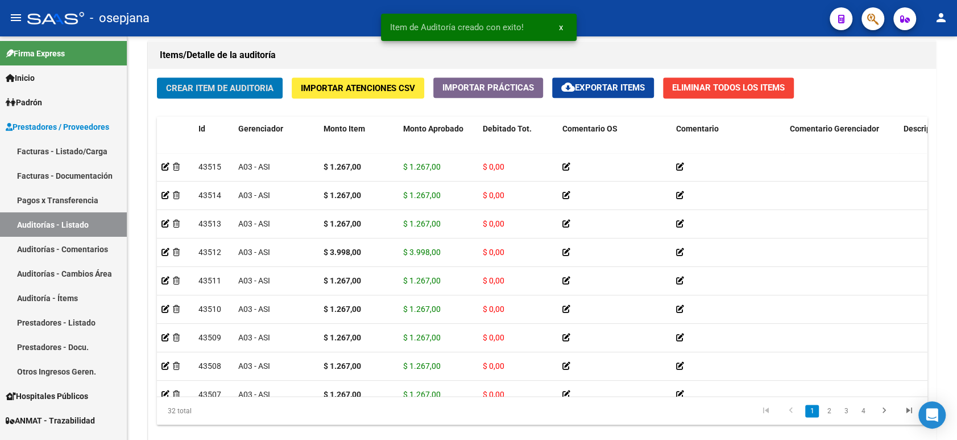
click at [157, 77] on button "Crear Item de Auditoria" at bounding box center [220, 87] width 126 height 21
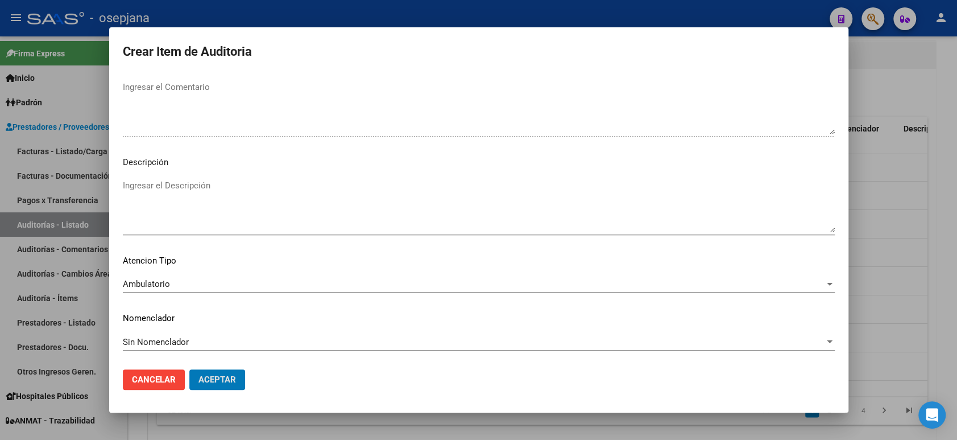
click at [189, 369] on button "Aceptar" at bounding box center [217, 379] width 56 height 20
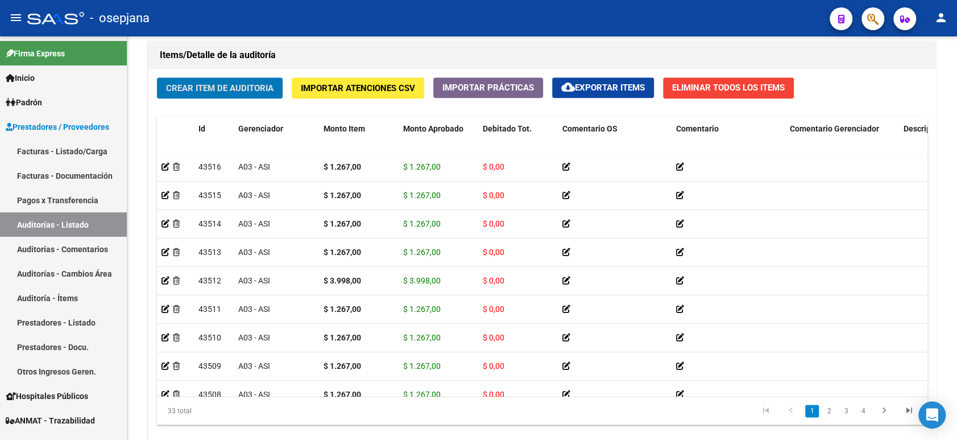
click at [157, 77] on button "Crear Item de Auditoria" at bounding box center [220, 87] width 126 height 21
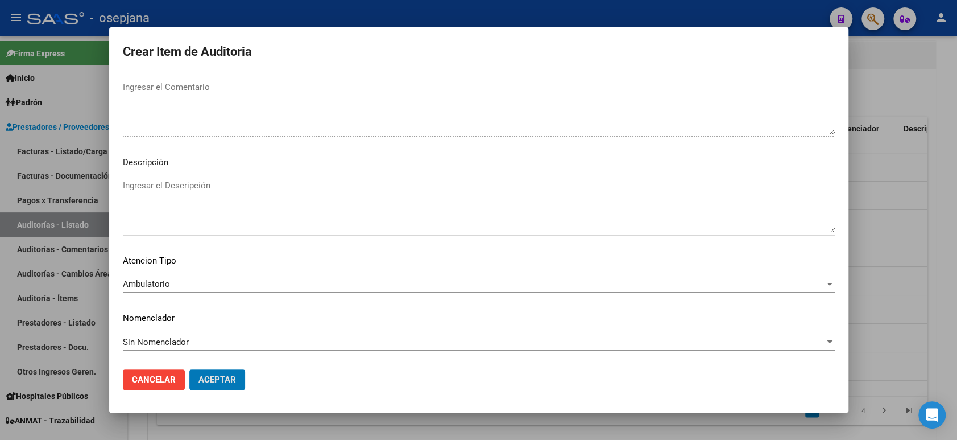
click at [189, 369] on button "Aceptar" at bounding box center [217, 379] width 56 height 20
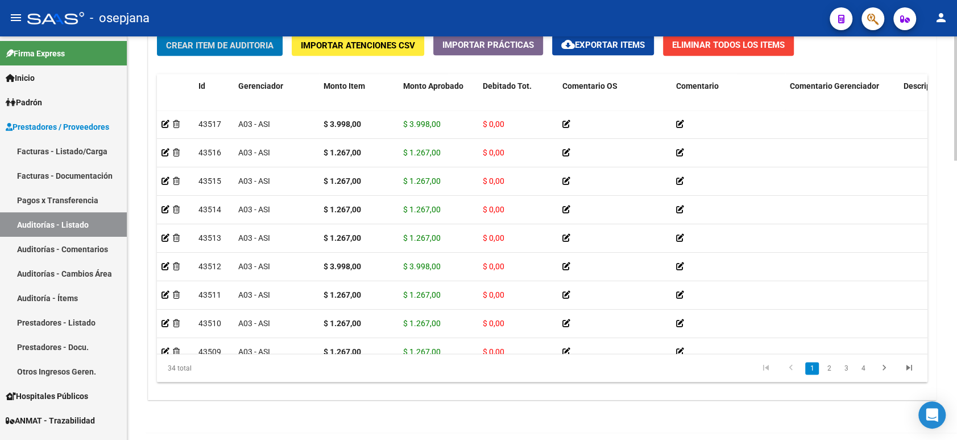
scroll to position [878, 0]
